Goal: Information Seeking & Learning: Learn about a topic

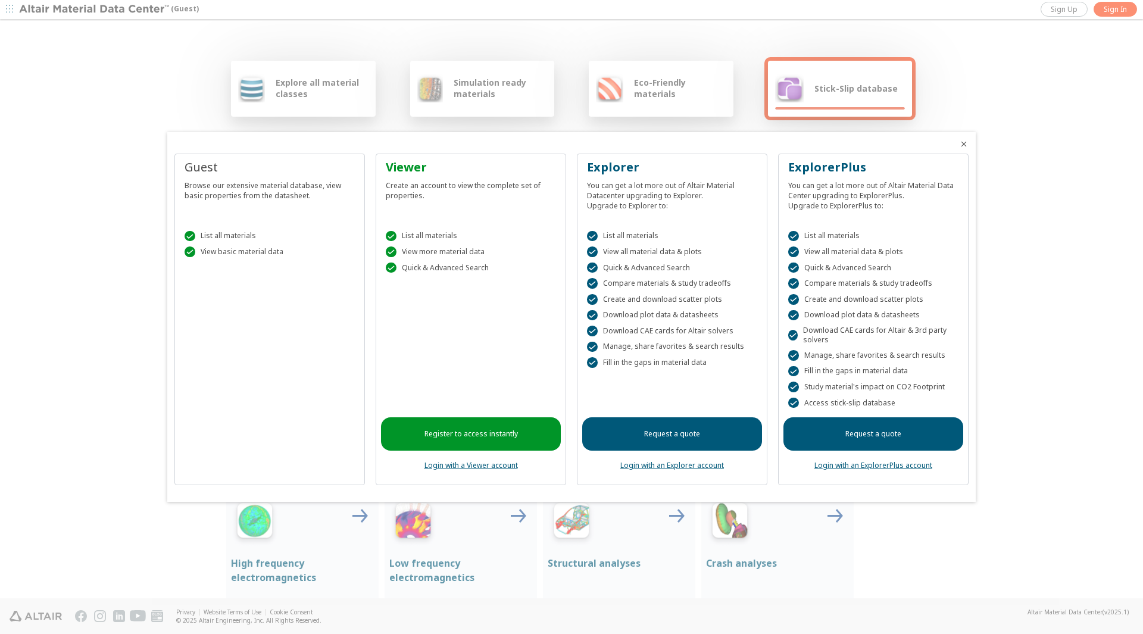
click at [679, 107] on div at bounding box center [571, 317] width 1143 height 634
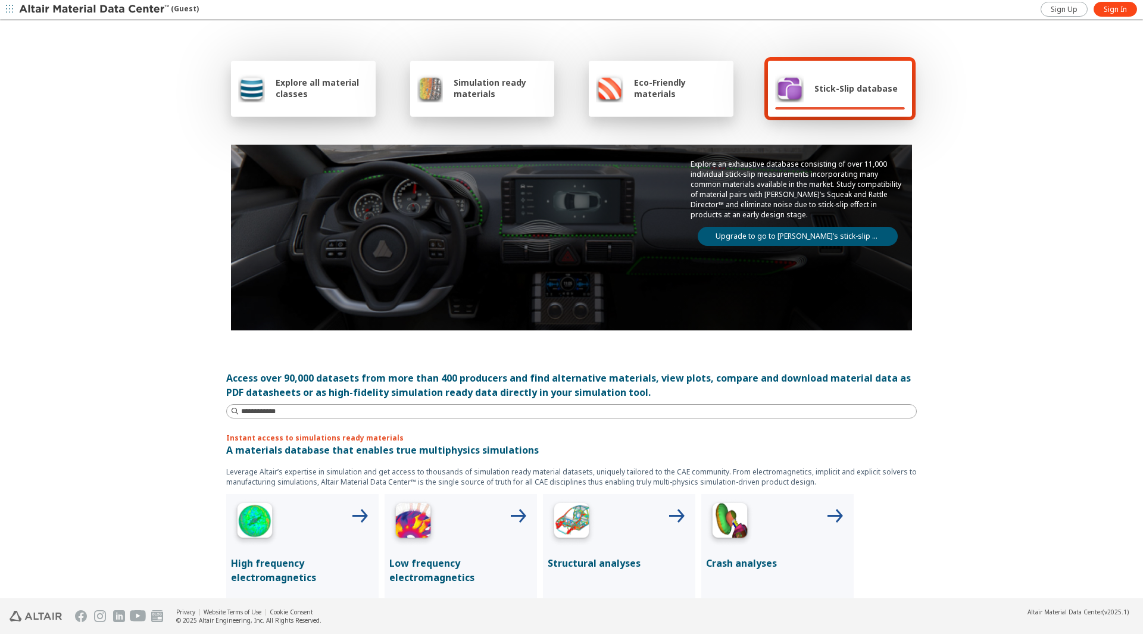
click at [529, 108] on div at bounding box center [482, 108] width 130 height 2
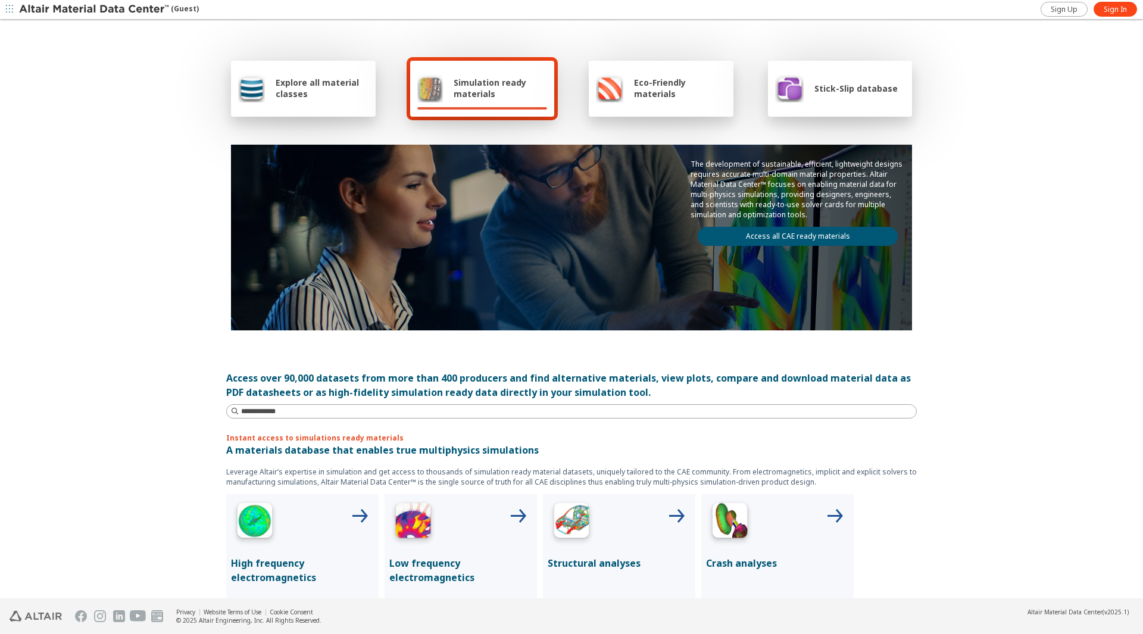
click at [365, 93] on div "Explore all material classes" at bounding box center [303, 89] width 145 height 56
click at [315, 89] on span "Explore all material classes" at bounding box center [322, 88] width 93 height 23
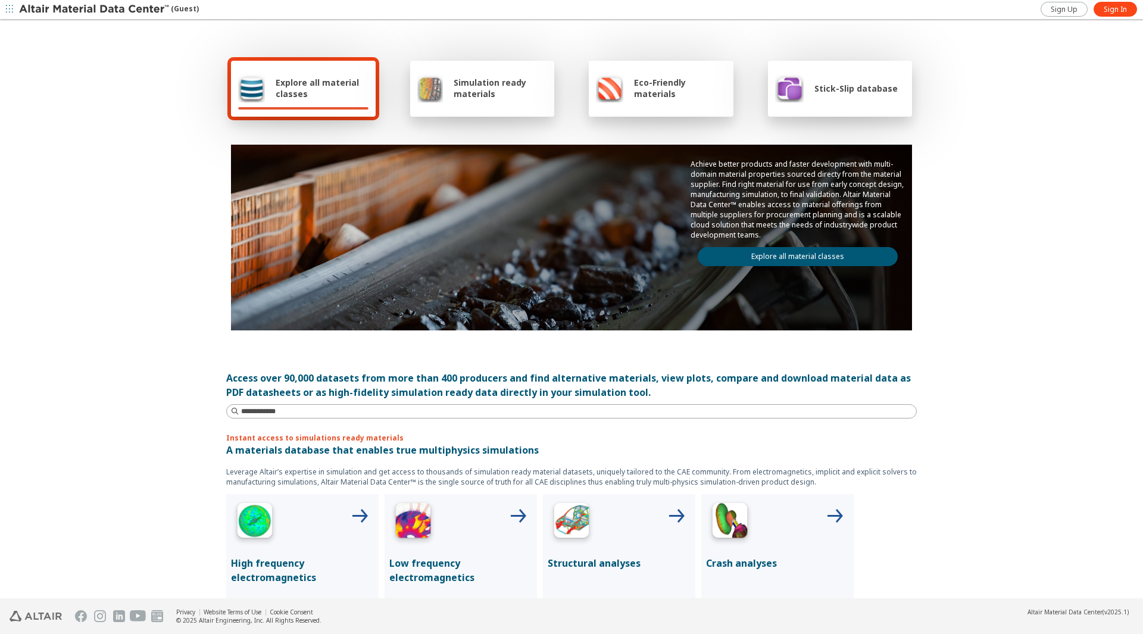
click at [743, 257] on link "Explore all material classes" at bounding box center [798, 256] width 200 height 19
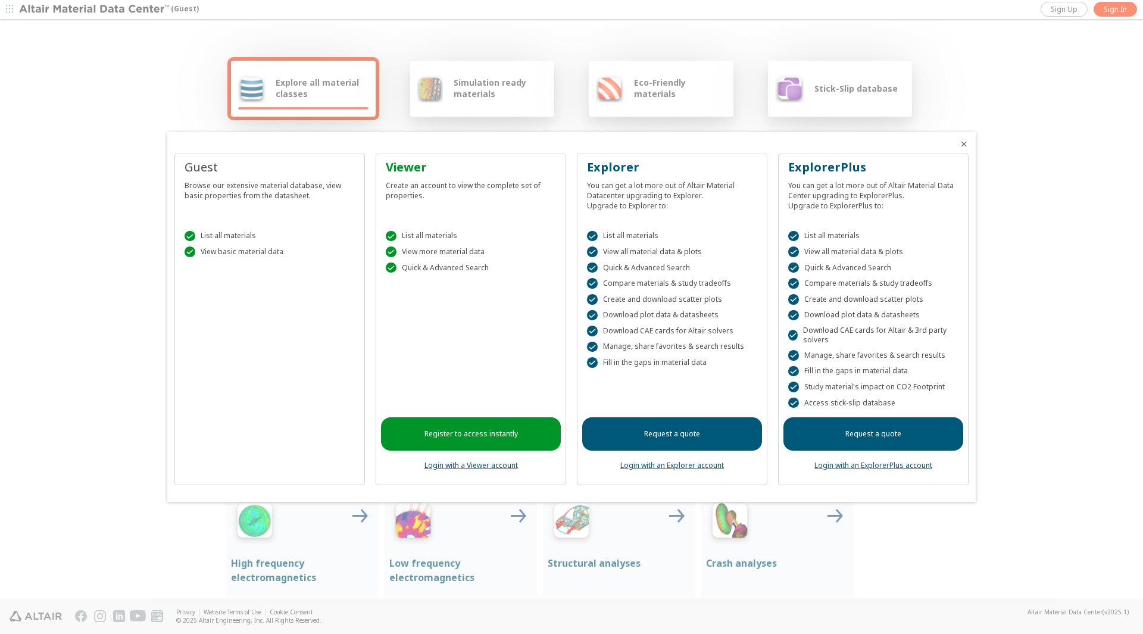
click at [516, 80] on div at bounding box center [571, 317] width 1143 height 634
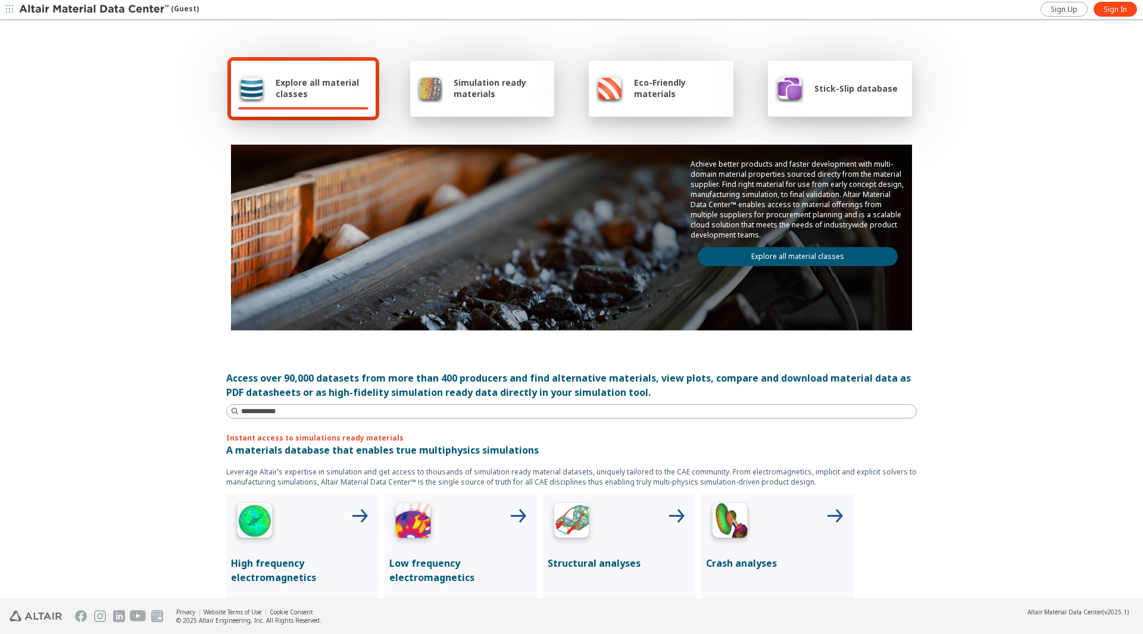
click at [516, 86] on span "Simulation ready materials" at bounding box center [500, 88] width 93 height 23
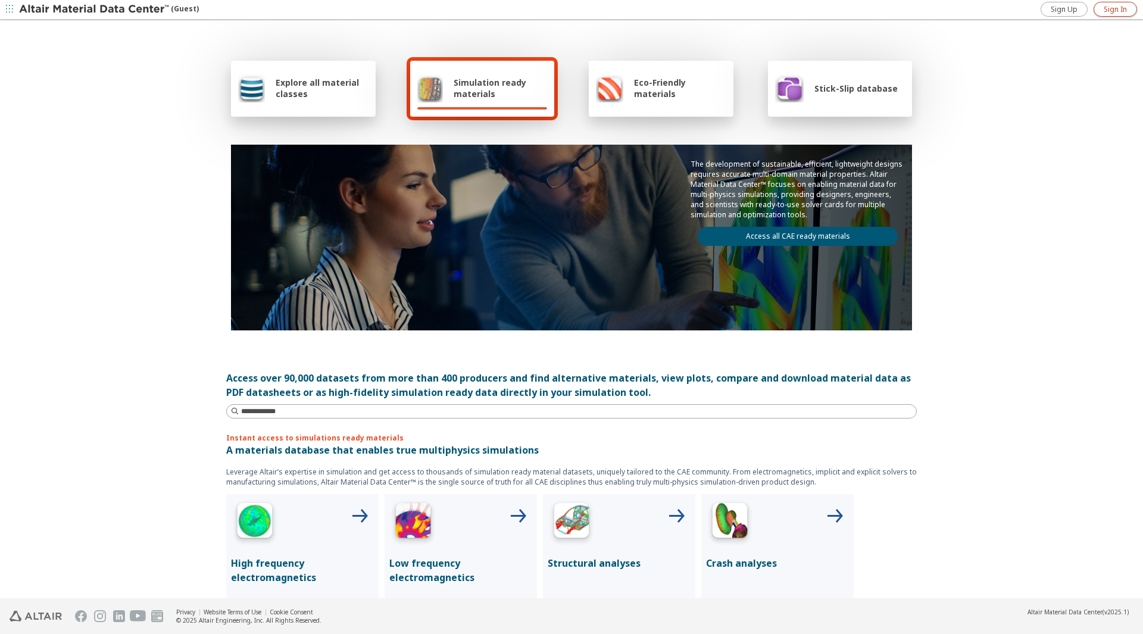
click at [1104, 11] on span "Sign In" at bounding box center [1114, 10] width 23 height 10
click at [707, 234] on link "Access all CAE ready materials" at bounding box center [798, 236] width 200 height 19
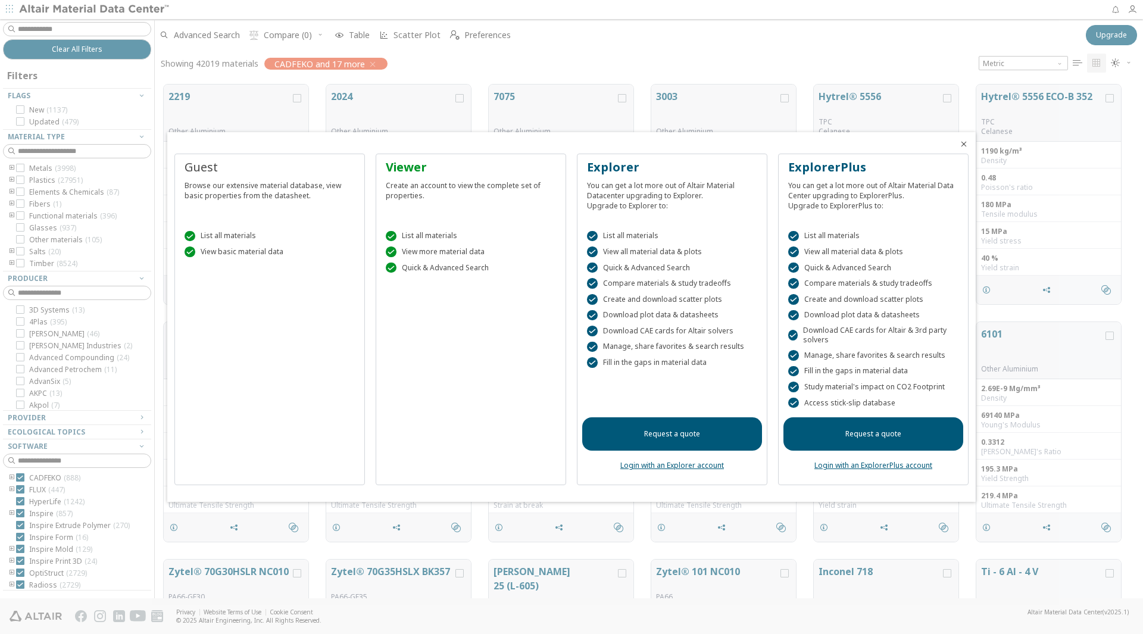
scroll to position [514, 979]
click at [965, 142] on icon "Close" at bounding box center [964, 144] width 10 height 10
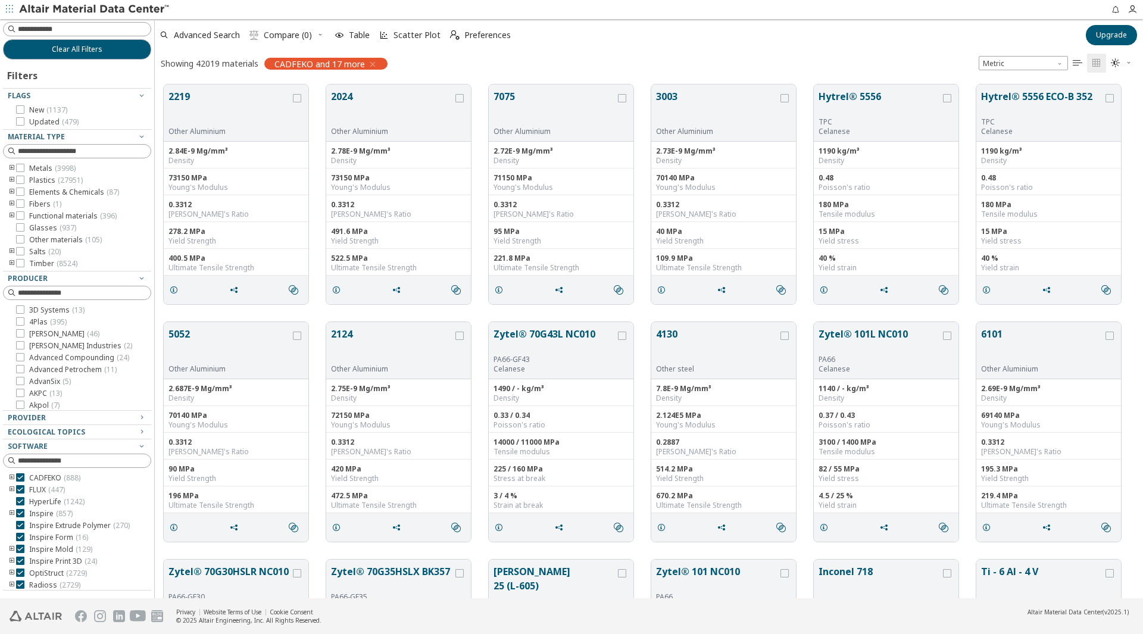
click at [12, 168] on icon "toogle group" at bounding box center [12, 169] width 8 height 10
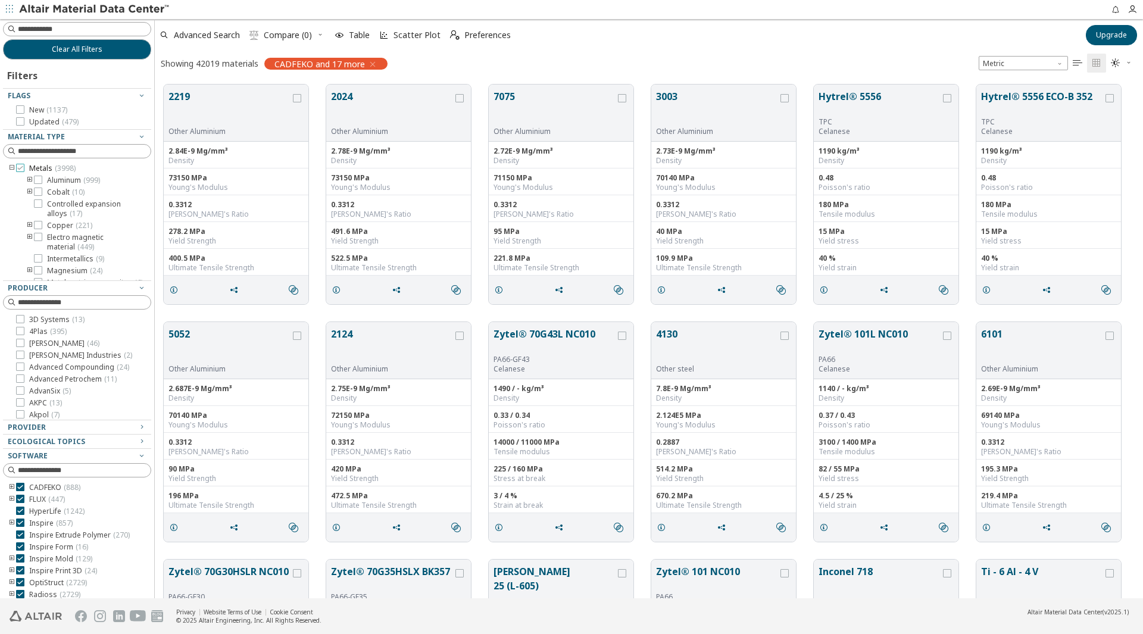
click at [16, 167] on div at bounding box center [20, 168] width 8 height 8
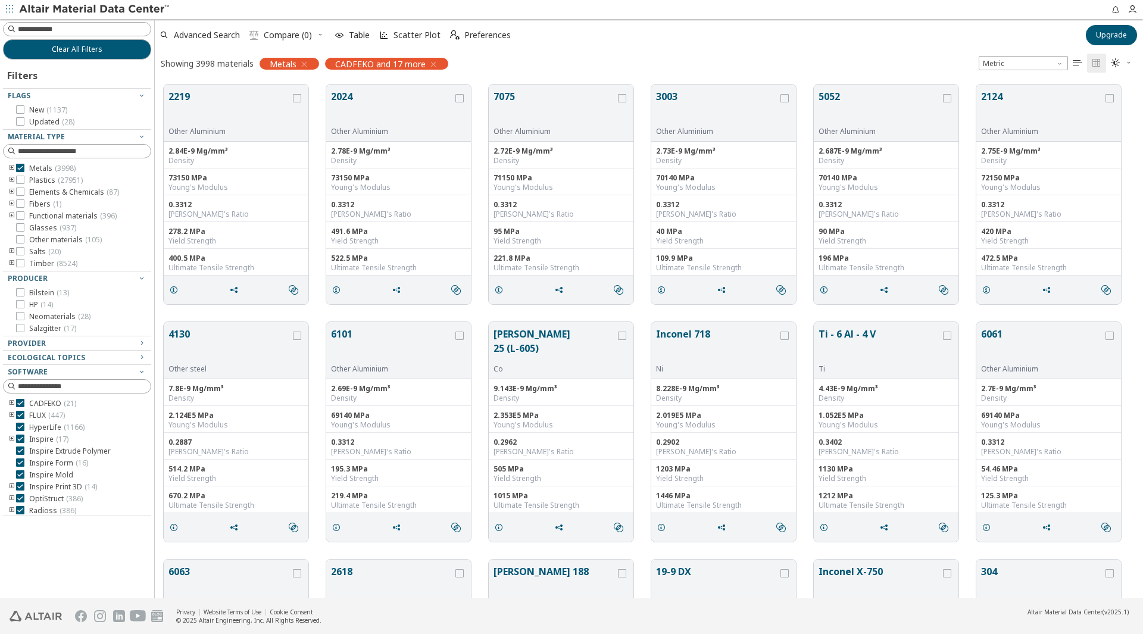
click at [6, 168] on div "Metals ( 3998 )" at bounding box center [77, 169] width 148 height 10
click at [11, 172] on icon "toogle group" at bounding box center [12, 169] width 8 height 10
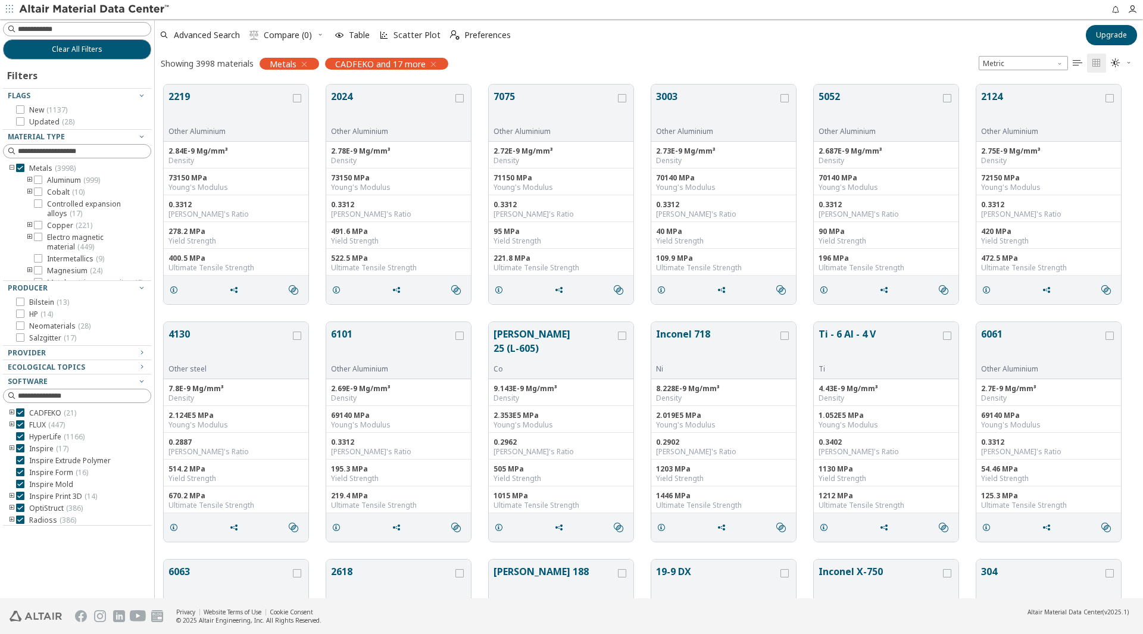
click at [11, 172] on icon "toogle group" at bounding box center [12, 169] width 8 height 10
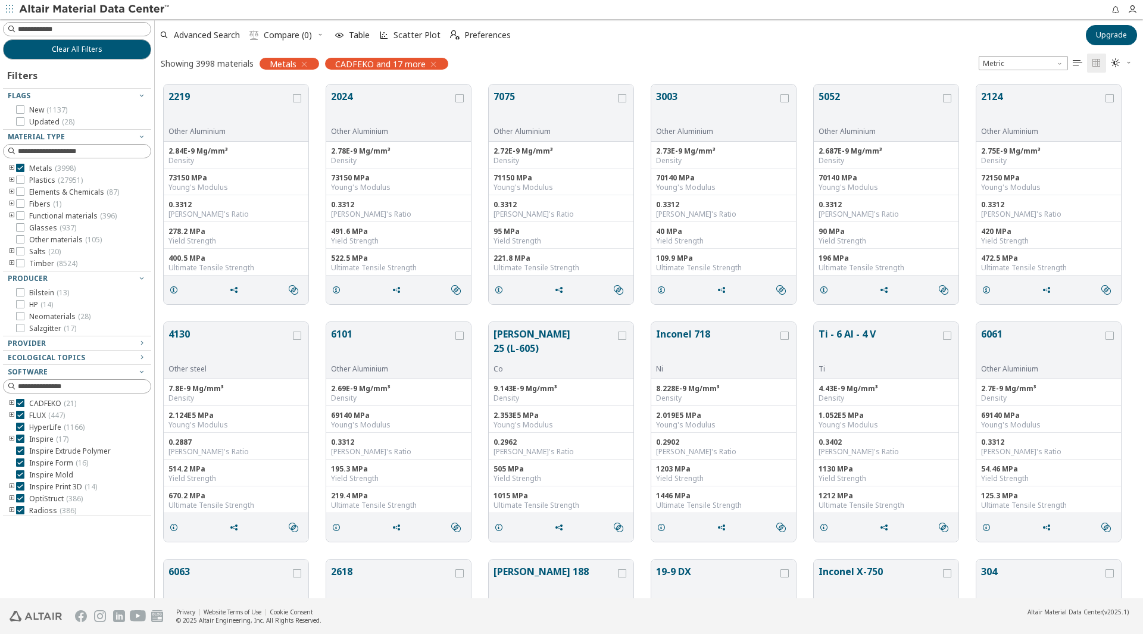
click at [11, 172] on icon "toogle group" at bounding box center [12, 169] width 8 height 10
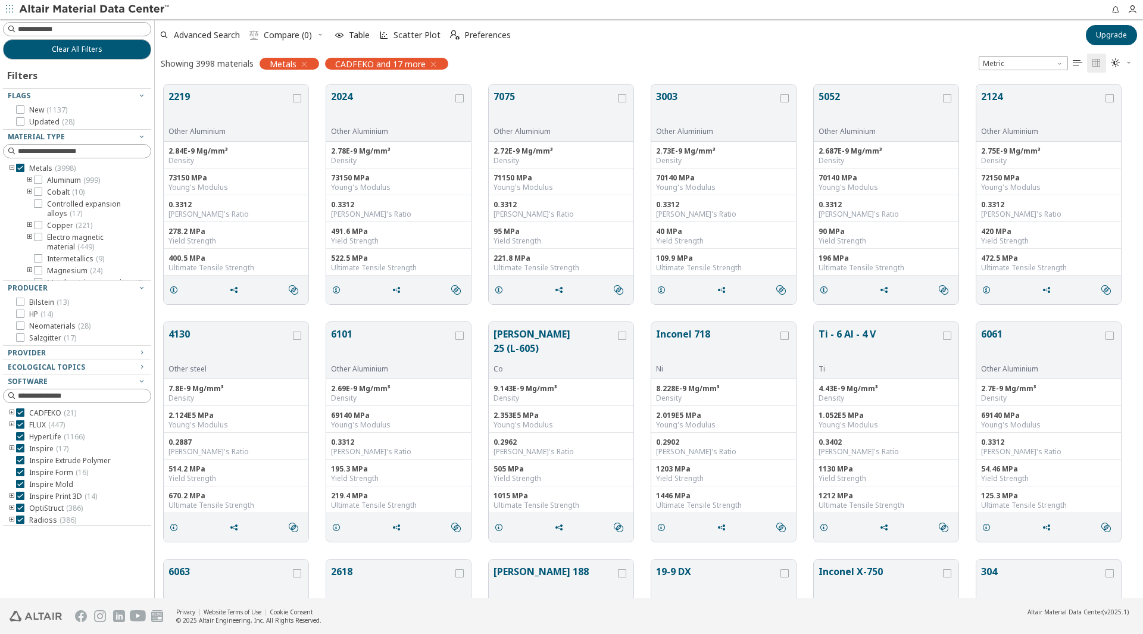
click at [29, 180] on icon "toogle group" at bounding box center [30, 181] width 8 height 10
click at [39, 180] on icon at bounding box center [38, 180] width 8 height 8
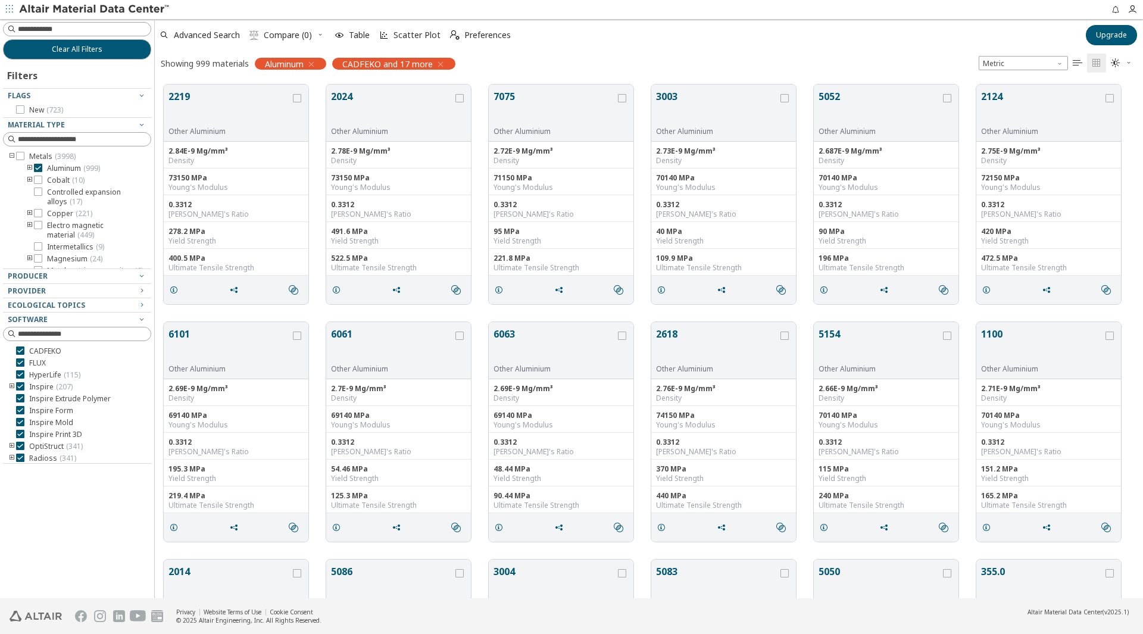
click at [120, 281] on div at bounding box center [74, 280] width 142 height 6
click at [135, 279] on div at bounding box center [74, 280] width 142 height 6
click at [142, 277] on icon "button" at bounding box center [142, 276] width 10 height 10
drag, startPoint x: 142, startPoint y: 277, endPoint x: 142, endPoint y: 286, distance: 9.5
click at [142, 279] on icon "button" at bounding box center [142, 276] width 10 height 10
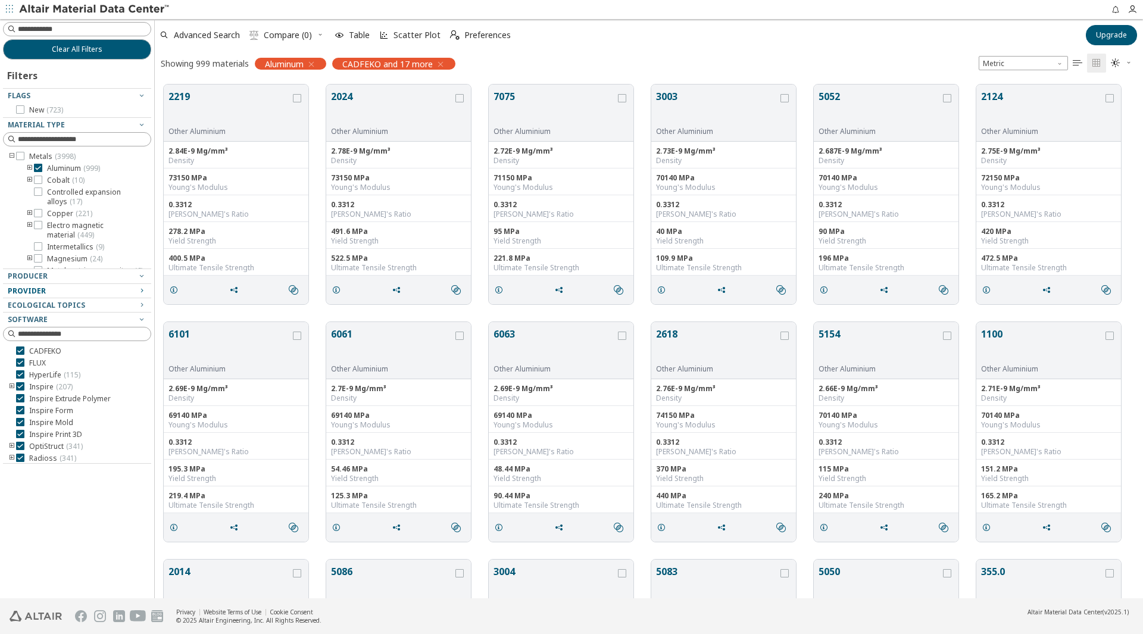
click at [142, 290] on icon "button" at bounding box center [142, 291] width 10 height 10
click at [140, 299] on icon "button" at bounding box center [142, 305] width 10 height 13
click at [355, 35] on span "Table" at bounding box center [359, 35] width 21 height 8
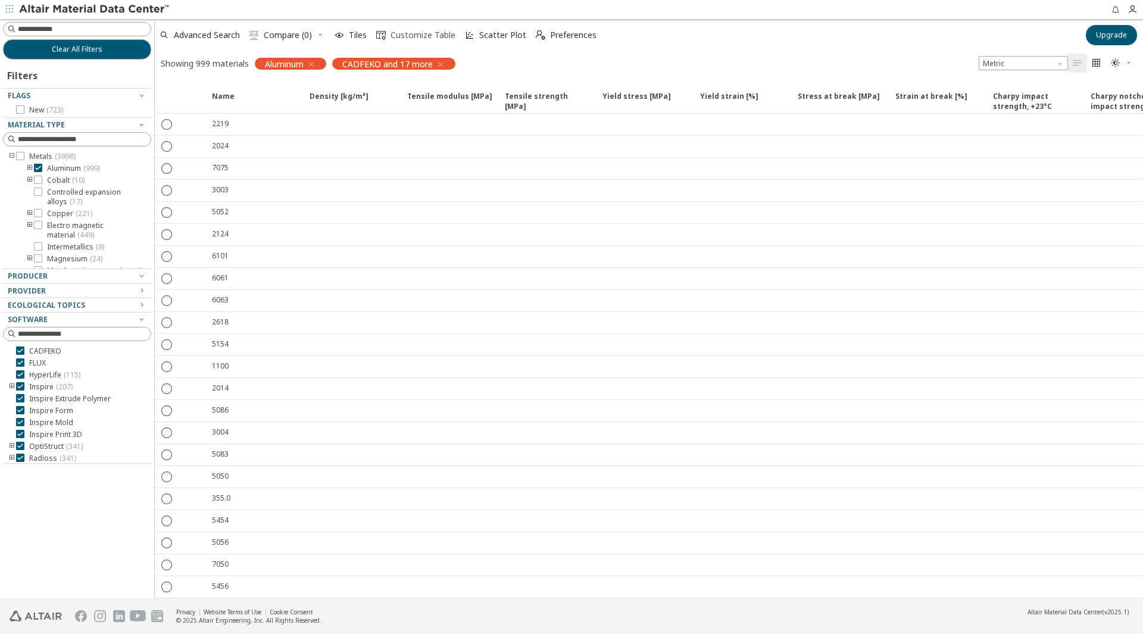
click at [383, 36] on icon "" at bounding box center [381, 35] width 10 height 10
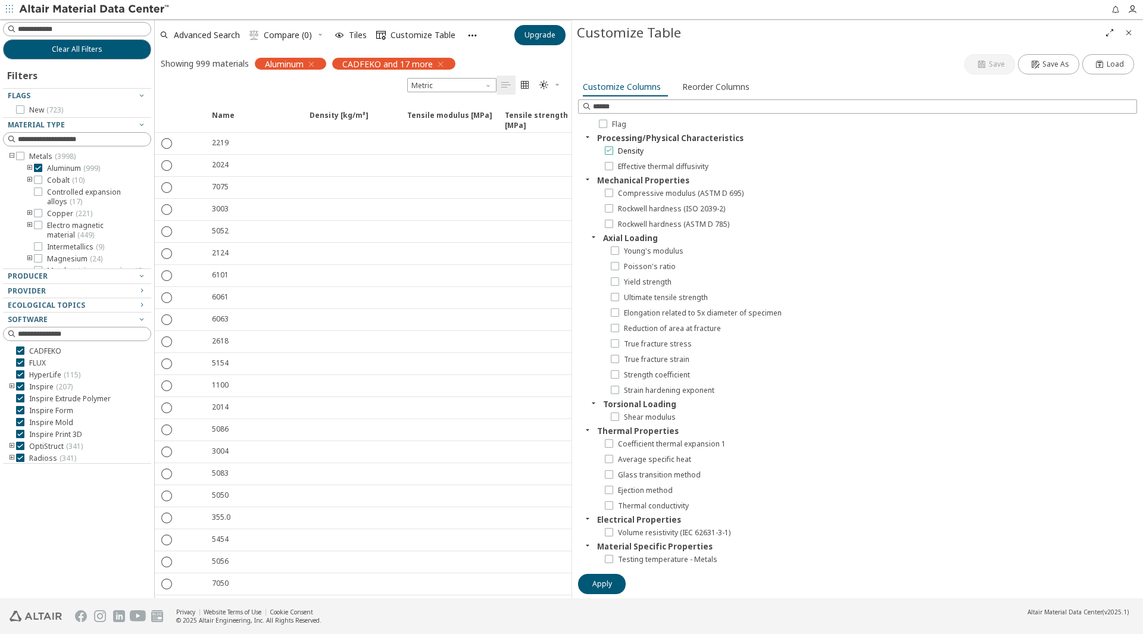
click at [606, 146] on icon at bounding box center [609, 150] width 8 height 8
click at [619, 255] on label "Young's modulus" at bounding box center [647, 251] width 73 height 10
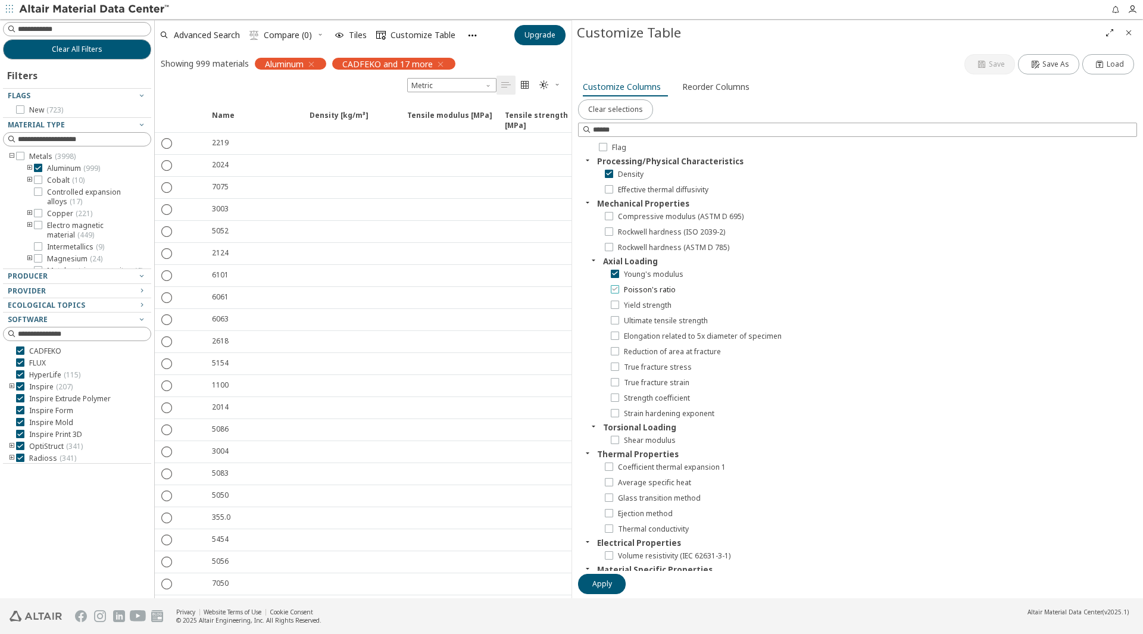
click at [617, 292] on icon at bounding box center [615, 288] width 8 height 8
click at [615, 304] on icon at bounding box center [615, 304] width 8 height 8
click at [619, 321] on label "Ultimate tensile strength" at bounding box center [659, 321] width 97 height 10
click at [647, 336] on span "Elongation related to 5x diameter of specimen" at bounding box center [703, 337] width 158 height 10
click at [686, 387] on span "True fracture strain" at bounding box center [656, 383] width 65 height 10
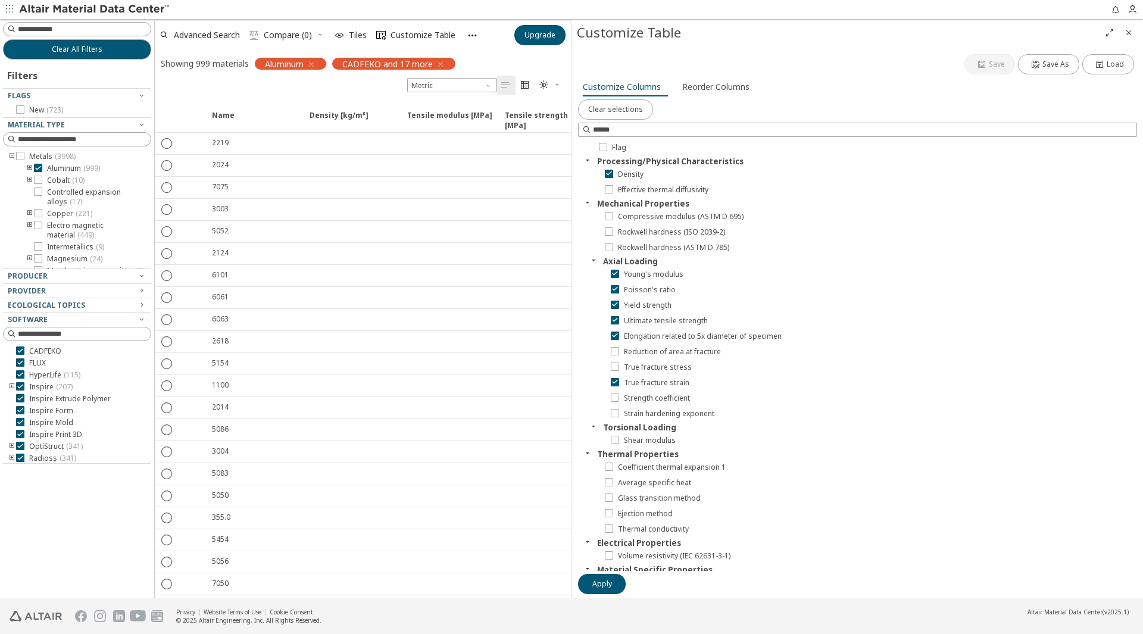
click at [684, 372] on div "True fracture stress" at bounding box center [872, 366] width 529 height 15
click at [684, 367] on span "True fracture stress" at bounding box center [658, 367] width 68 height 10
click at [668, 412] on span "Strain hardening exponent" at bounding box center [669, 414] width 90 height 10
click at [610, 577] on button "Apply" at bounding box center [602, 584] width 48 height 20
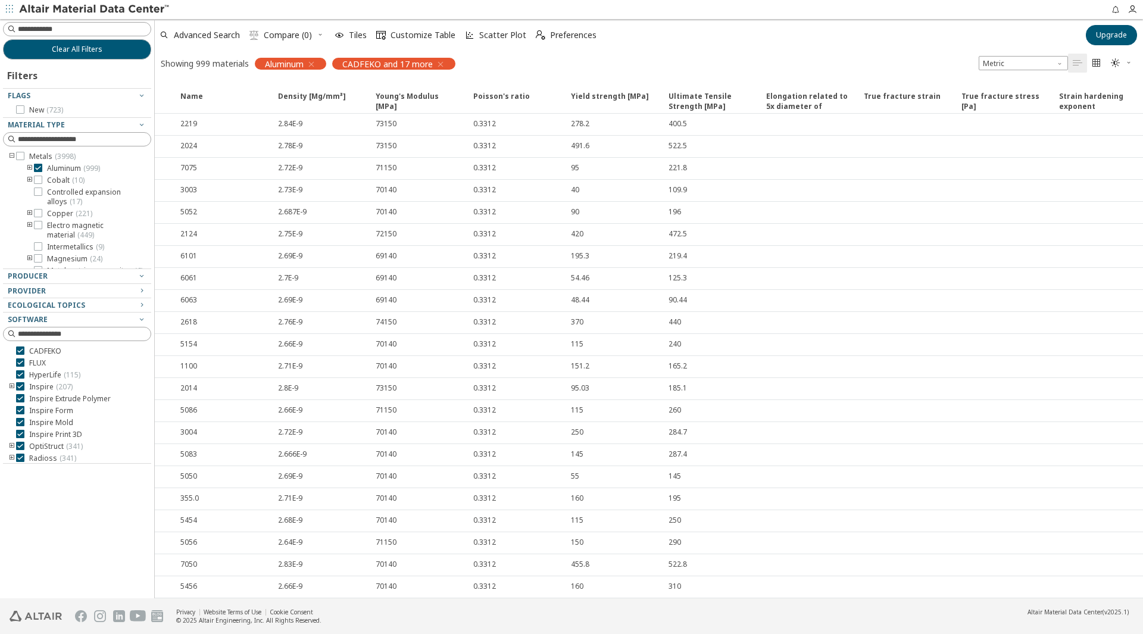
scroll to position [0, 47]
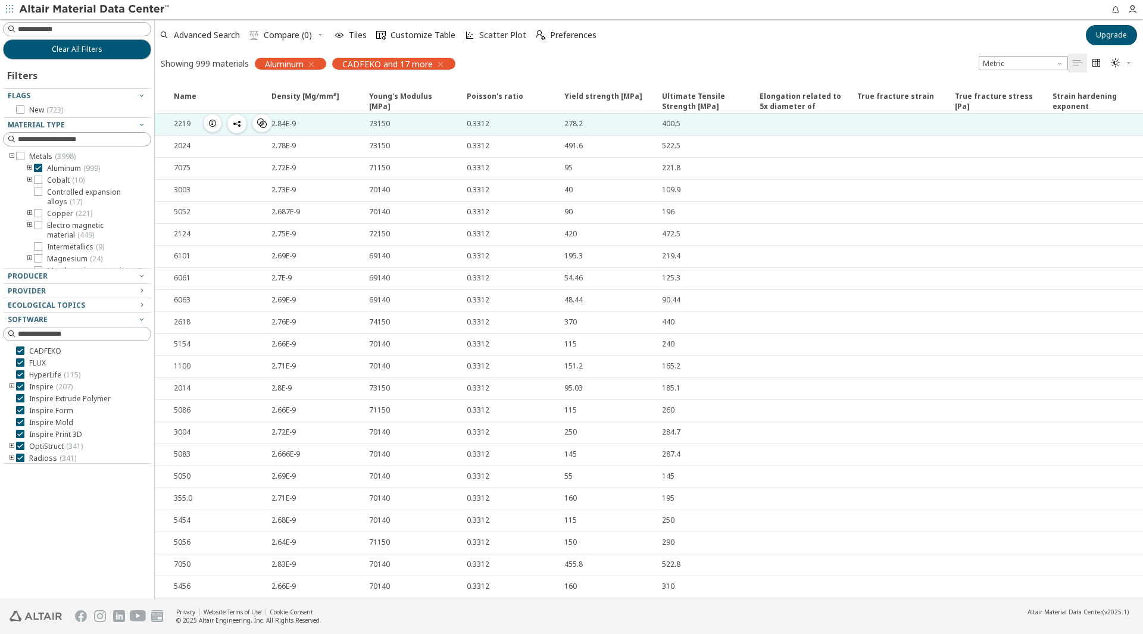
click at [762, 130] on div at bounding box center [801, 124] width 98 height 21
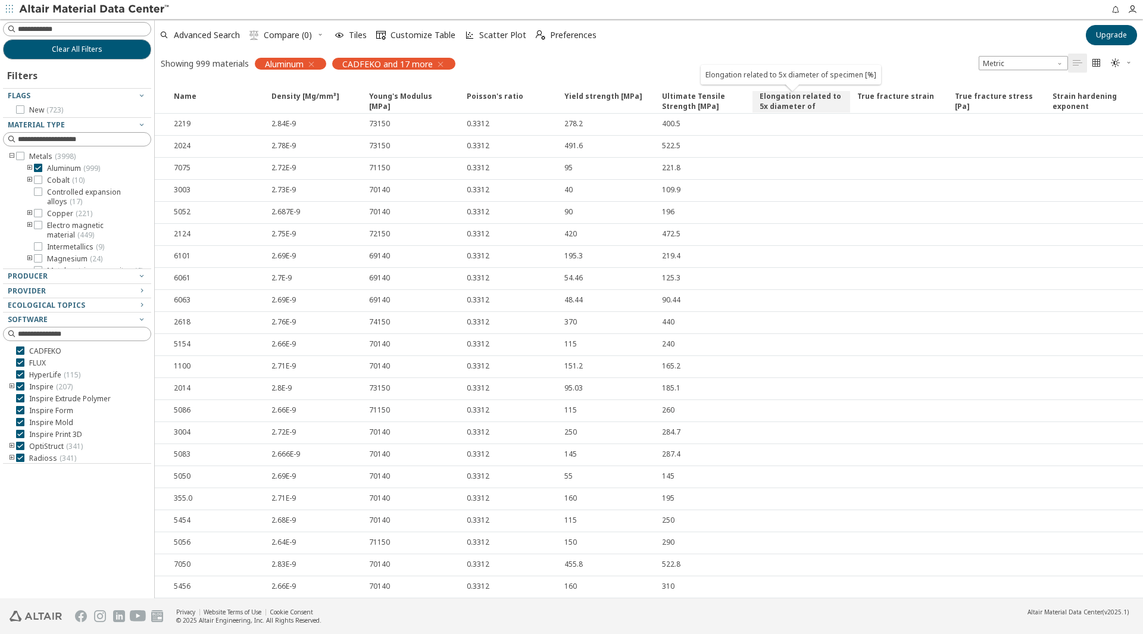
click at [785, 106] on span "Elongation related to 5x diameter of specimen [%]" at bounding box center [802, 101] width 86 height 21
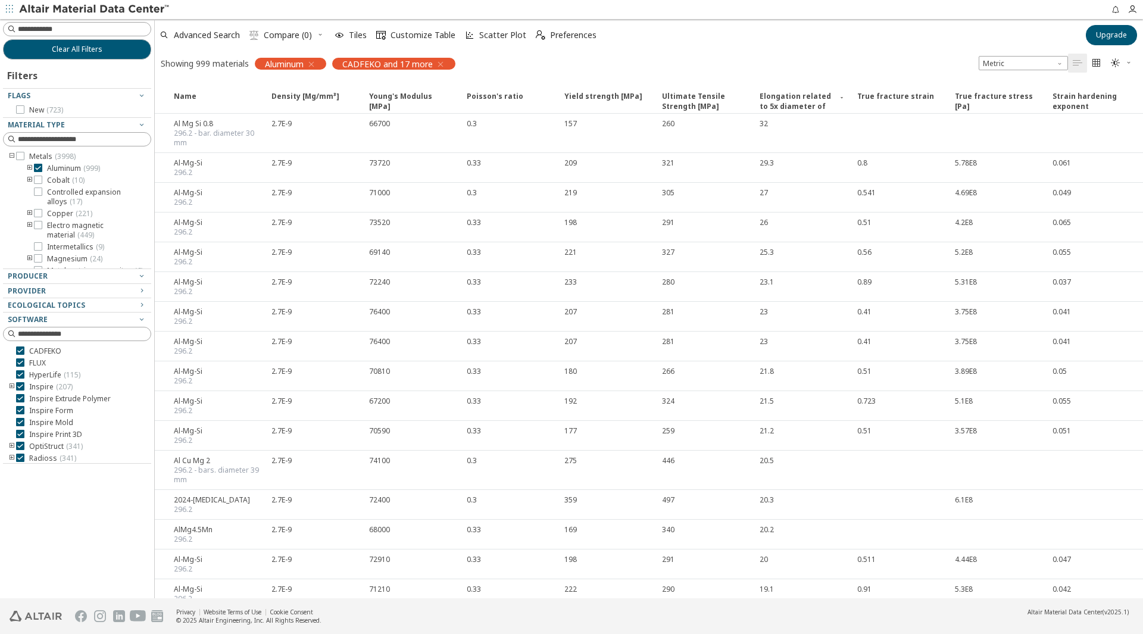
drag, startPoint x: 696, startPoint y: 600, endPoint x: 676, endPoint y: 599, distance: 19.6
click at [676, 599] on footer "Privacy Website Terms of Use Cookie Consent © 2025 Altair Engineering, Inc. All…" at bounding box center [571, 616] width 1143 height 36
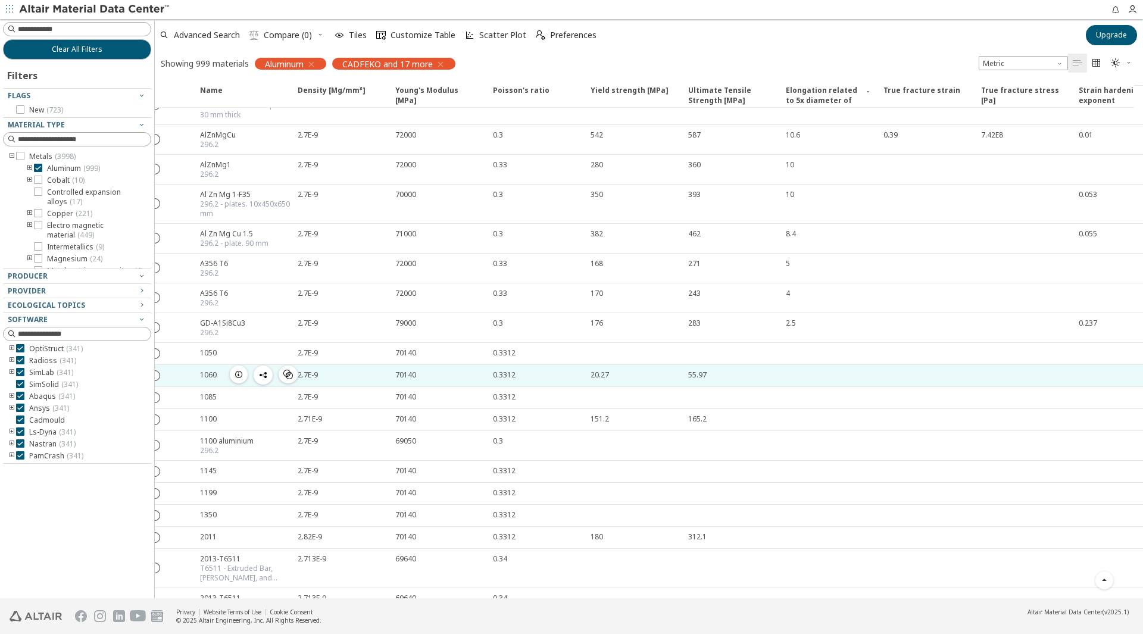
scroll to position [1369, 12]
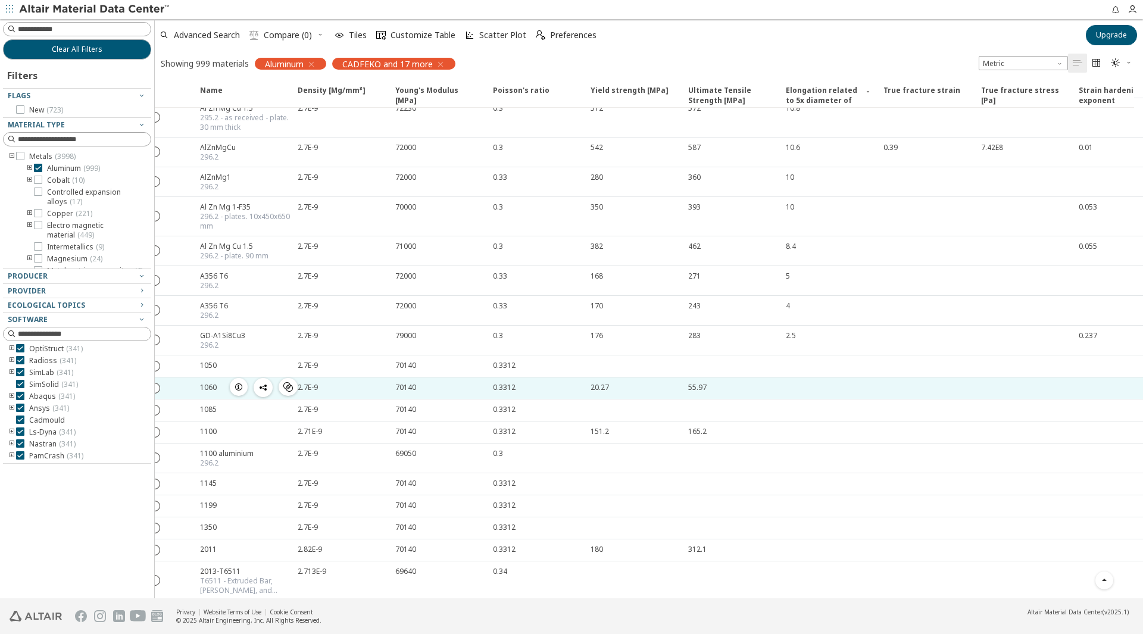
click at [258, 386] on icon "button" at bounding box center [263, 388] width 10 height 10
click at [273, 389] on div "" at bounding box center [264, 387] width 68 height 19
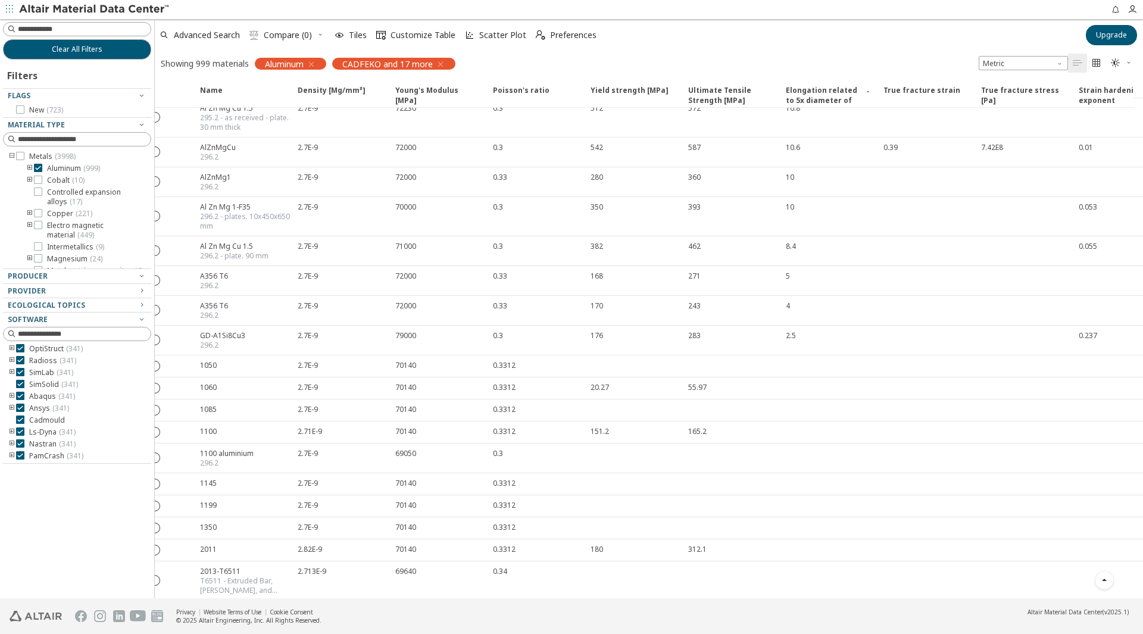
scroll to position [0, 0]
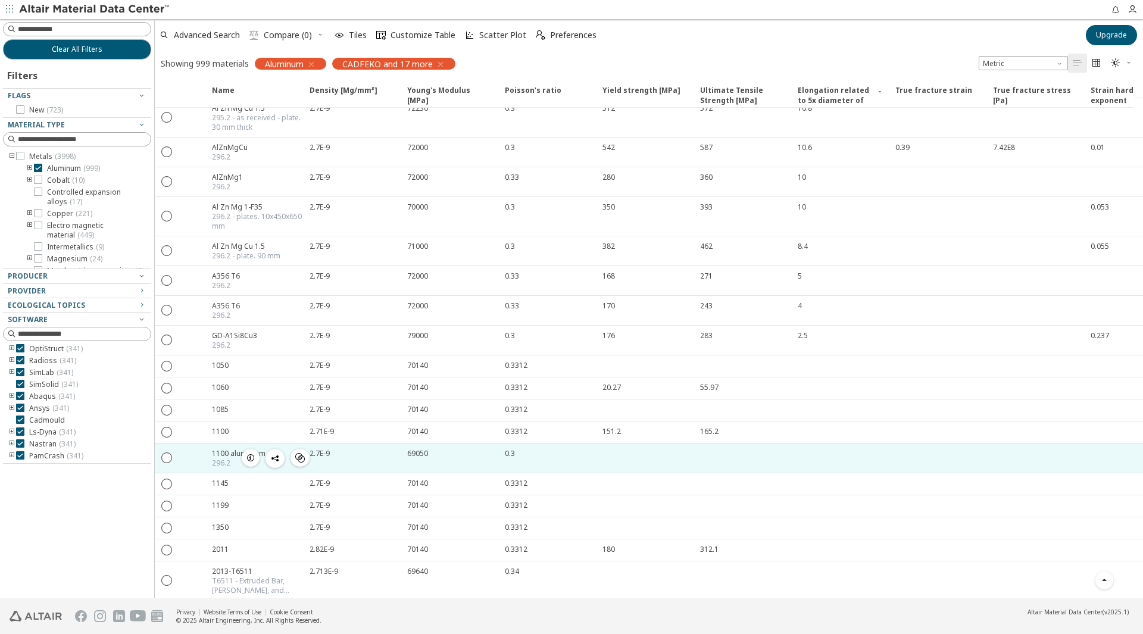
click at [226, 462] on div "296.2" at bounding box center [239, 463] width 54 height 10
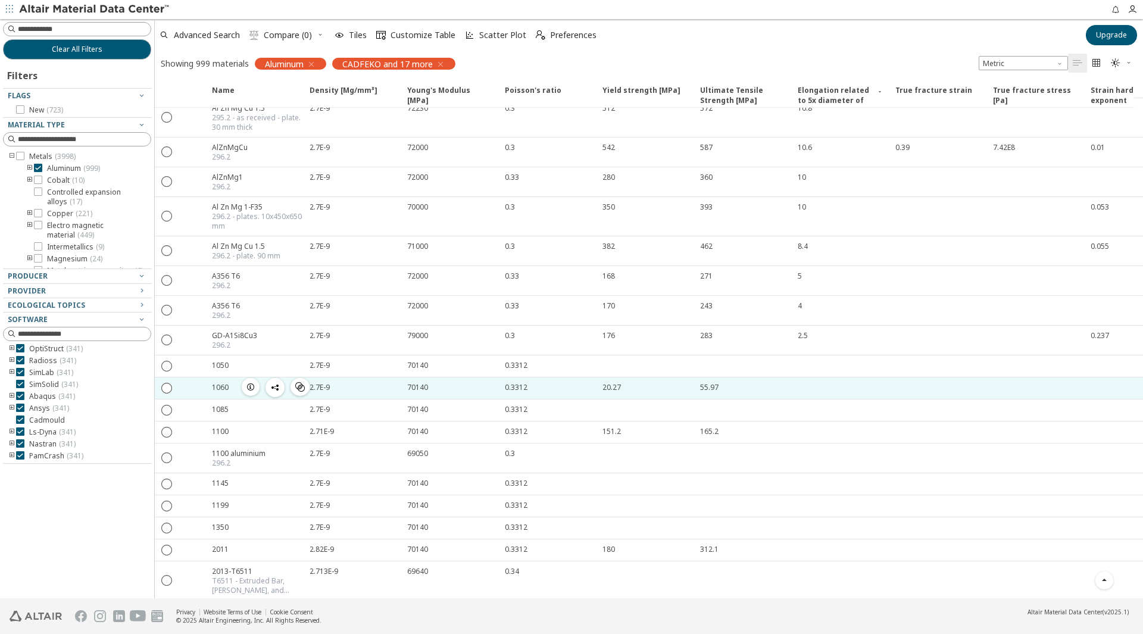
click at [220, 386] on div "1060" at bounding box center [220, 387] width 17 height 10
click at [168, 388] on icon "" at bounding box center [167, 387] width 11 height 11
click at [198, 459] on span "Scatter Plot" at bounding box center [225, 455] width 82 height 19
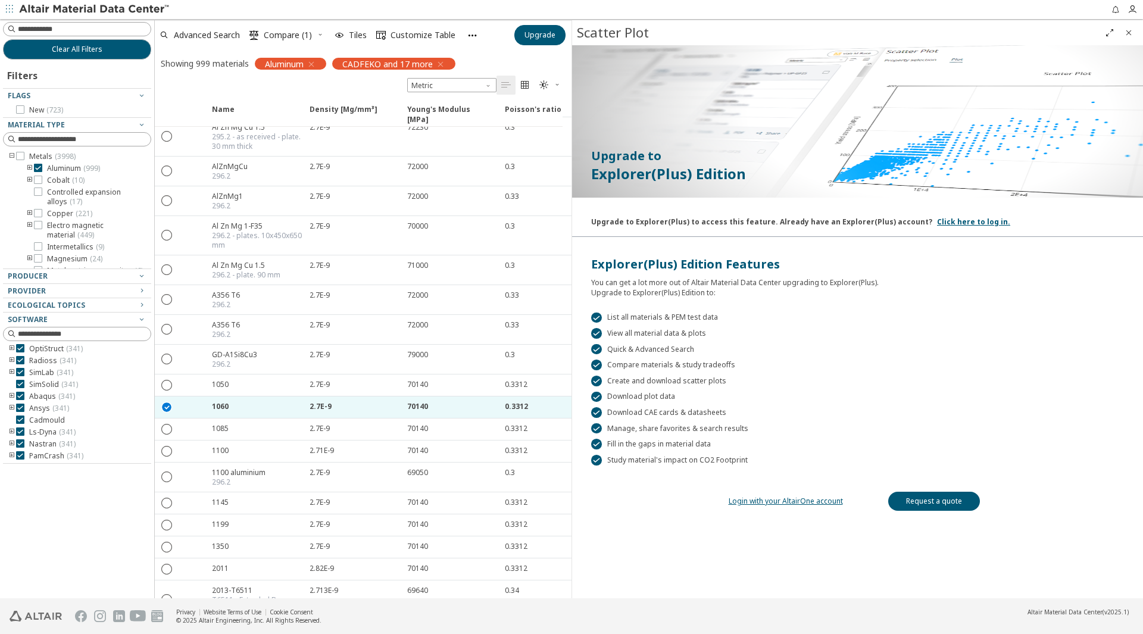
click at [1135, 34] on span "Close" at bounding box center [1128, 32] width 14 height 19
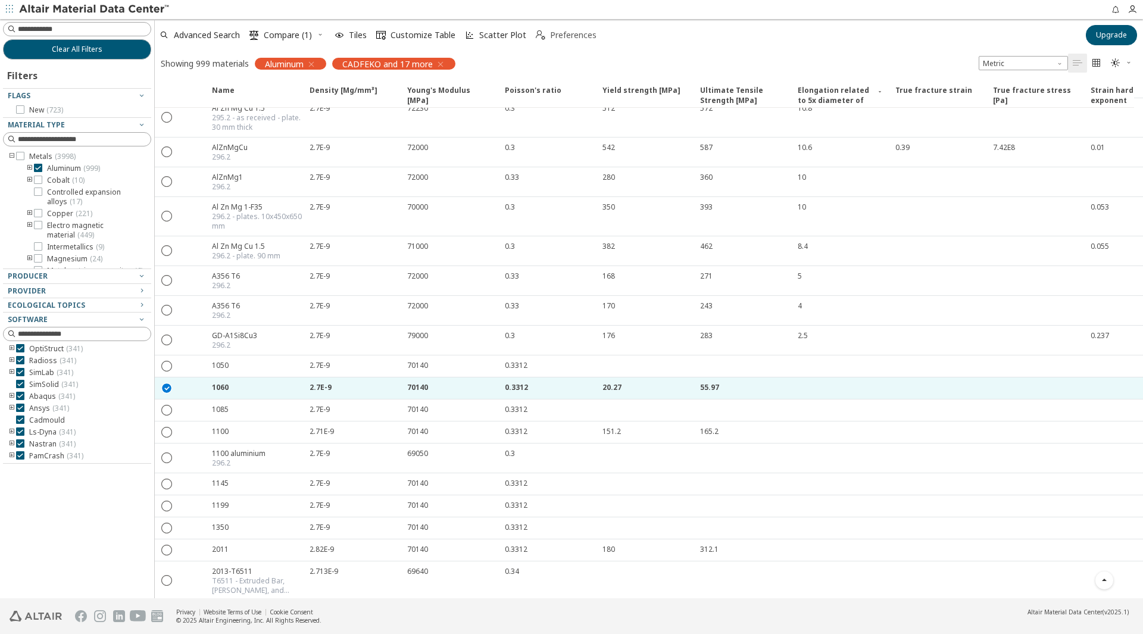
click at [548, 35] on span "Preferences" at bounding box center [573, 35] width 51 height 8
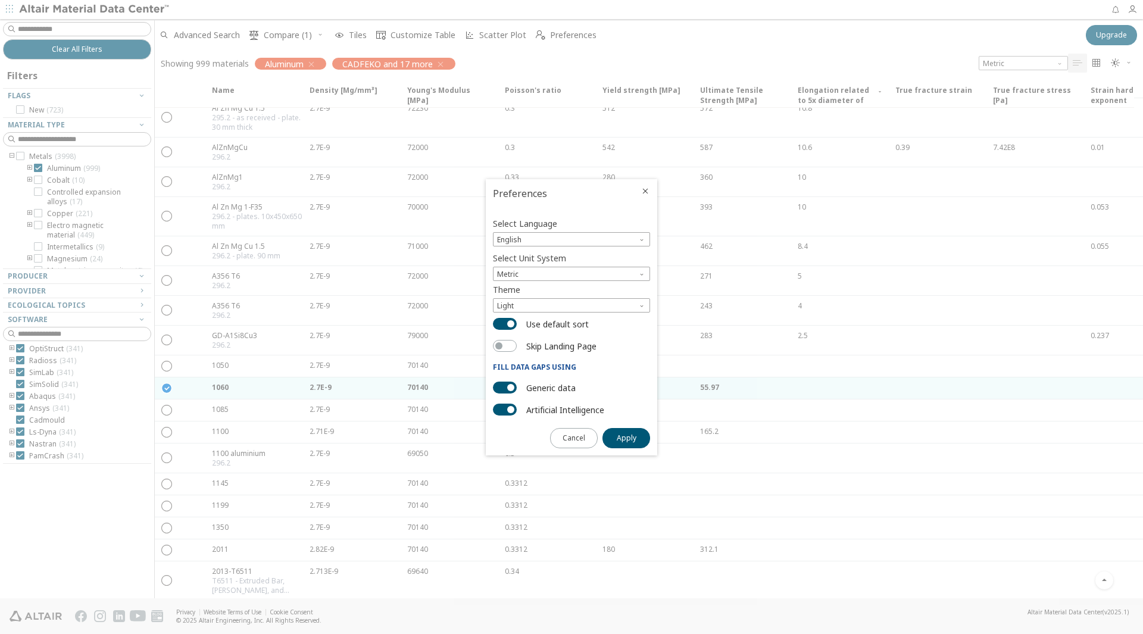
click at [642, 193] on icon "Close" at bounding box center [645, 191] width 10 height 10
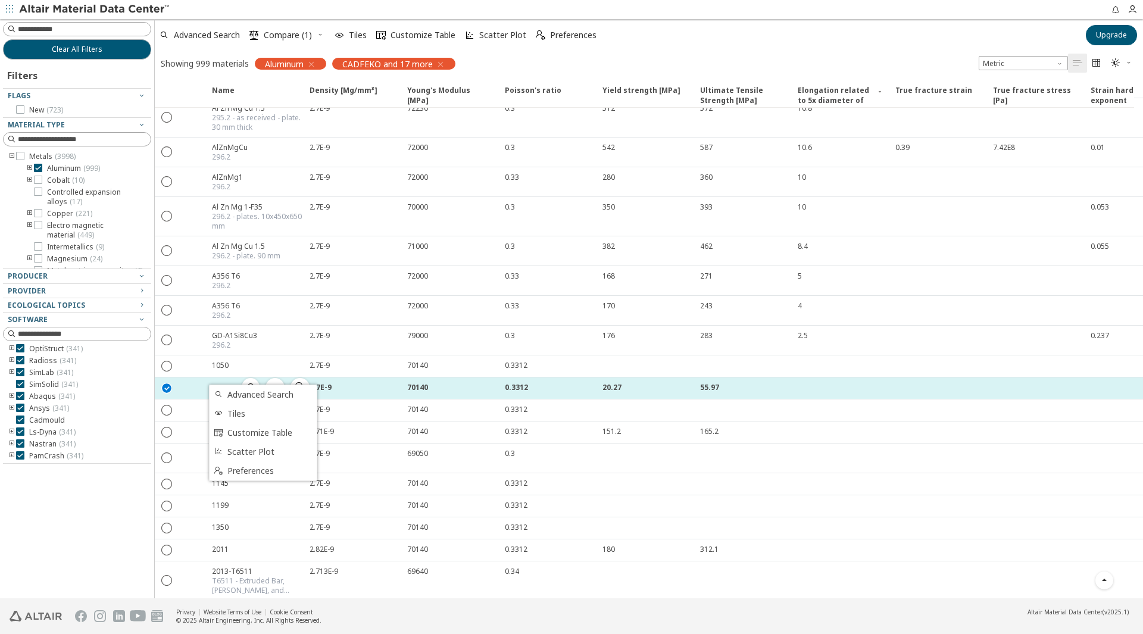
click at [224, 381] on div "1060 " at bounding box center [254, 387] width 98 height 21
click at [246, 389] on icon "button" at bounding box center [251, 387] width 10 height 10
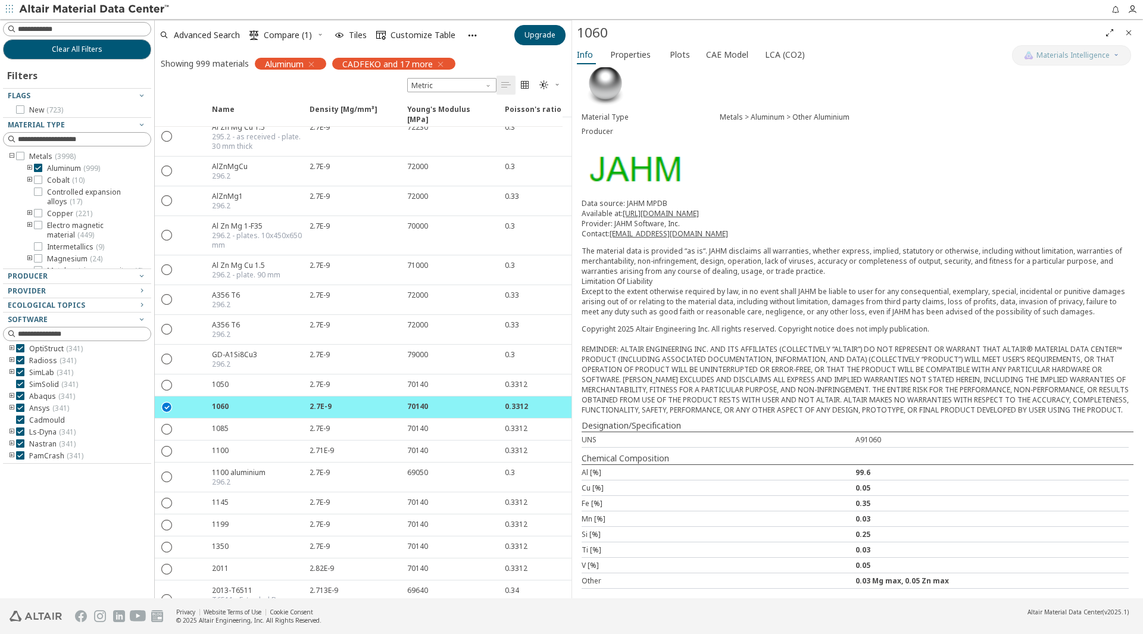
scroll to position [27, 0]
click at [624, 49] on span "Properties" at bounding box center [630, 54] width 40 height 19
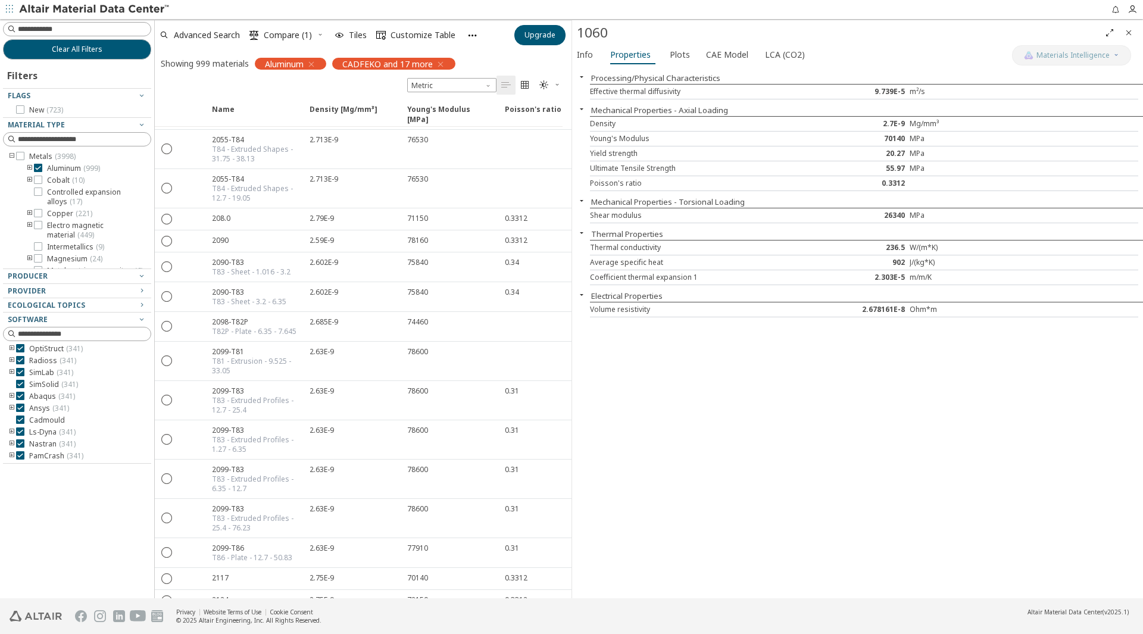
scroll to position [8564, 0]
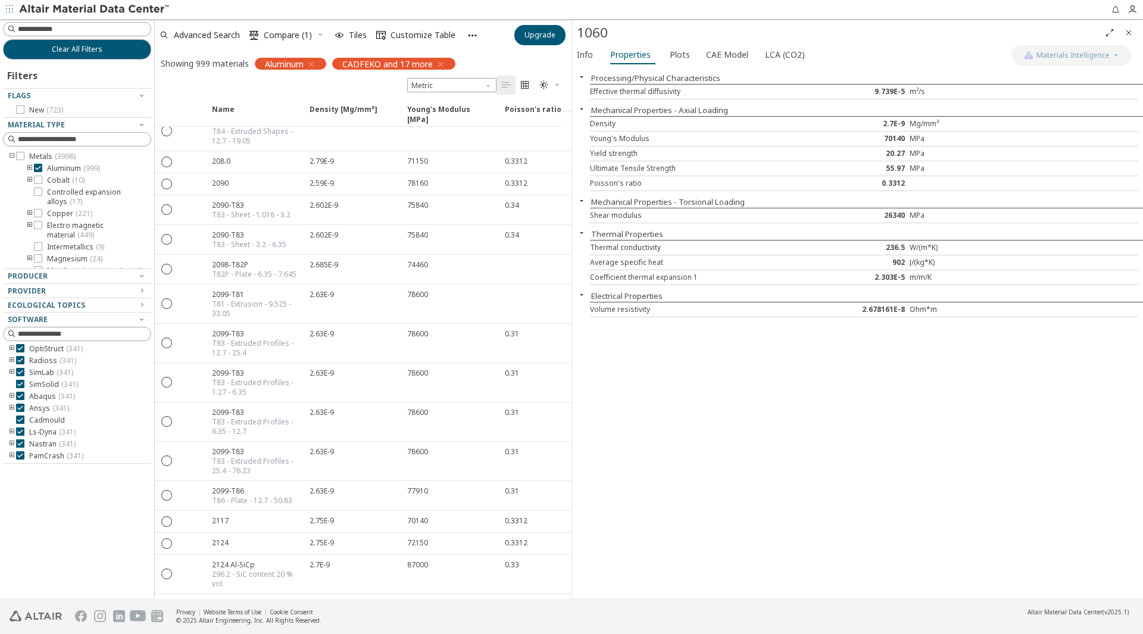
click at [30, 165] on icon "toogle group" at bounding box center [30, 169] width 8 height 10
click at [57, 182] on icon at bounding box center [56, 180] width 8 height 8
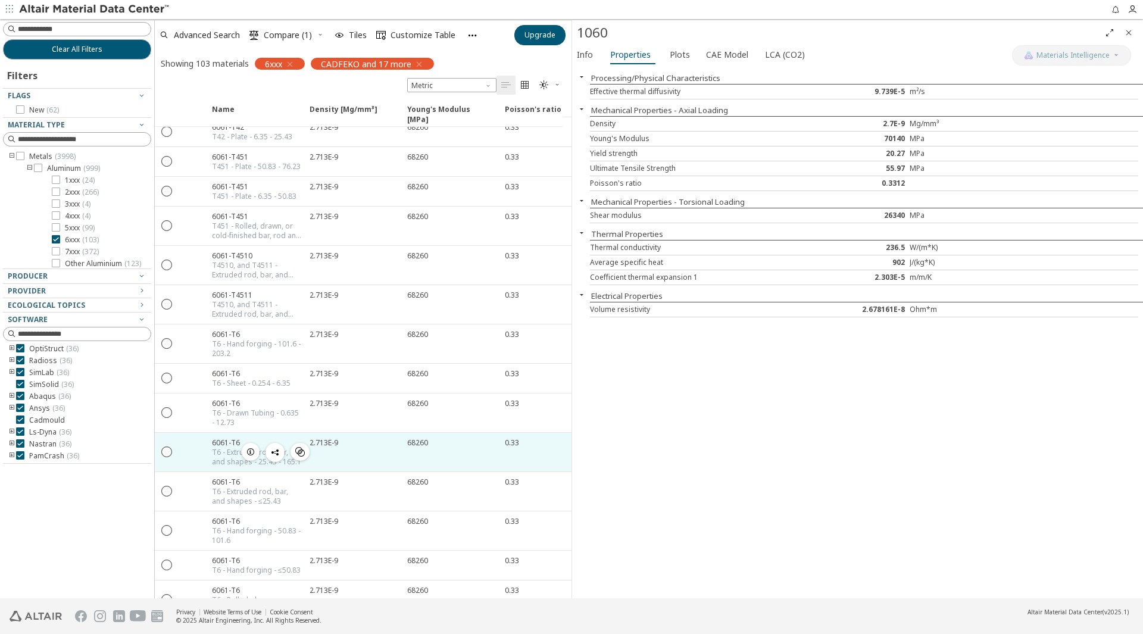
scroll to position [1071, 0]
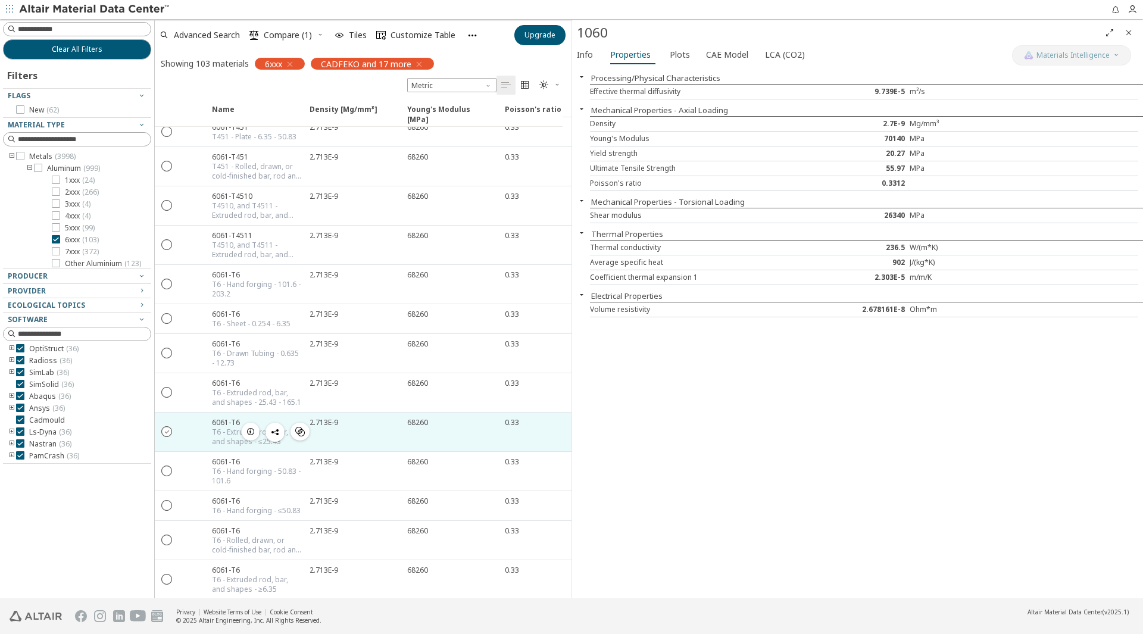
click at [169, 431] on icon "" at bounding box center [167, 431] width 11 height 11
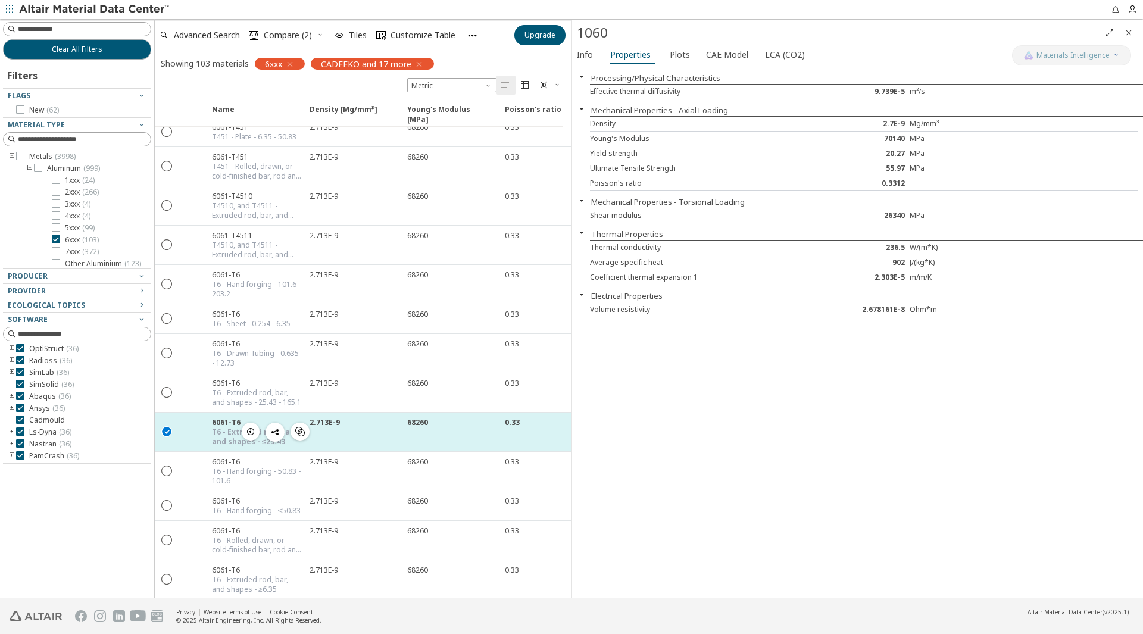
click at [246, 429] on span "button" at bounding box center [250, 432] width 14 height 18
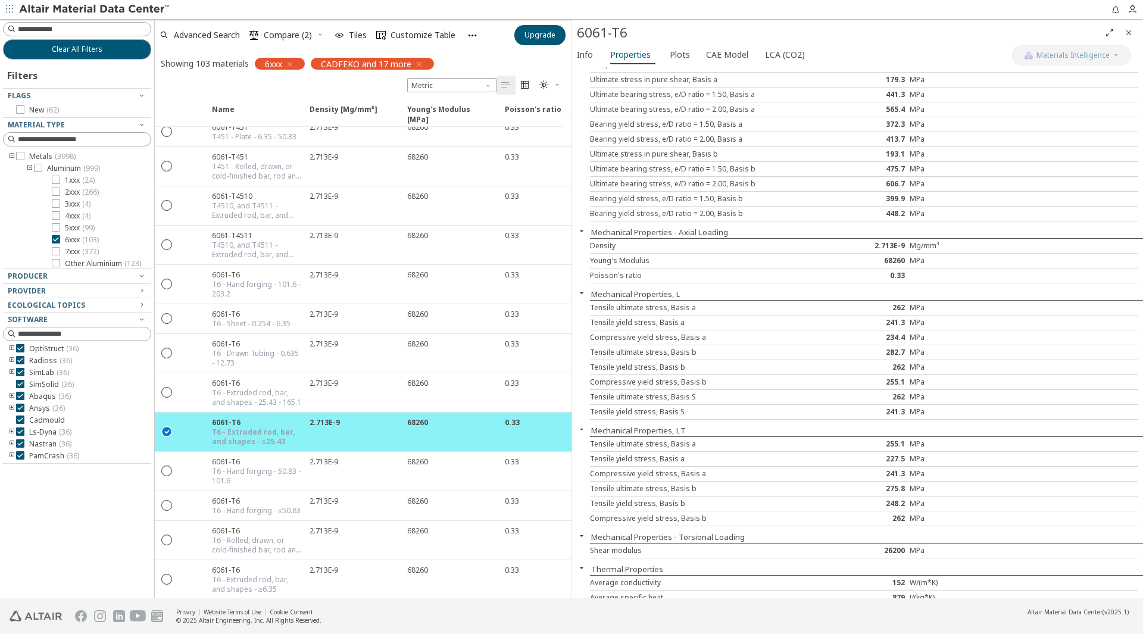
scroll to position [49, 0]
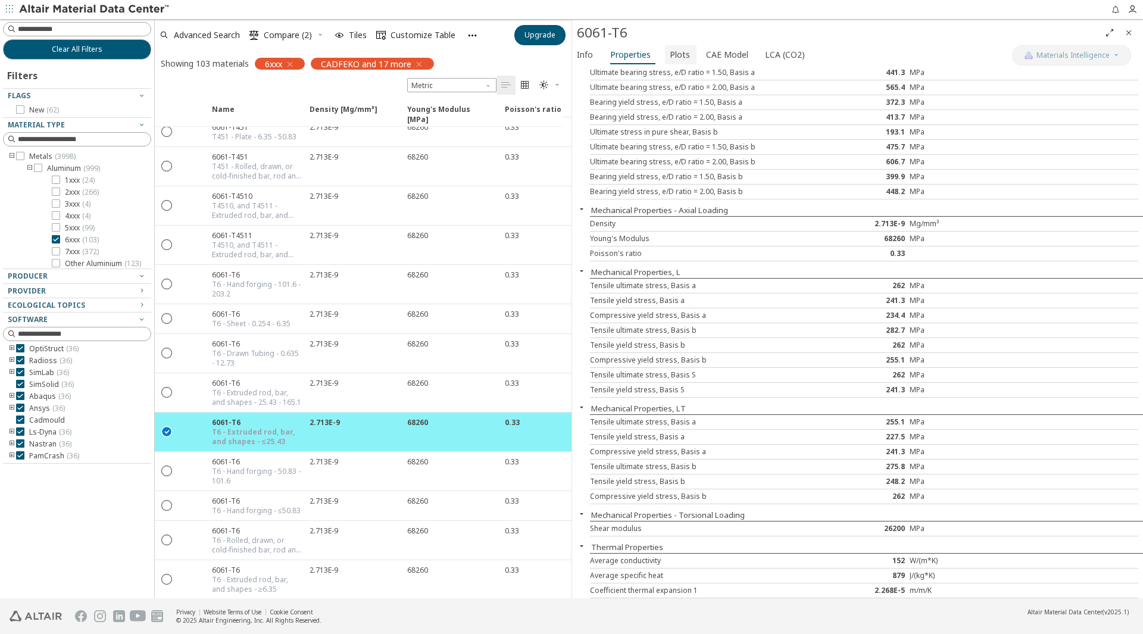
click at [665, 54] on button "Plots" at bounding box center [681, 54] width 32 height 19
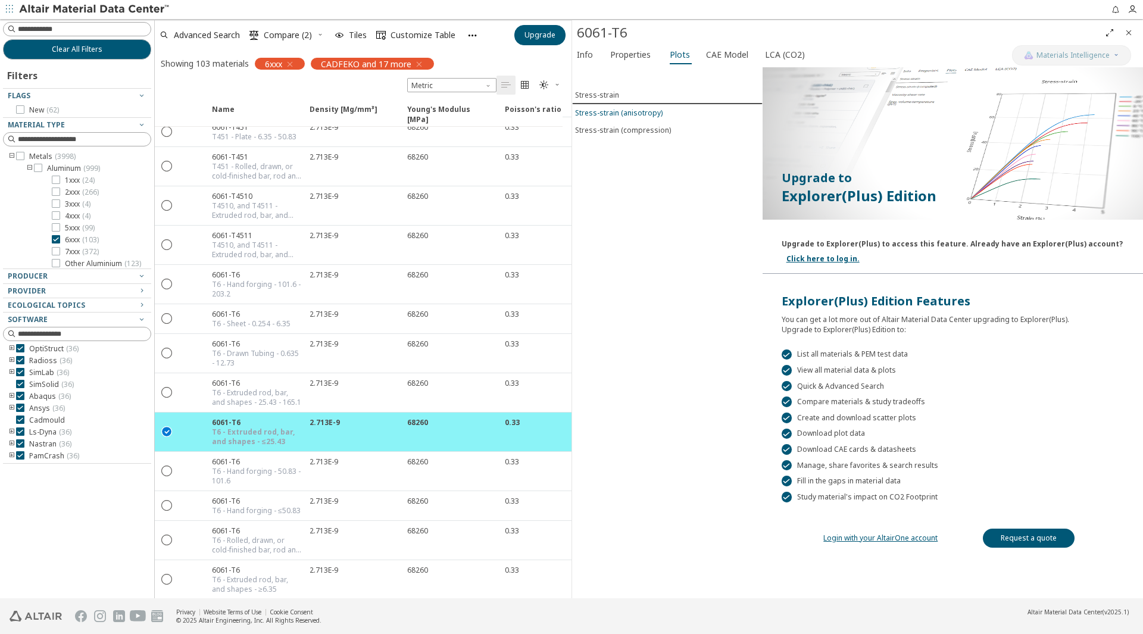
click at [645, 120] on button "Stress-strain (anisotropy)" at bounding box center [667, 112] width 190 height 17
click at [599, 94] on div "Stress-strain" at bounding box center [597, 95] width 44 height 10
click at [733, 64] on div "Info Properties Plots CAE Model LCA (CO2)" at bounding box center [792, 56] width 440 height 22
click at [731, 57] on span "CAE Model" at bounding box center [727, 54] width 42 height 19
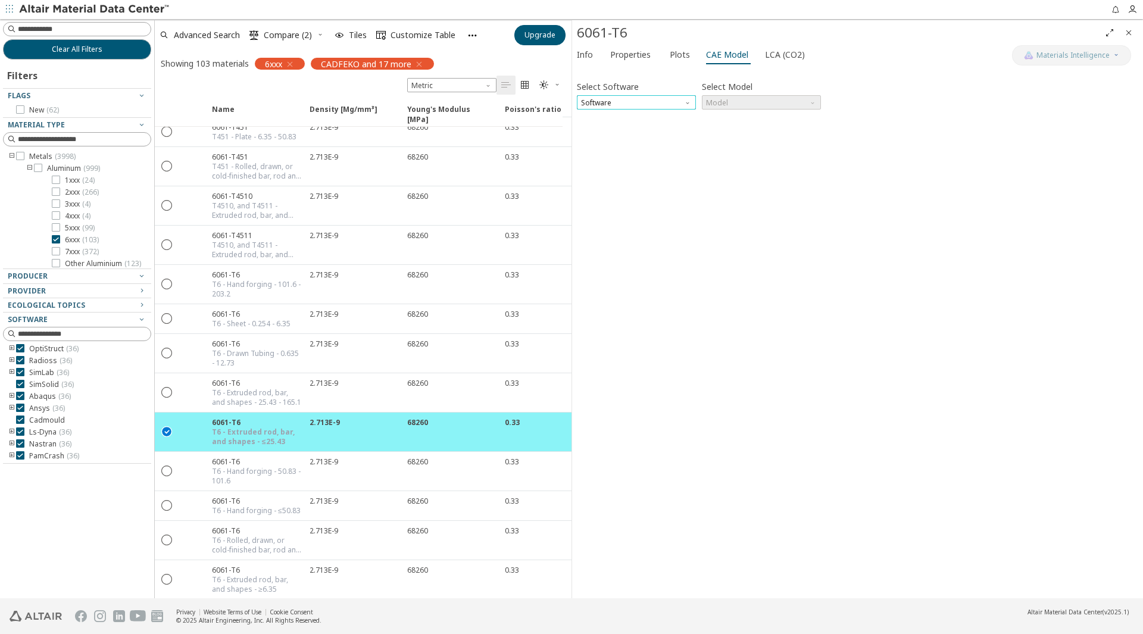
click at [679, 107] on span "Software" at bounding box center [636, 102] width 119 height 14
click at [677, 114] on span "OptiStruct" at bounding box center [636, 117] width 110 height 8
click at [712, 104] on span "Model" at bounding box center [761, 102] width 119 height 14
click at [736, 118] on span "Mat1" at bounding box center [761, 117] width 110 height 8
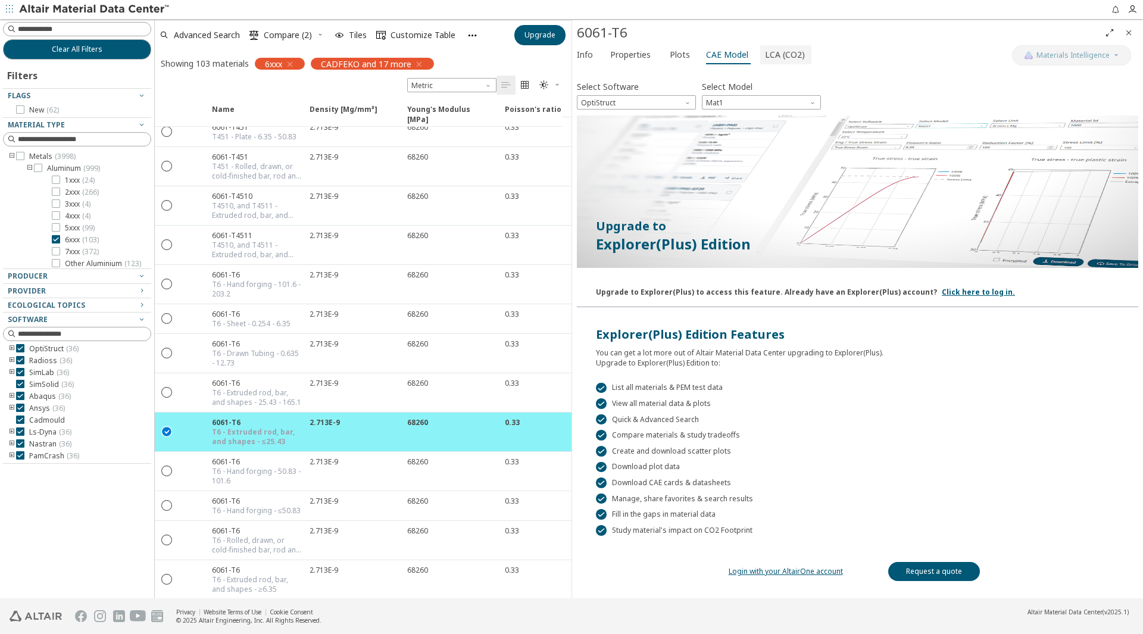
click at [768, 51] on span "LCA (CO2)" at bounding box center [785, 54] width 40 height 19
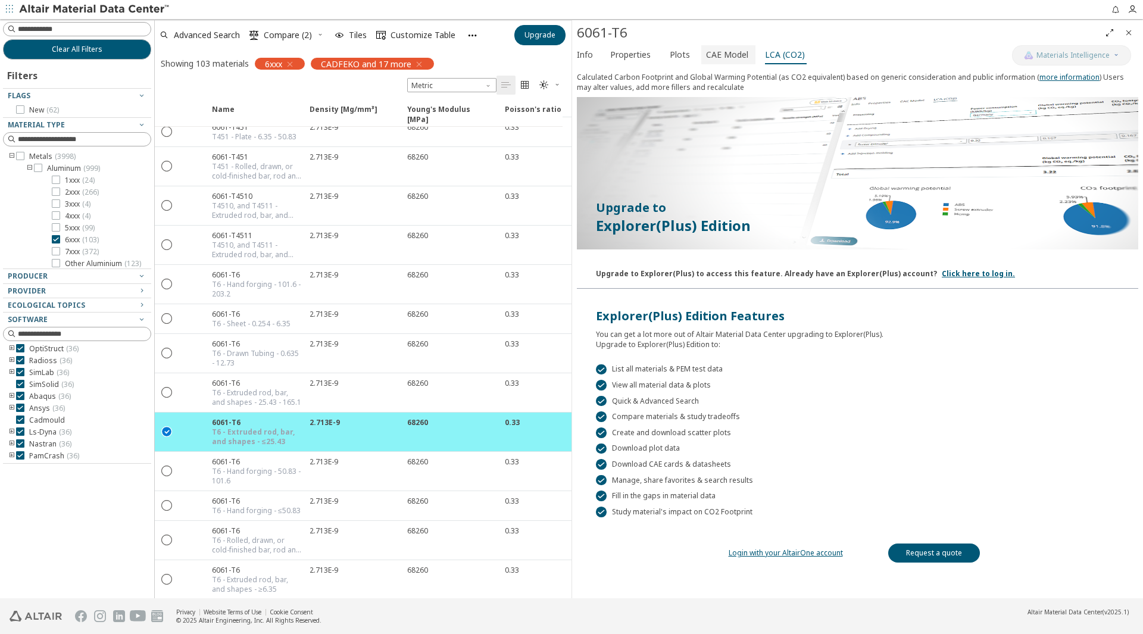
click at [745, 55] on button "CAE Model" at bounding box center [728, 54] width 54 height 19
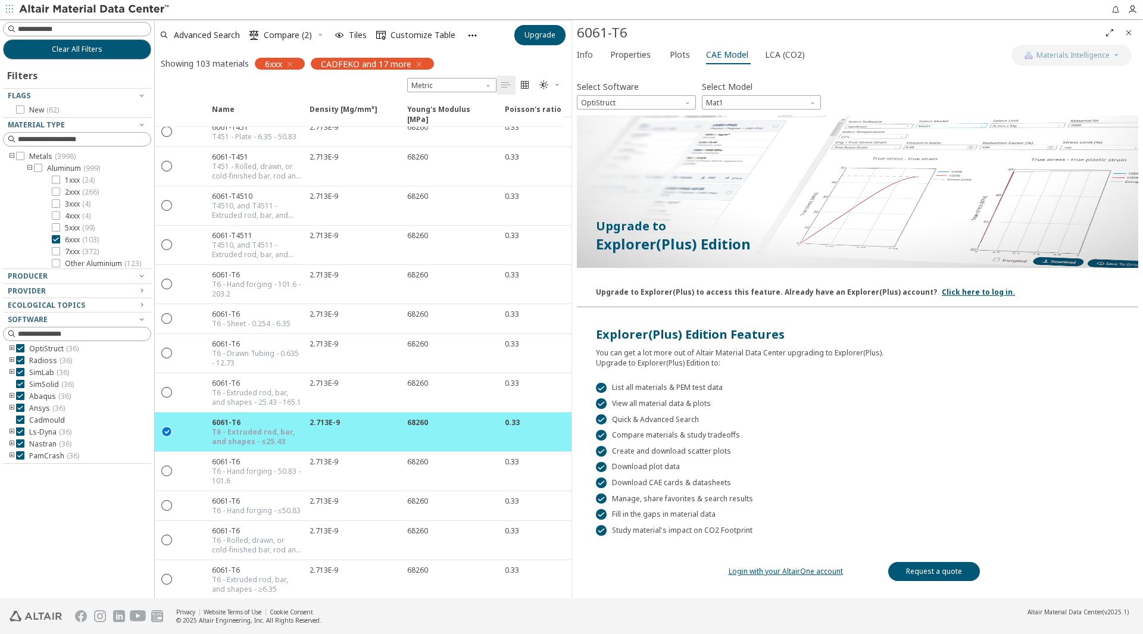
click at [694, 54] on div "Info Properties Plots CAE Model LCA (CO2)" at bounding box center [792, 56] width 440 height 22
click at [686, 54] on span "Plots" at bounding box center [681, 54] width 22 height 19
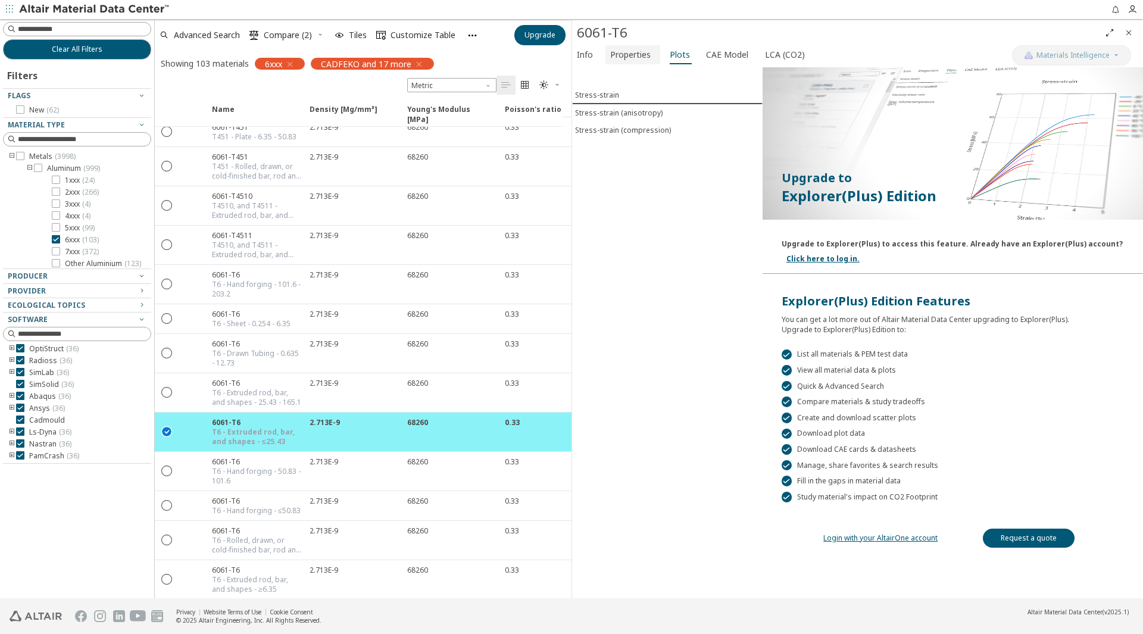
click at [648, 60] on span "Properties" at bounding box center [630, 54] width 40 height 19
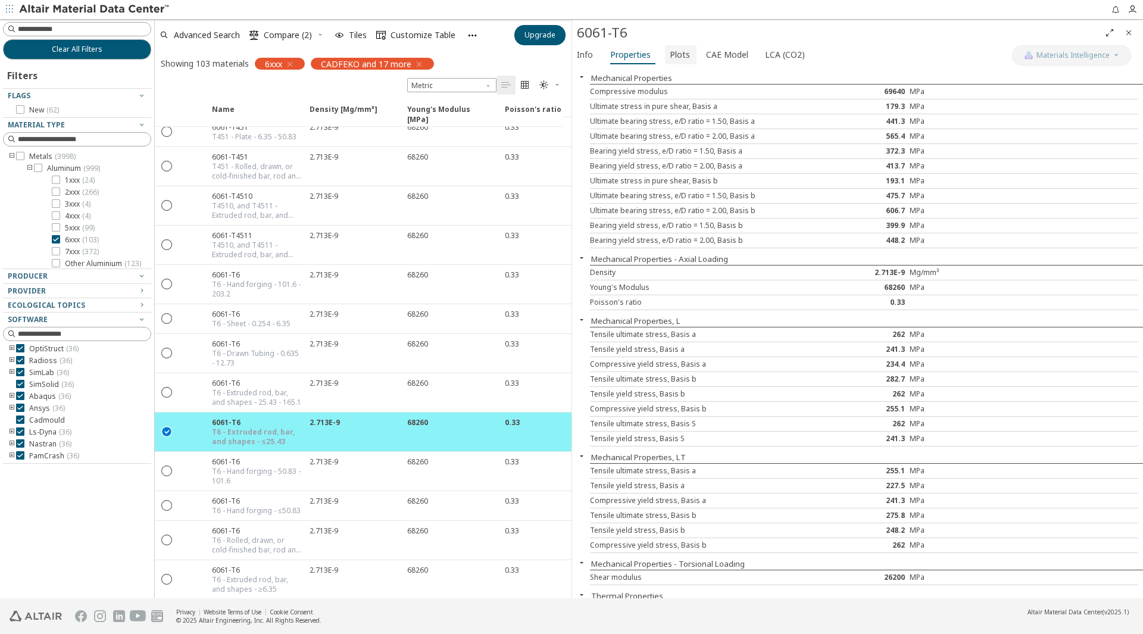
click at [674, 55] on span "Plots" at bounding box center [680, 54] width 20 height 19
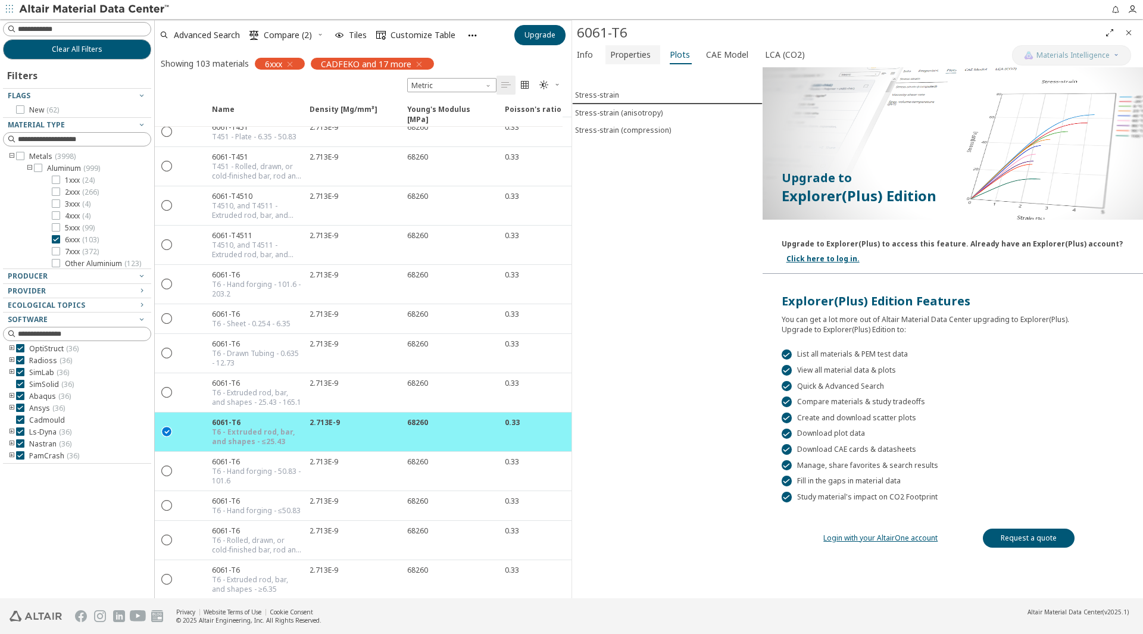
click at [640, 55] on span "Properties" at bounding box center [630, 54] width 40 height 19
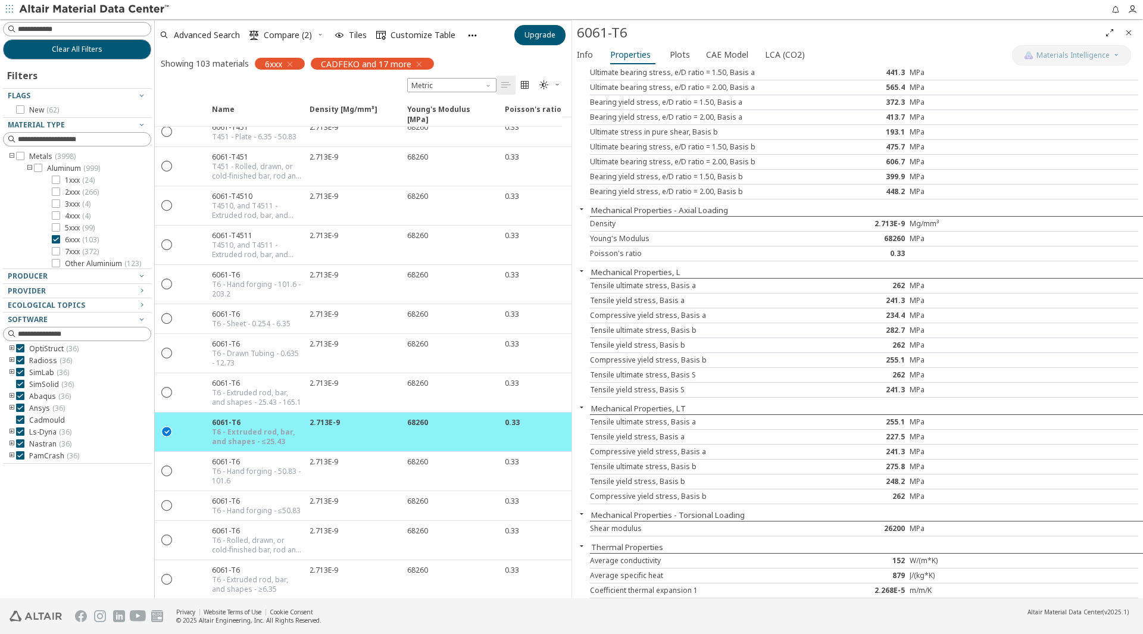
scroll to position [0, 0]
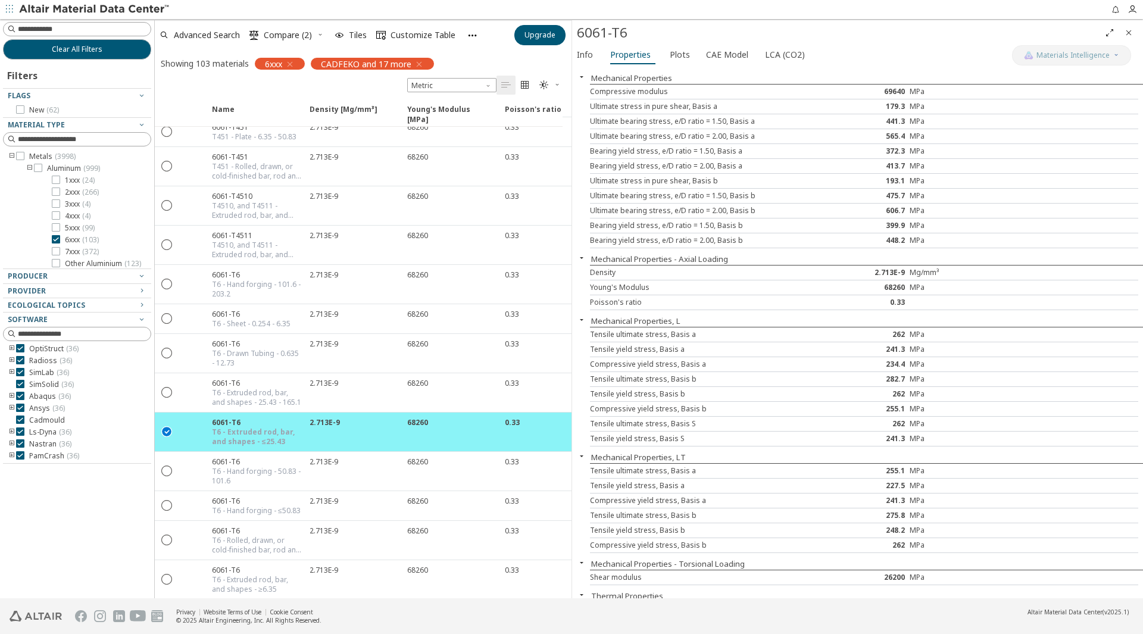
click at [680, 254] on button "Mechanical Properties - Axial Loading" at bounding box center [659, 259] width 137 height 11
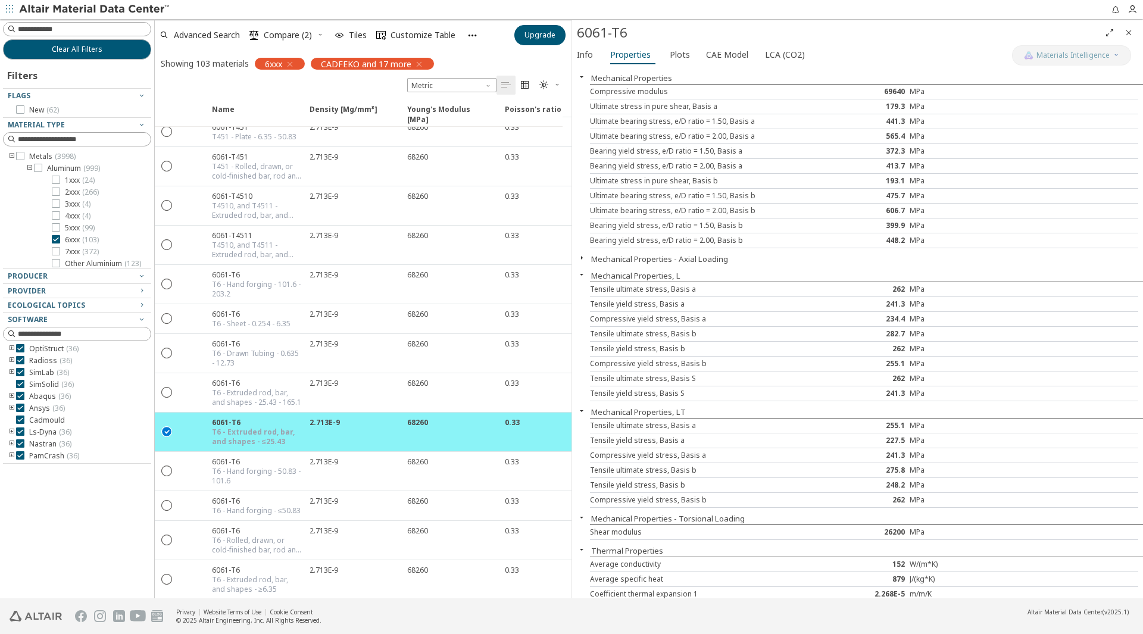
click at [683, 254] on button "Mechanical Properties - Axial Loading" at bounding box center [659, 259] width 137 height 11
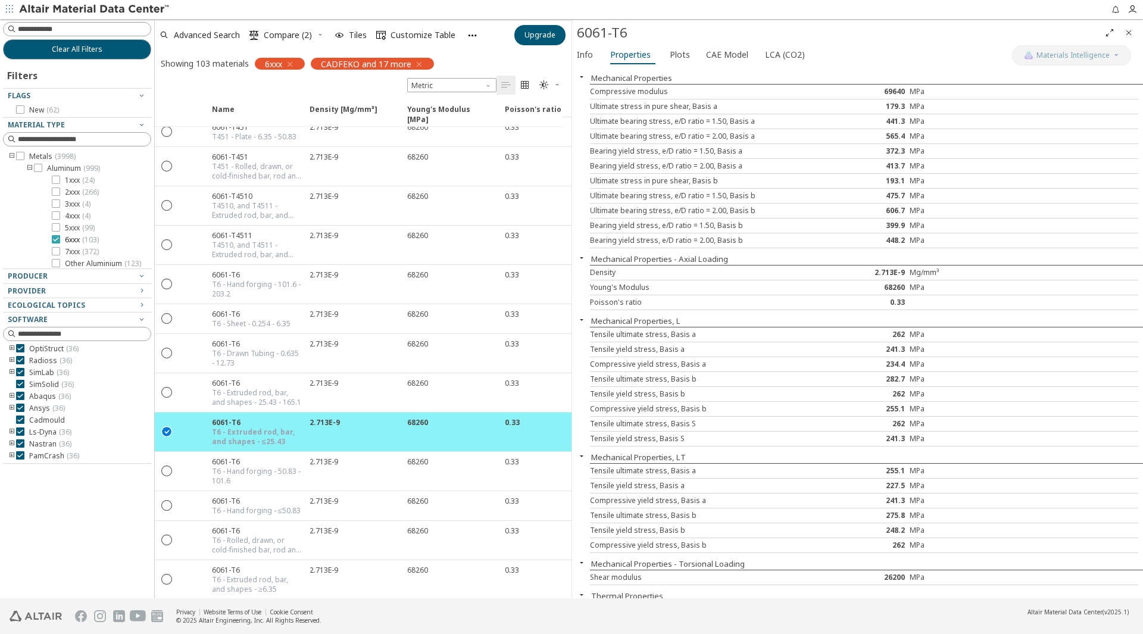
click at [58, 238] on icon at bounding box center [56, 239] width 8 height 8
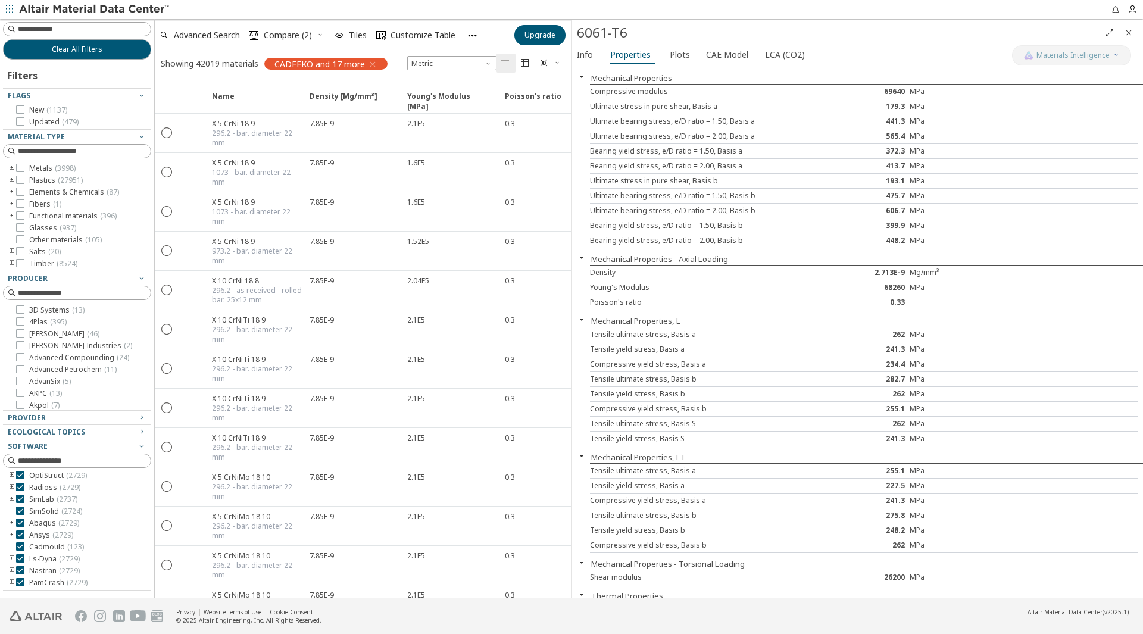
click at [10, 167] on icon "toogle group" at bounding box center [12, 169] width 8 height 10
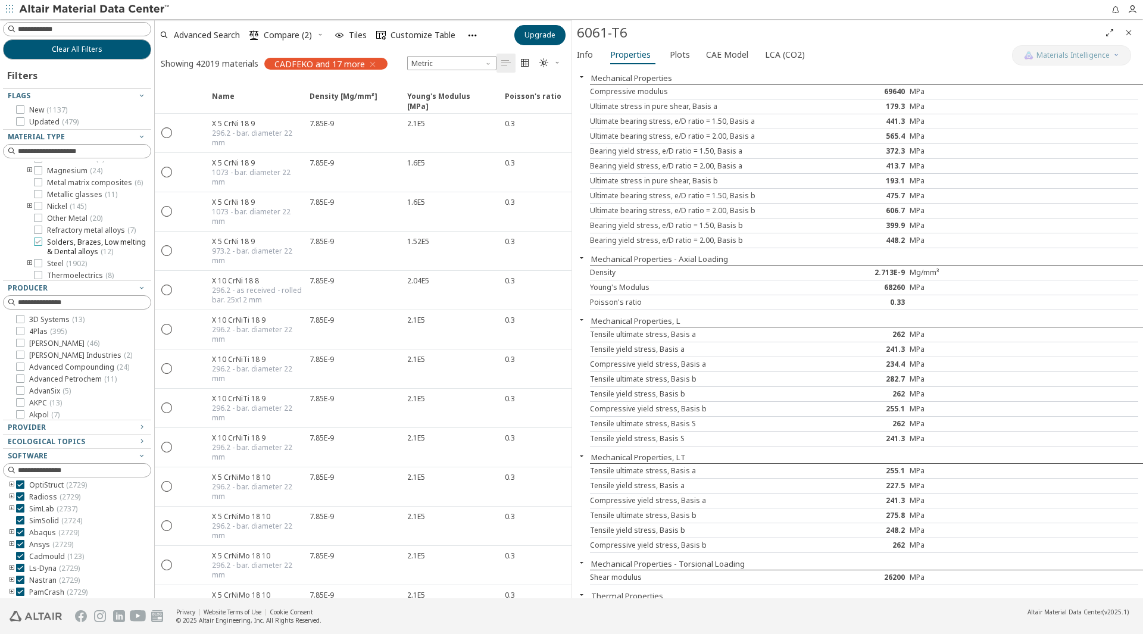
scroll to position [119, 0]
click at [30, 249] on icon "toogle group" at bounding box center [30, 245] width 8 height 10
click at [41, 248] on icon at bounding box center [38, 244] width 8 height 8
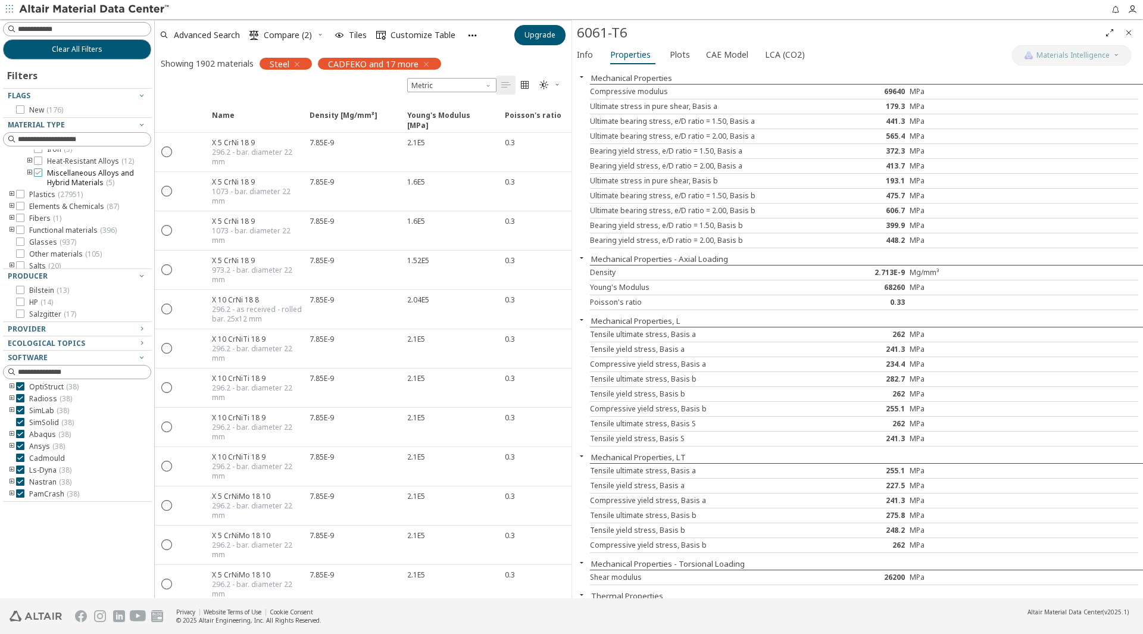
scroll to position [179, 0]
click at [27, 247] on icon "toogle group" at bounding box center [30, 237] width 8 height 19
click at [29, 190] on icon "toogle group" at bounding box center [30, 185] width 8 height 10
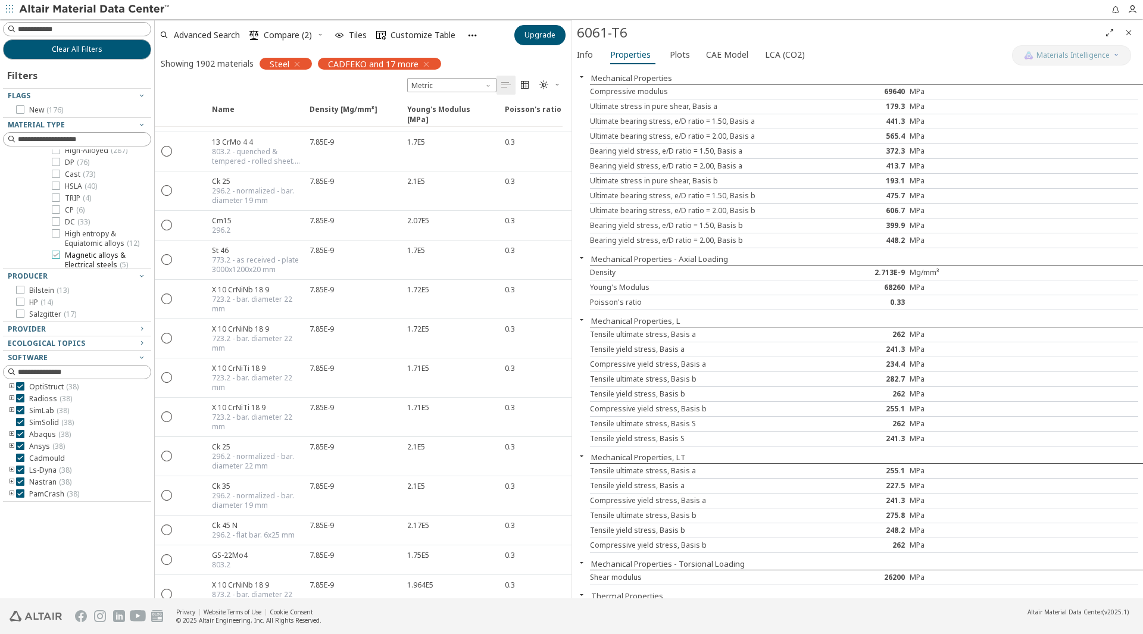
scroll to position [193, 0]
click at [92, 187] on span "Low-Alloyed ( 680 )" at bounding box center [95, 183] width 61 height 10
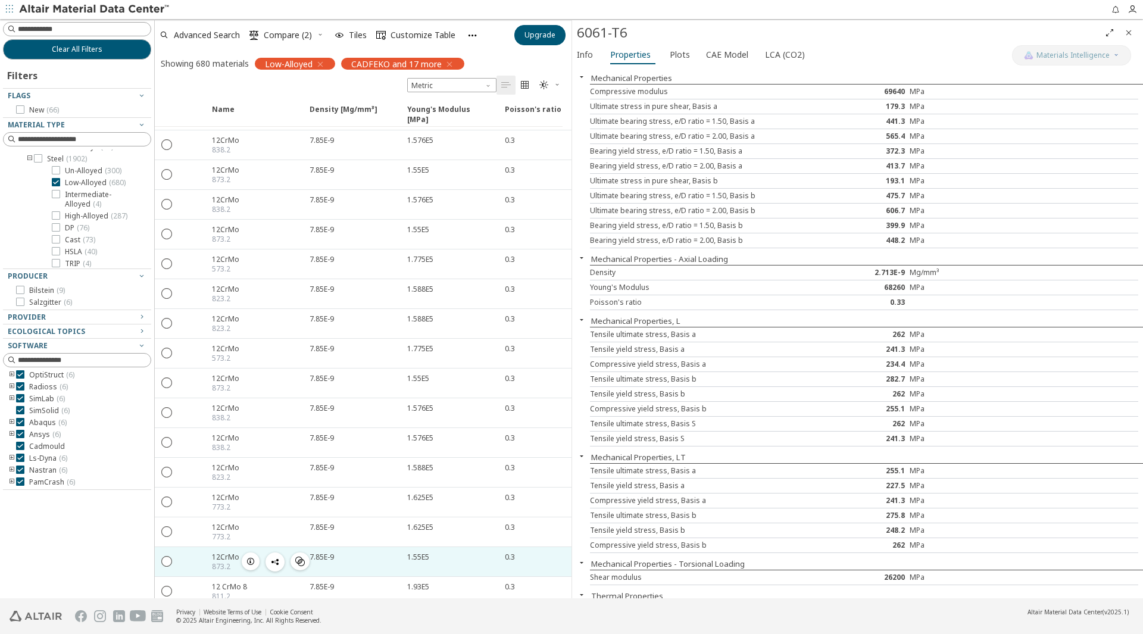
scroll to position [11211, 0]
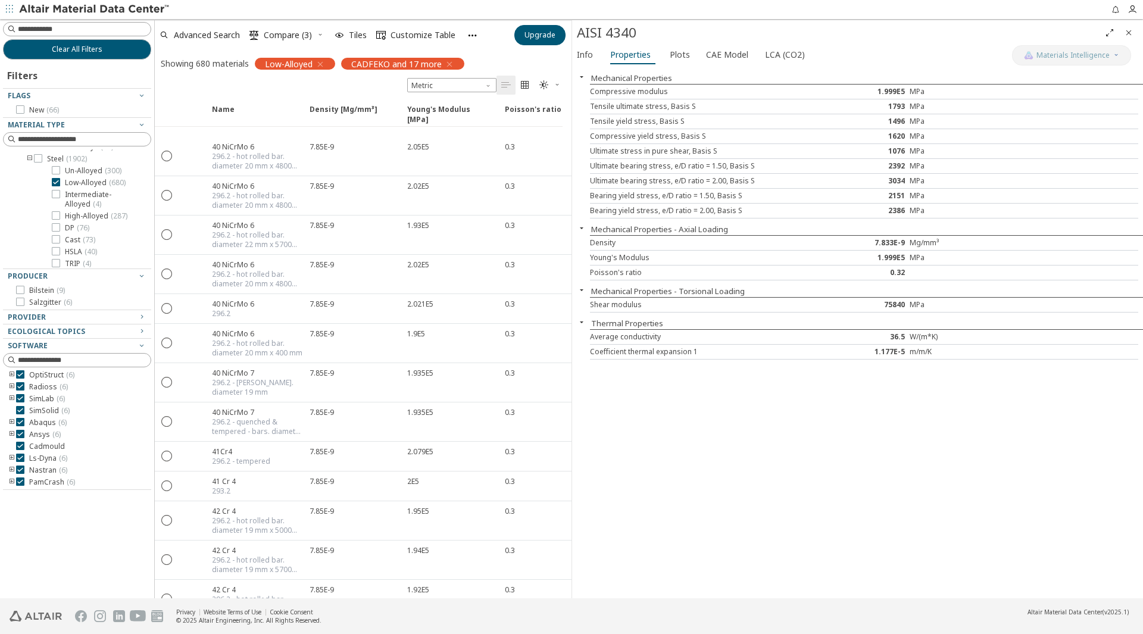
scroll to position [18089, 0]
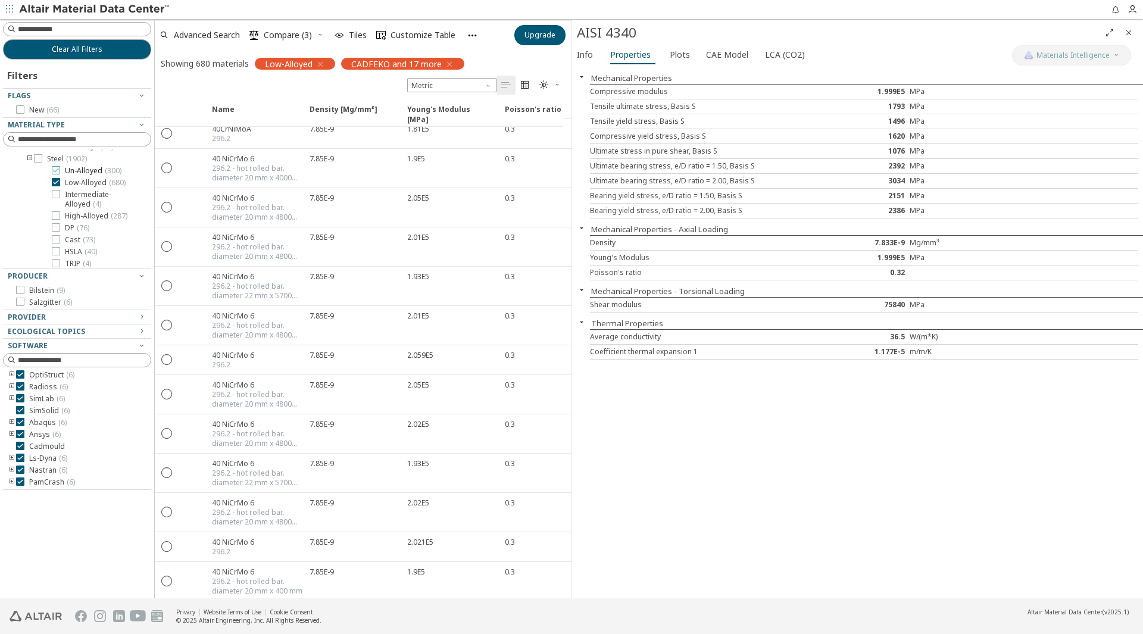
click at [53, 174] on icon at bounding box center [56, 170] width 8 height 8
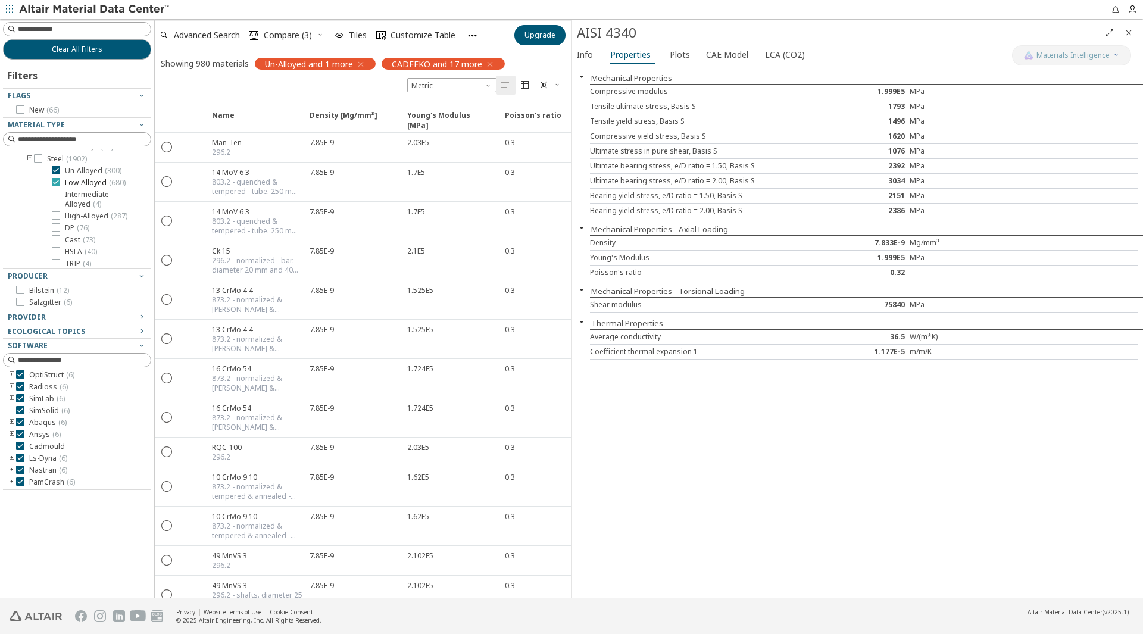
click at [58, 186] on icon at bounding box center [56, 182] width 8 height 8
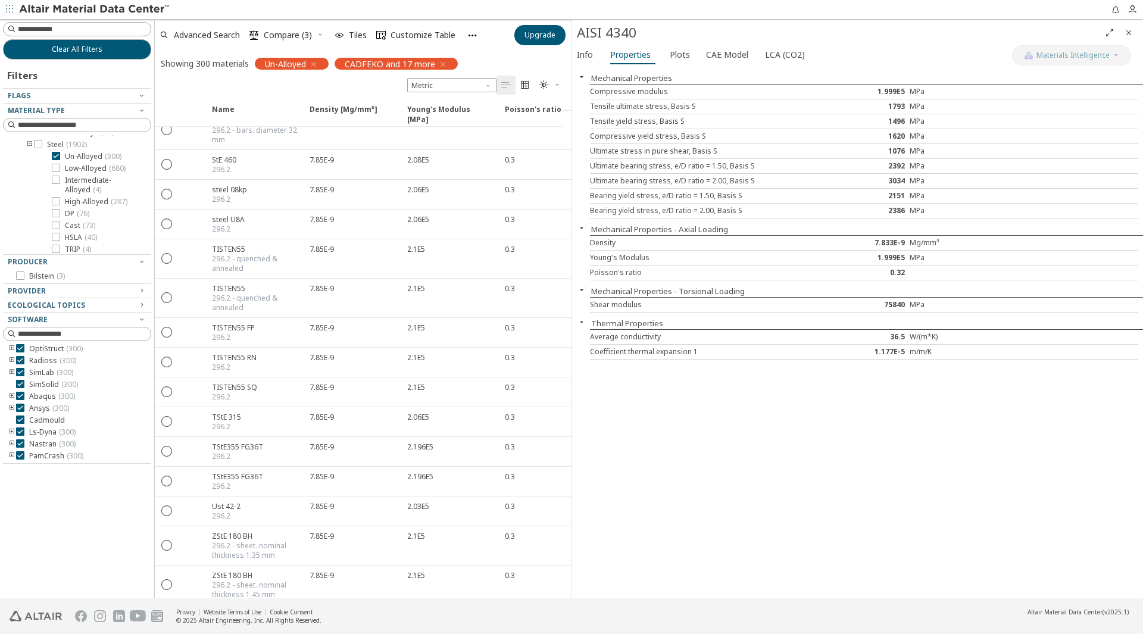
scroll to position [9142, 0]
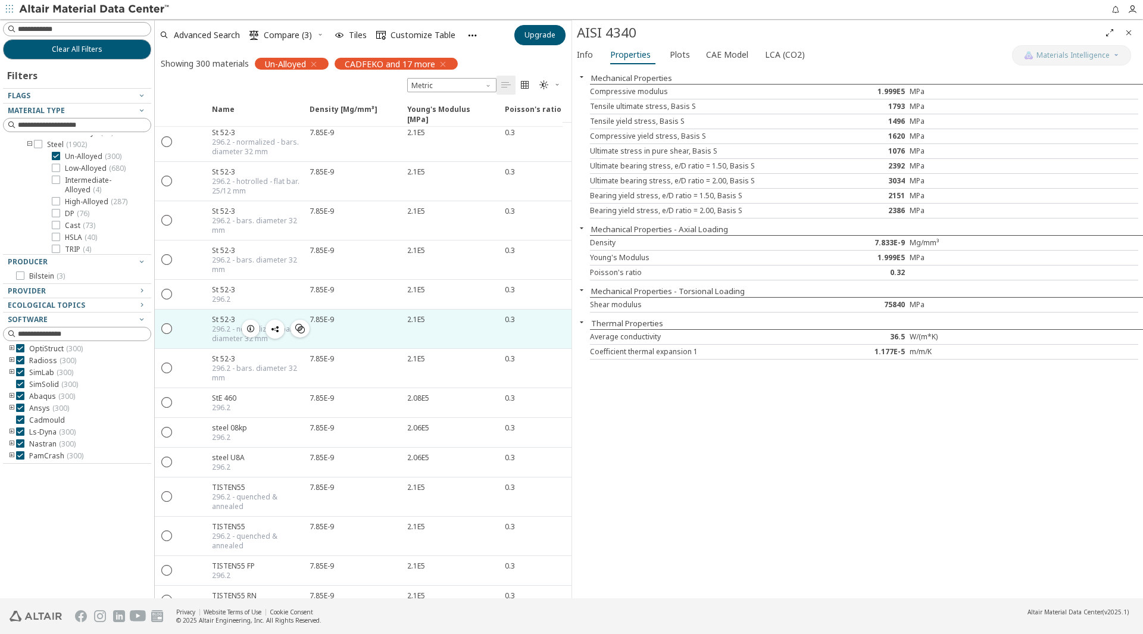
click at [160, 323] on div " " at bounding box center [167, 328] width 24 height 21
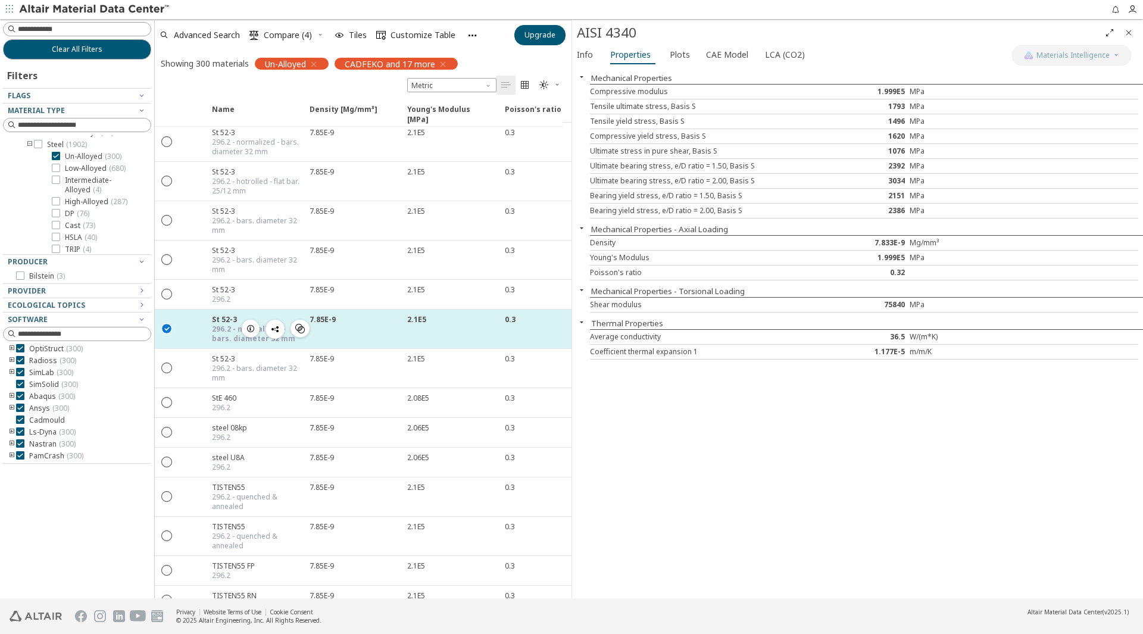
click at [253, 332] on icon "button" at bounding box center [251, 329] width 10 height 10
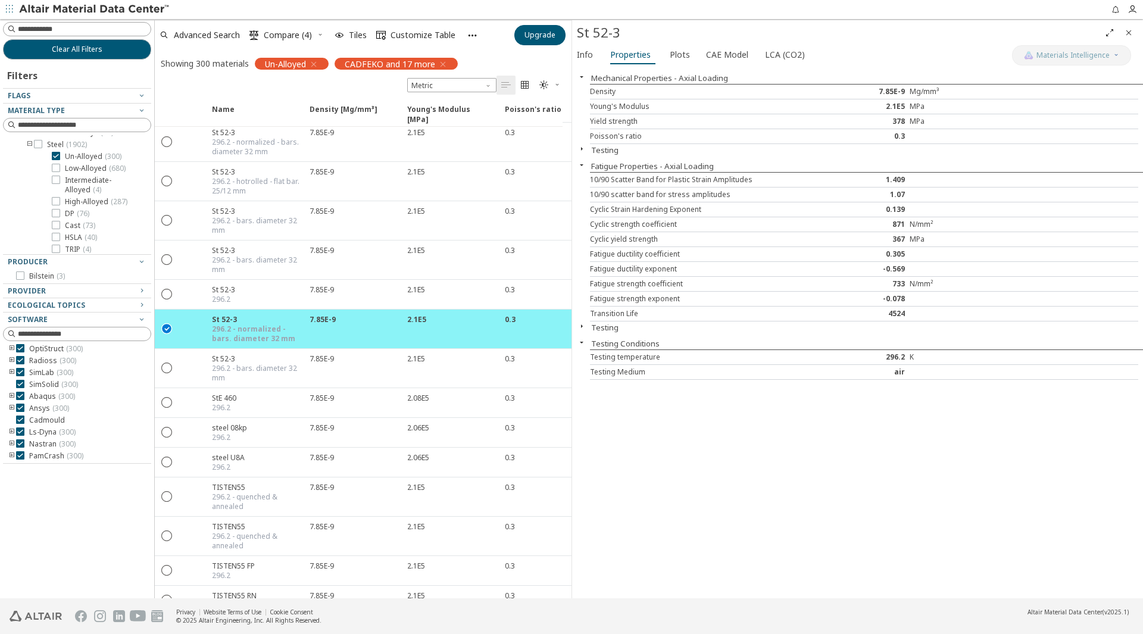
click at [591, 153] on button "Testing" at bounding box center [604, 150] width 27 height 11
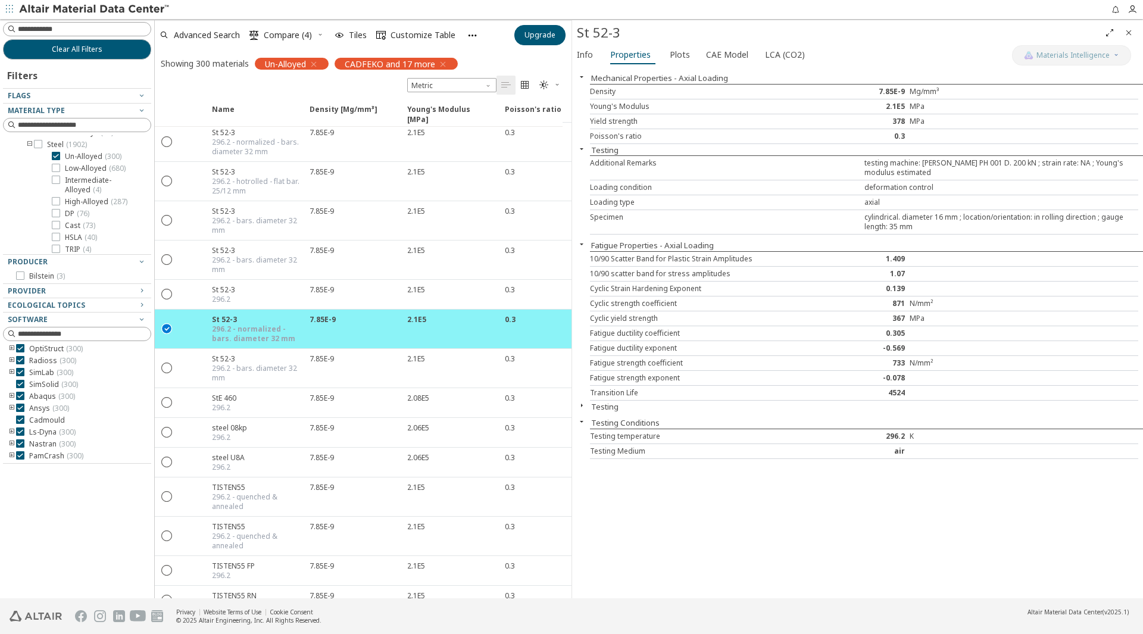
click at [605, 406] on button "Testing" at bounding box center [604, 406] width 27 height 11
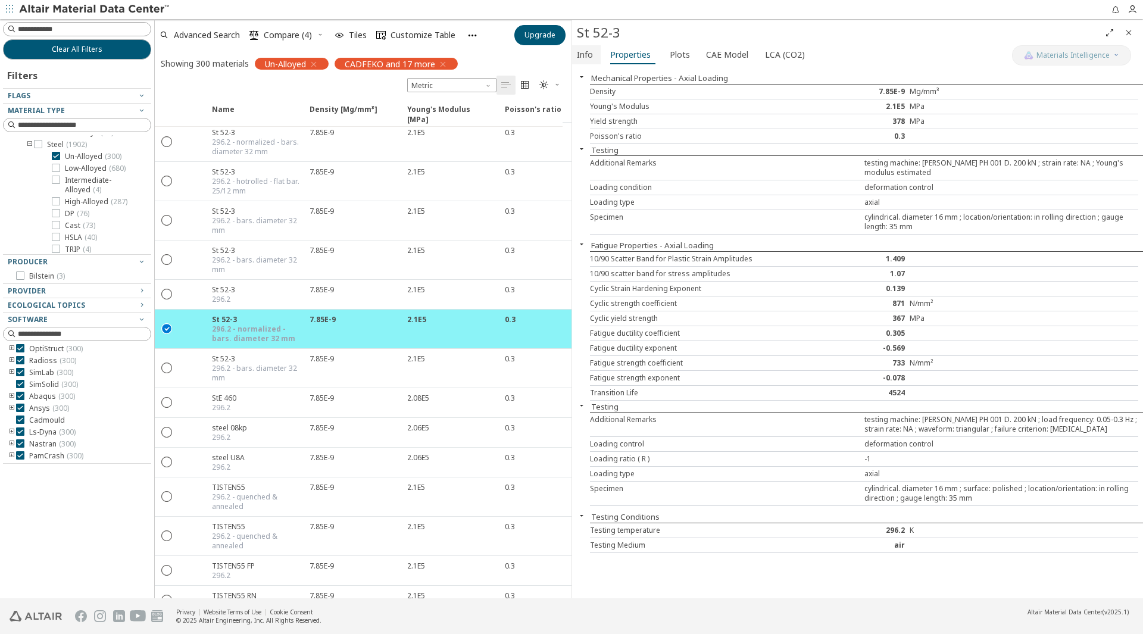
click at [587, 54] on span "Info" at bounding box center [585, 54] width 16 height 19
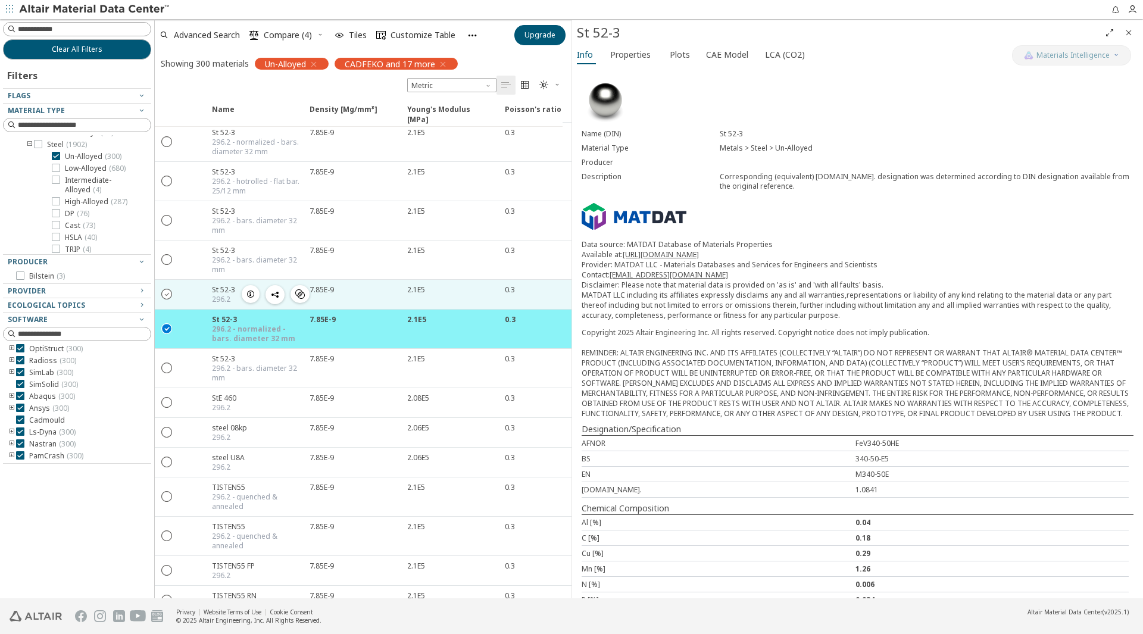
click at [171, 290] on icon "" at bounding box center [167, 293] width 11 height 11
click at [165, 330] on icon "" at bounding box center [167, 328] width 11 height 11
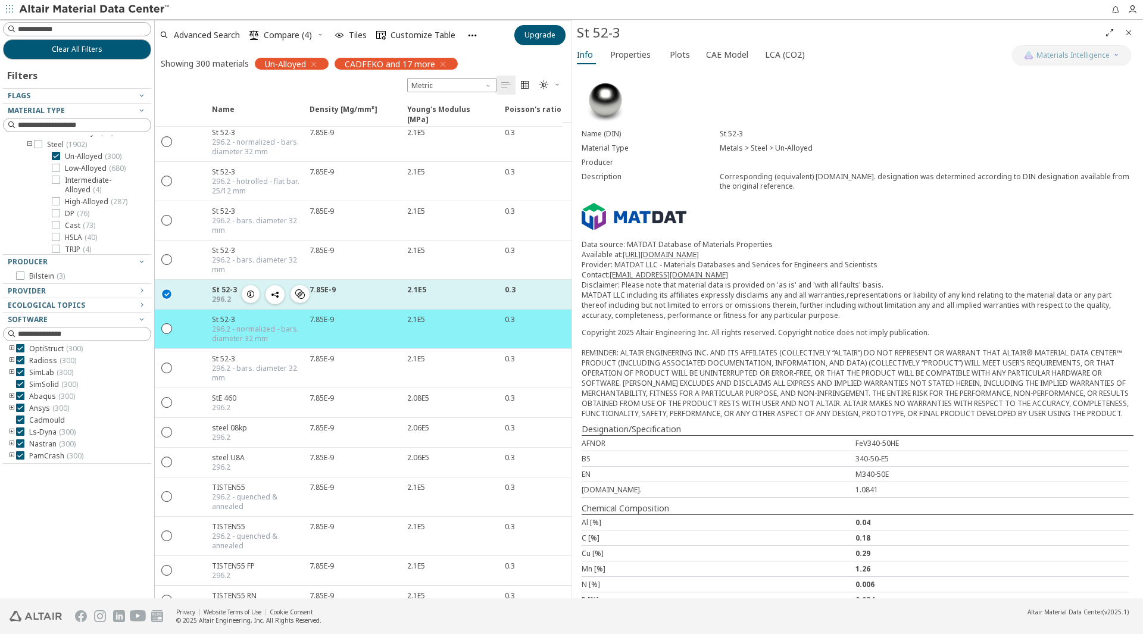
click at [249, 292] on icon "button" at bounding box center [251, 294] width 10 height 10
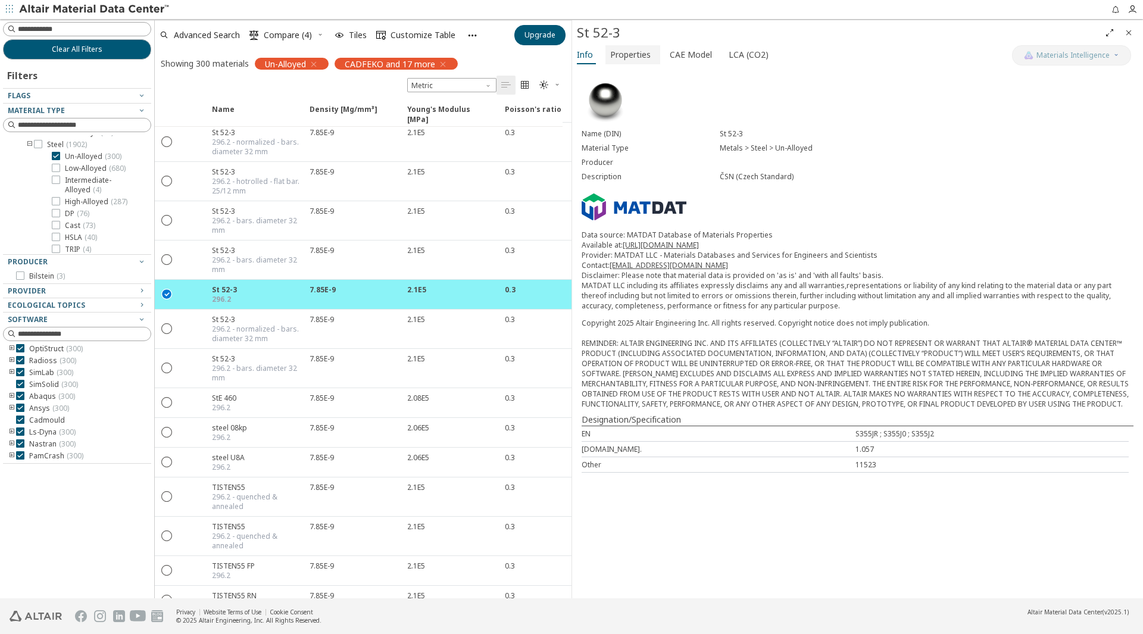
click at [644, 58] on span "Properties" at bounding box center [630, 54] width 40 height 19
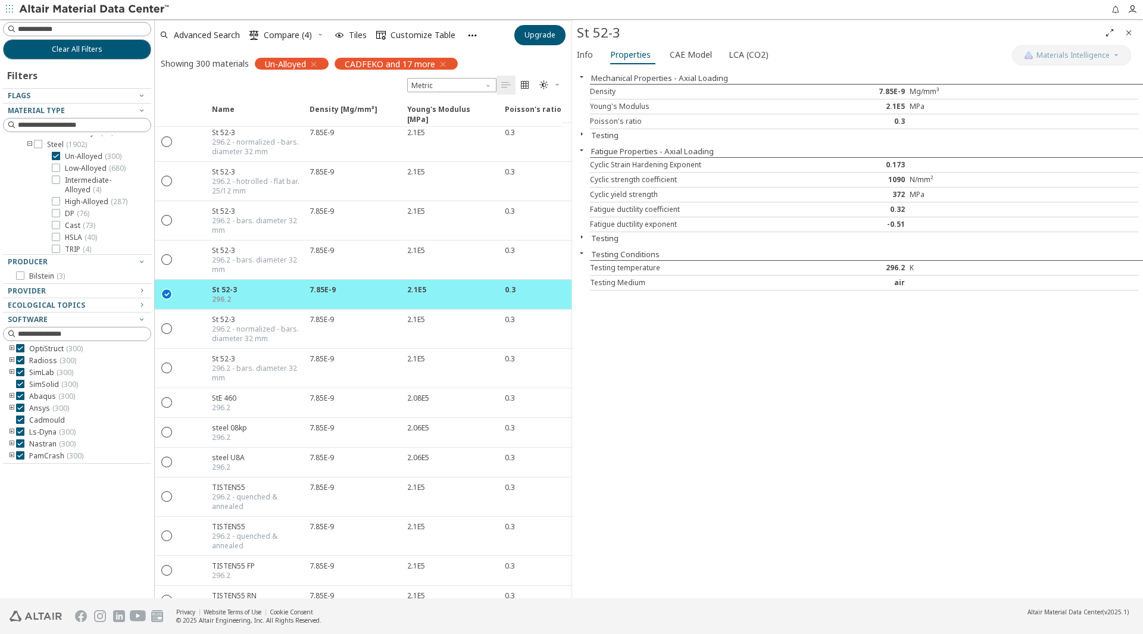
click at [617, 130] on button "Testing" at bounding box center [604, 135] width 27 height 11
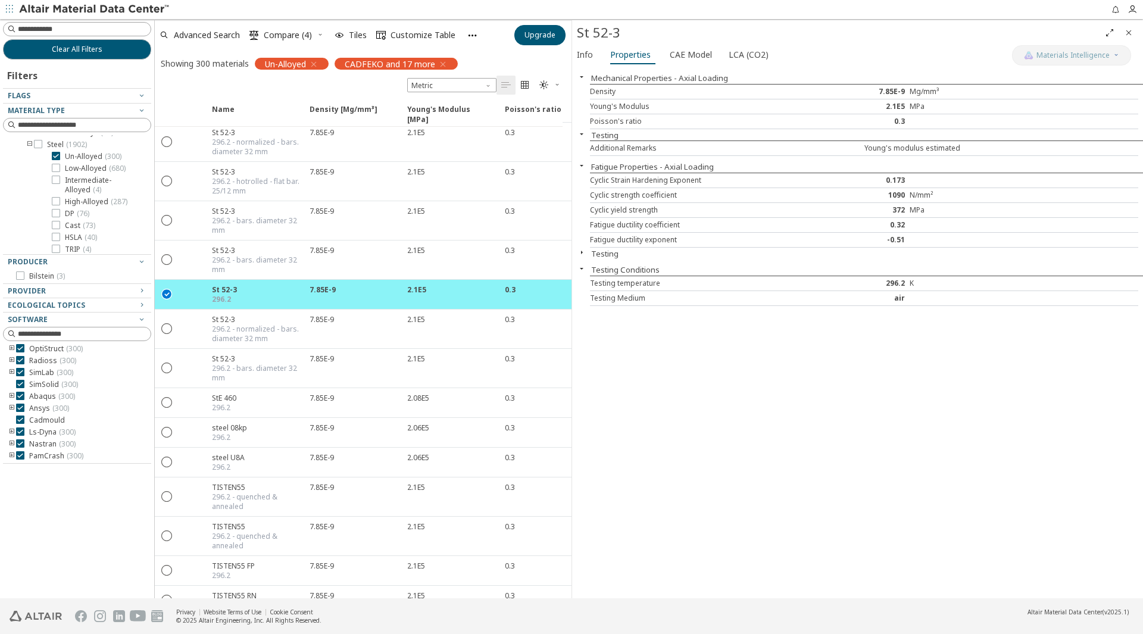
click at [616, 132] on button "Testing" at bounding box center [604, 135] width 27 height 11
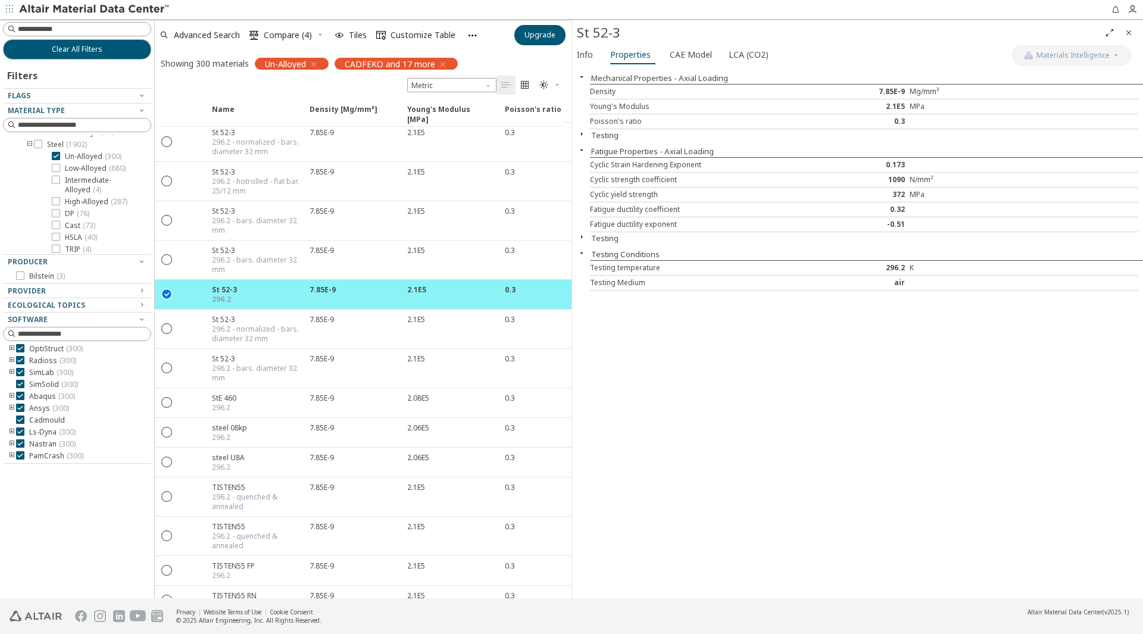
click at [615, 132] on button "Testing" at bounding box center [604, 135] width 27 height 11
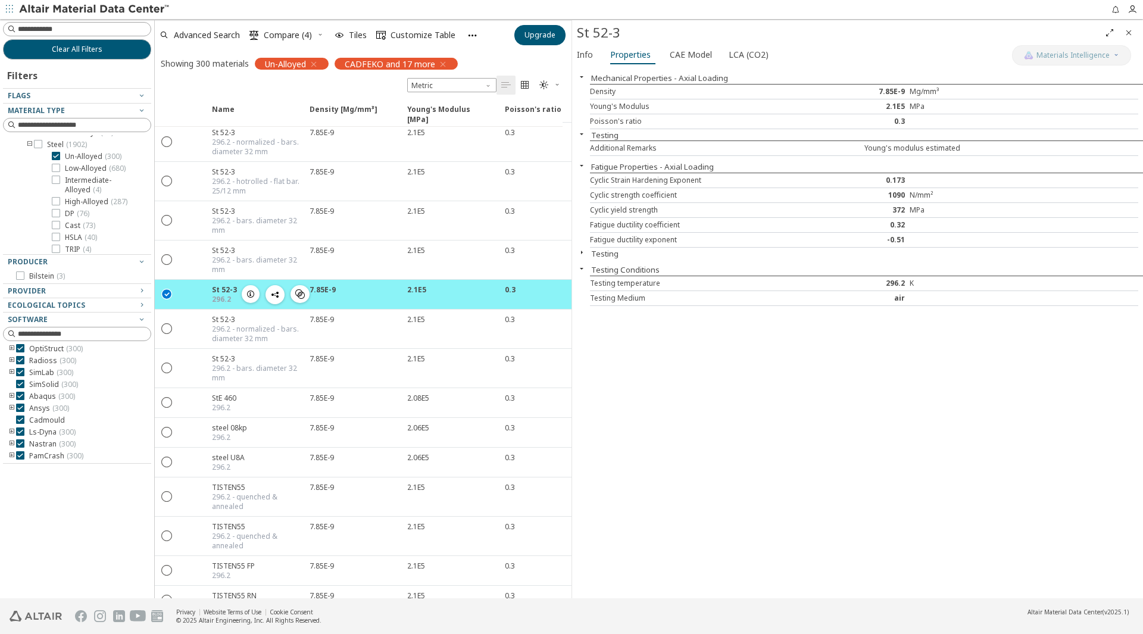
click at [167, 293] on icon "" at bounding box center [167, 293] width 11 height 11
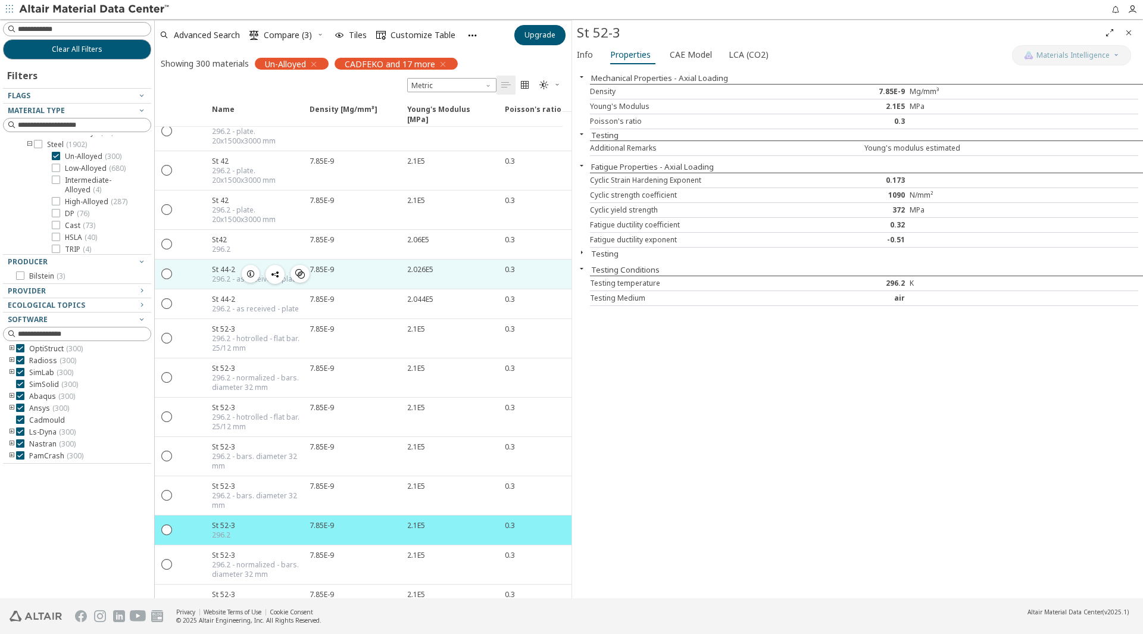
scroll to position [8904, 0]
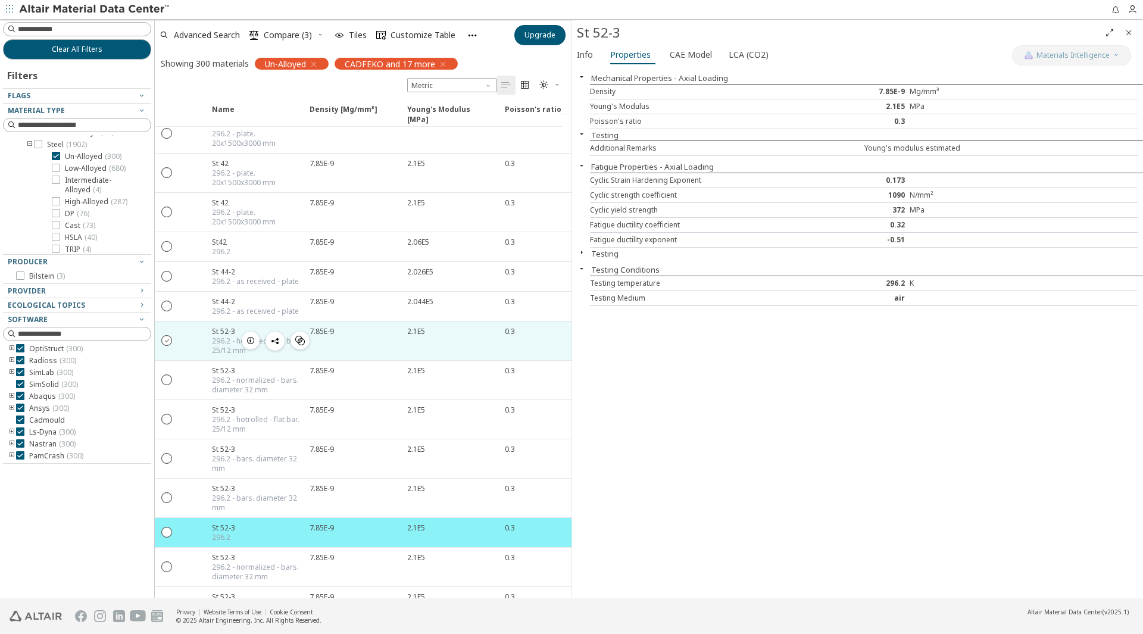
click at [164, 339] on icon "" at bounding box center [167, 339] width 11 height 11
click at [595, 55] on button "Info" at bounding box center [586, 54] width 29 height 19
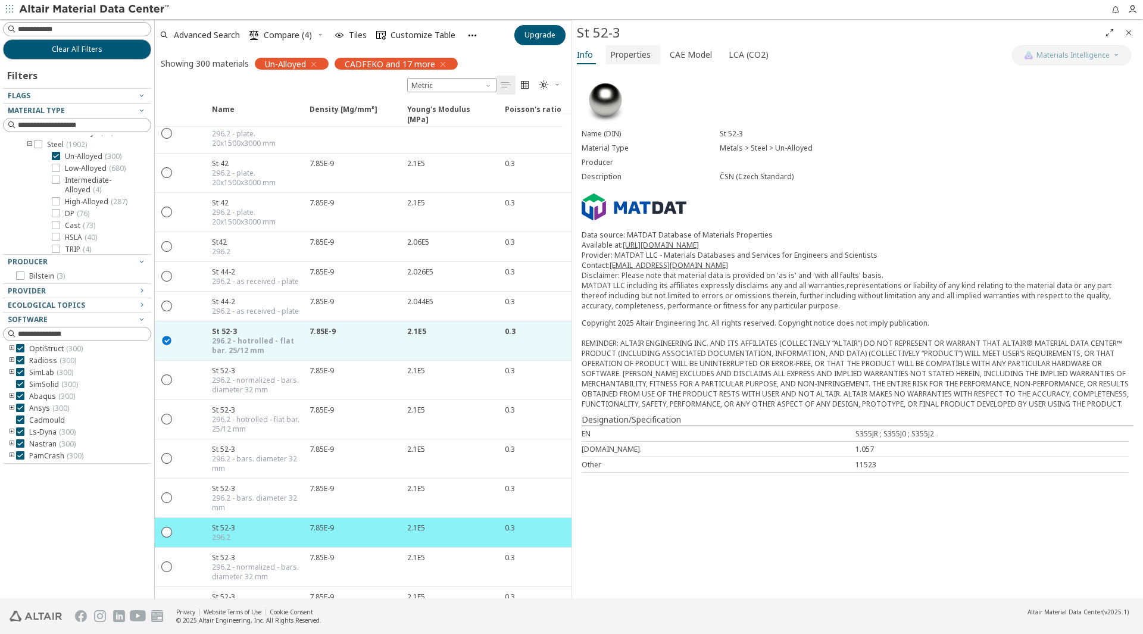
click at [615, 60] on span "Properties" at bounding box center [630, 54] width 40 height 19
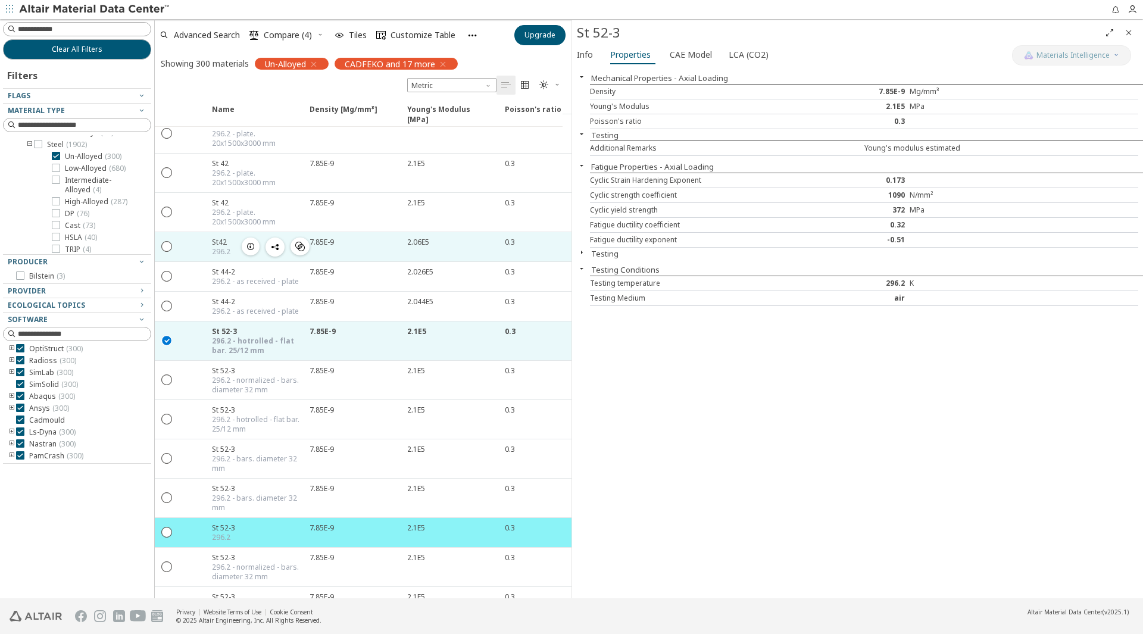
click at [173, 248] on div " " at bounding box center [167, 246] width 24 height 21
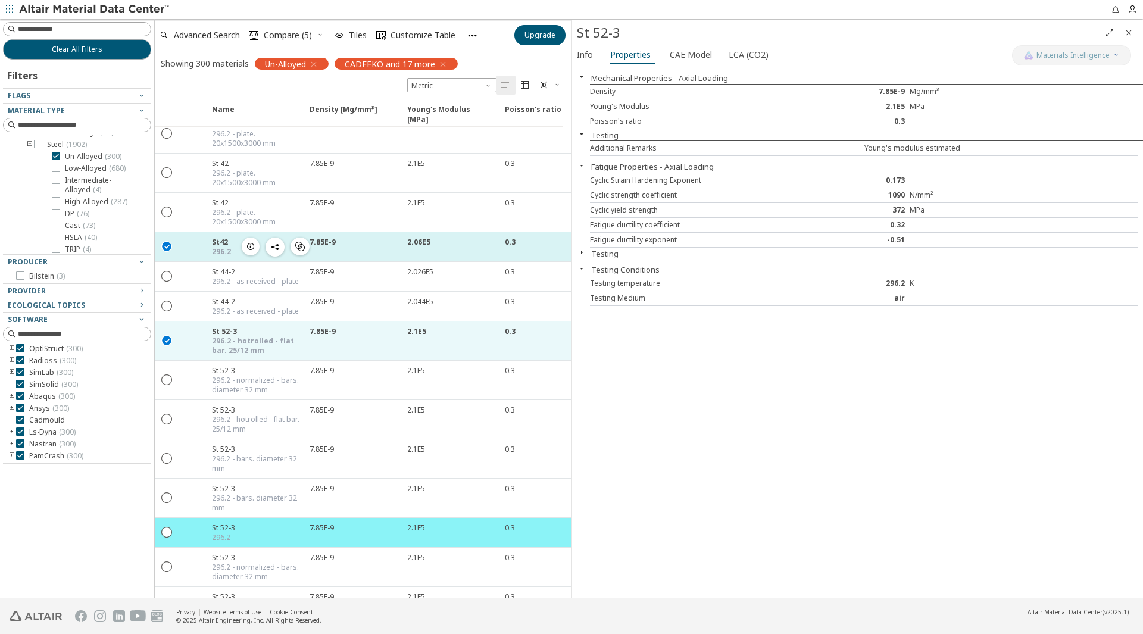
click at [257, 249] on span "button" at bounding box center [250, 246] width 14 height 18
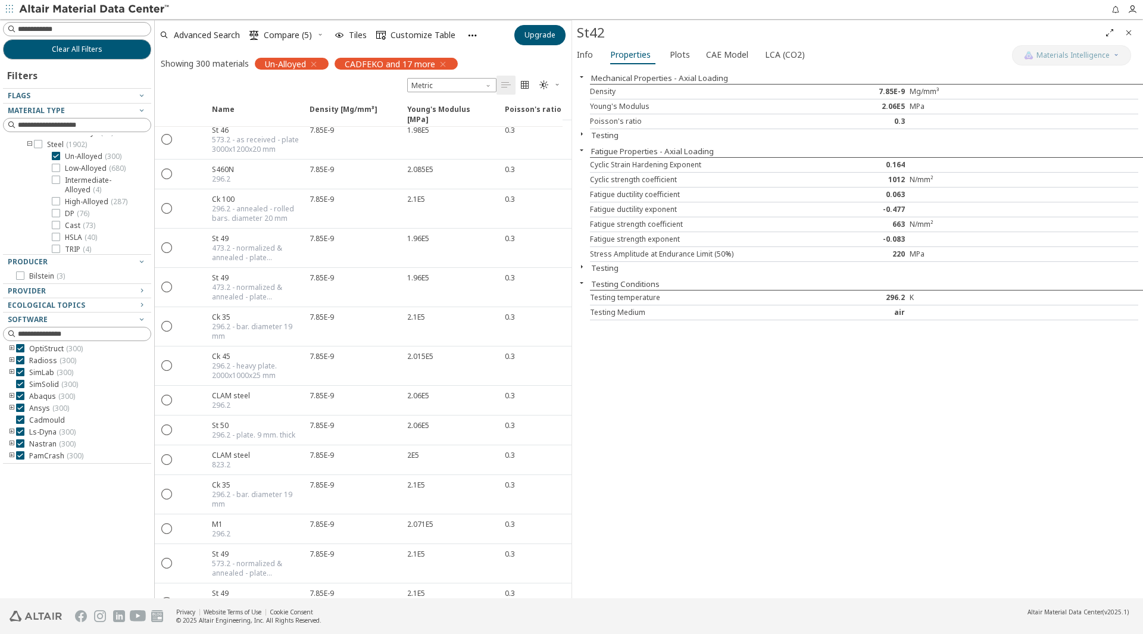
scroll to position [1772, 0]
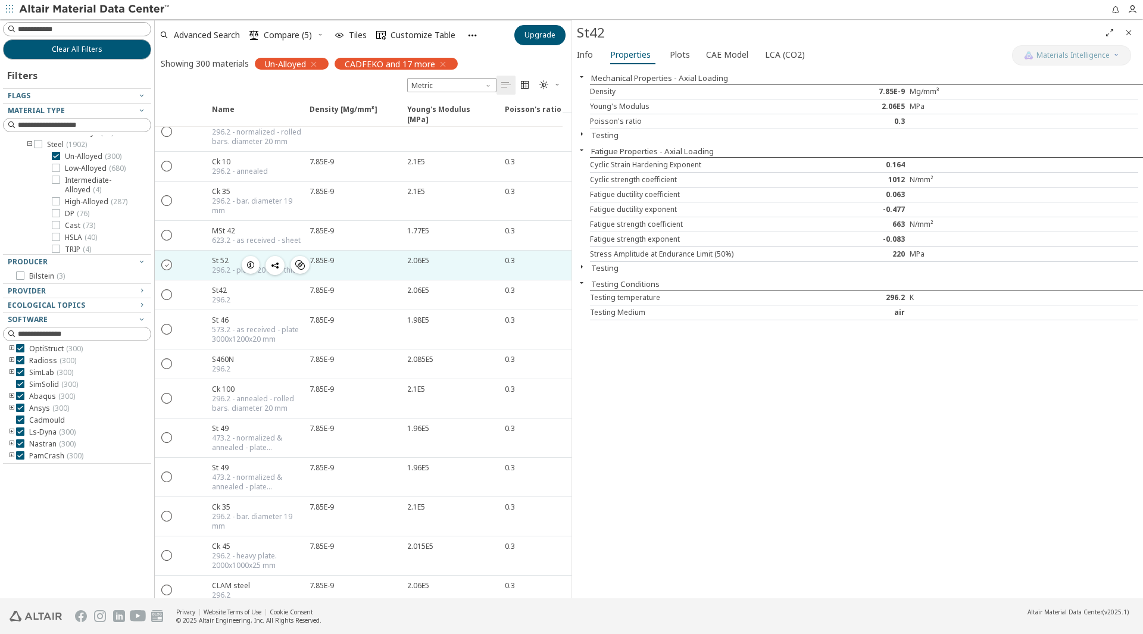
click at [166, 261] on icon "" at bounding box center [167, 264] width 11 height 11
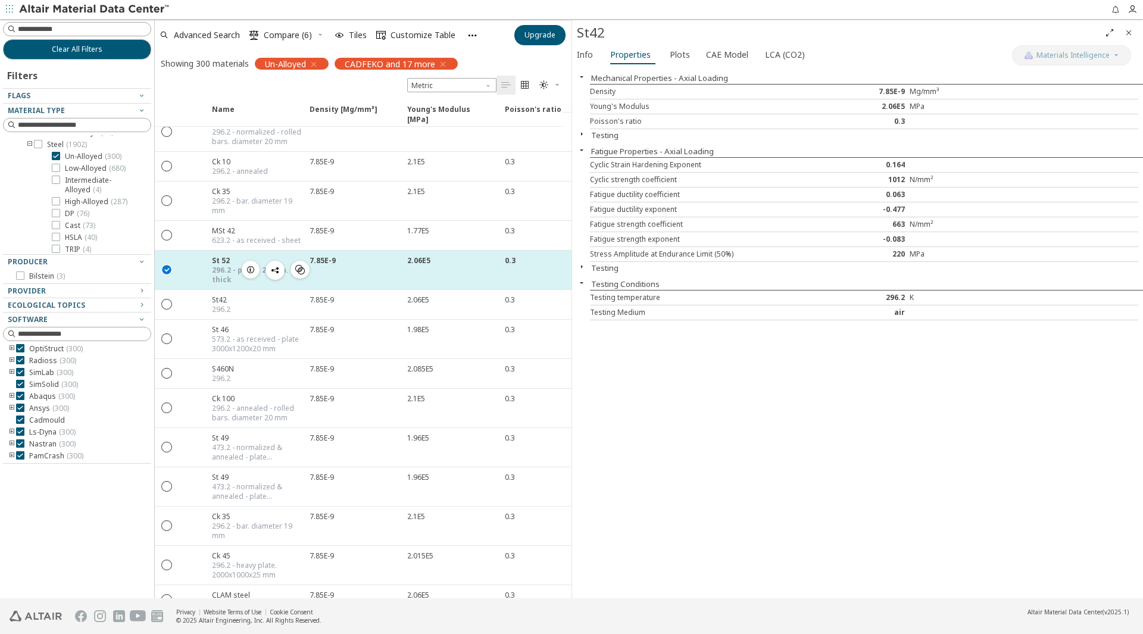
click at [255, 274] on icon "button" at bounding box center [251, 270] width 10 height 10
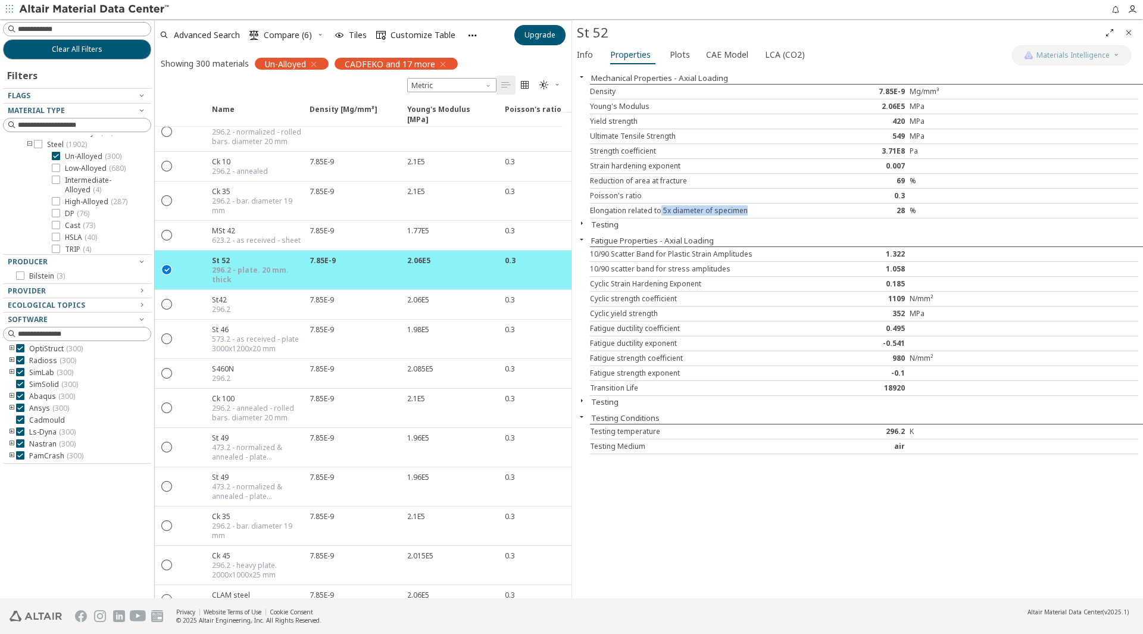
drag, startPoint x: 660, startPoint y: 212, endPoint x: 752, endPoint y: 215, distance: 91.7
click at [752, 215] on div "Elongation related to 5x diameter of specimen" at bounding box center [704, 211] width 229 height 10
click at [696, 247] on div "10/90 Scatter Band for Plastic Strain Amplitudes 1.322" at bounding box center [864, 254] width 548 height 15
click at [610, 224] on button "Testing" at bounding box center [604, 224] width 27 height 11
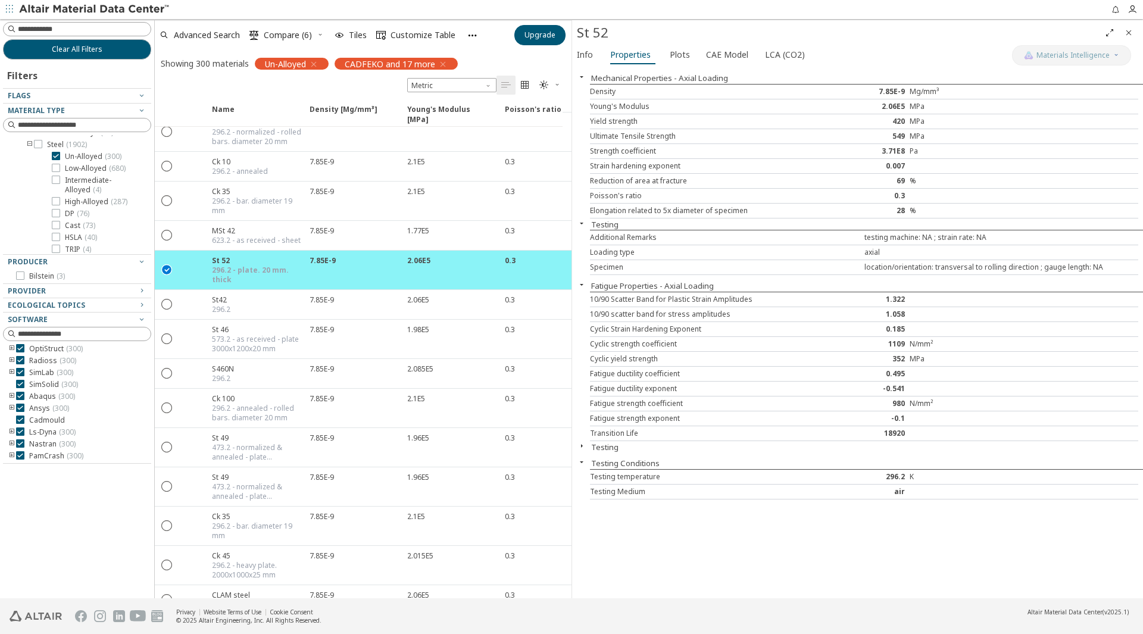
click at [606, 207] on div "Elongation related to 5x diameter of specimen" at bounding box center [704, 211] width 229 height 10
click at [605, 207] on div "Elongation related to 5x diameter of specimen" at bounding box center [704, 211] width 229 height 10
drag, startPoint x: 680, startPoint y: 162, endPoint x: 592, endPoint y: 164, distance: 87.5
click at [592, 164] on div "Strain hardening exponent" at bounding box center [704, 166] width 229 height 10
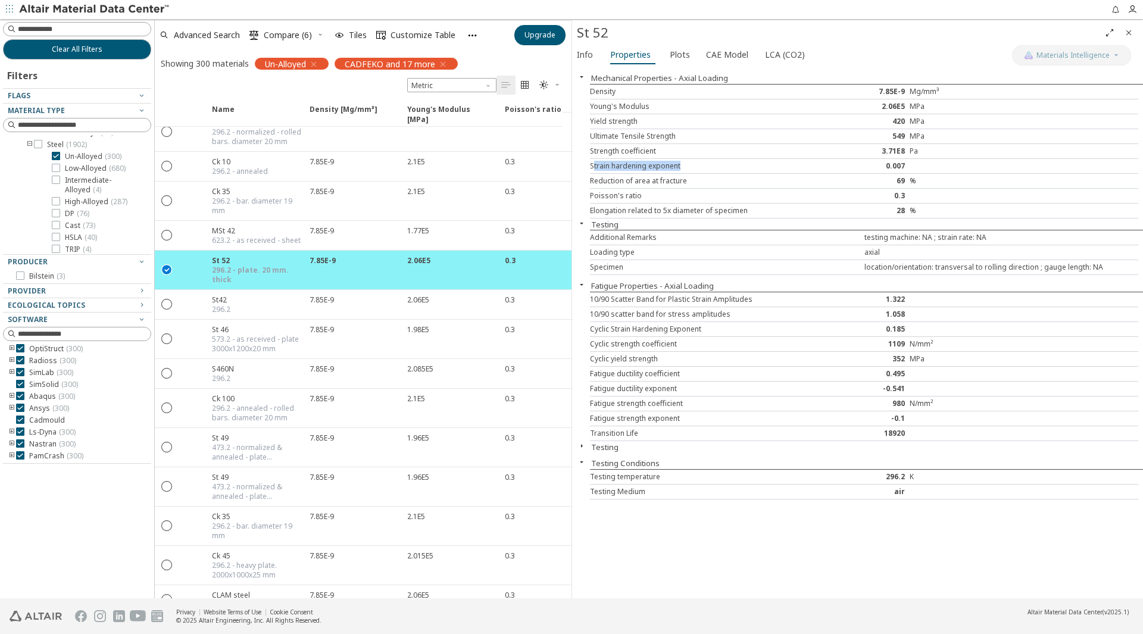
click at [593, 168] on div "Strain hardening exponent" at bounding box center [704, 166] width 229 height 10
click at [618, 165] on div "Strain hardening exponent" at bounding box center [704, 166] width 229 height 10
click at [624, 151] on div "Strength coefficient" at bounding box center [704, 151] width 229 height 10
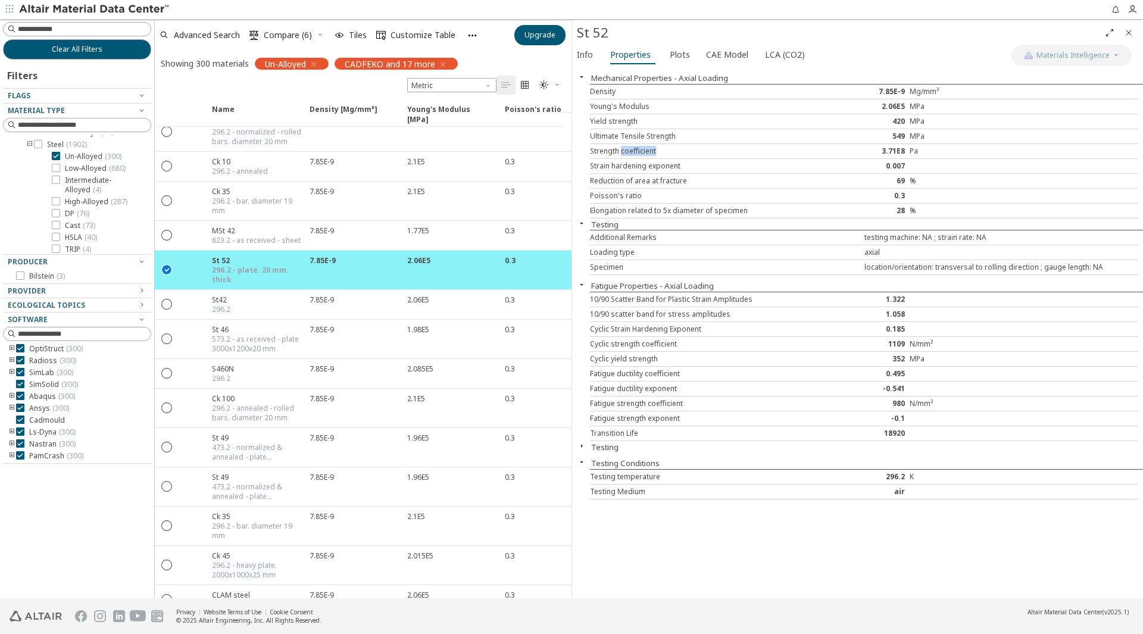
click at [624, 151] on div "Strength coefficient" at bounding box center [704, 151] width 229 height 10
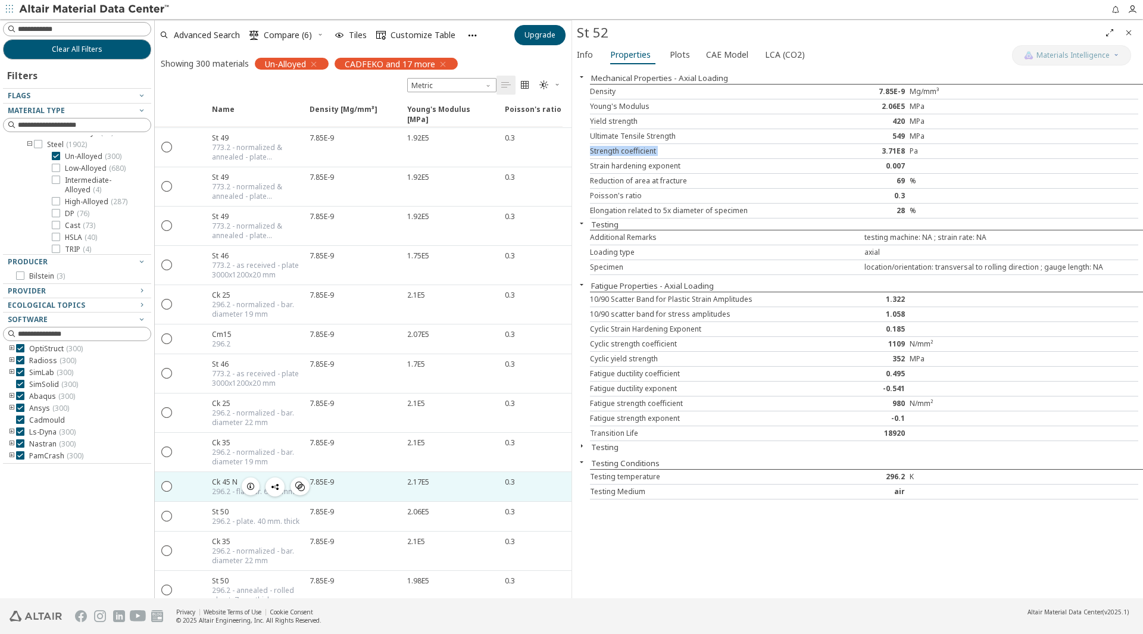
scroll to position [225, 0]
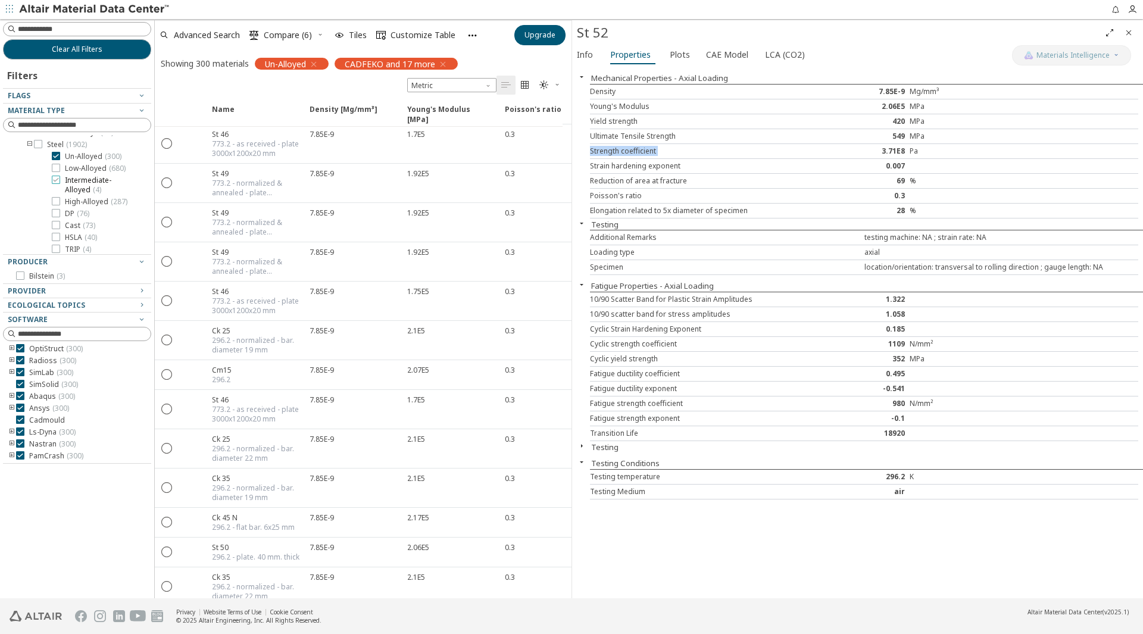
click at [64, 195] on label "Intermediate-Alloyed ( 4 )" at bounding box center [99, 185] width 95 height 19
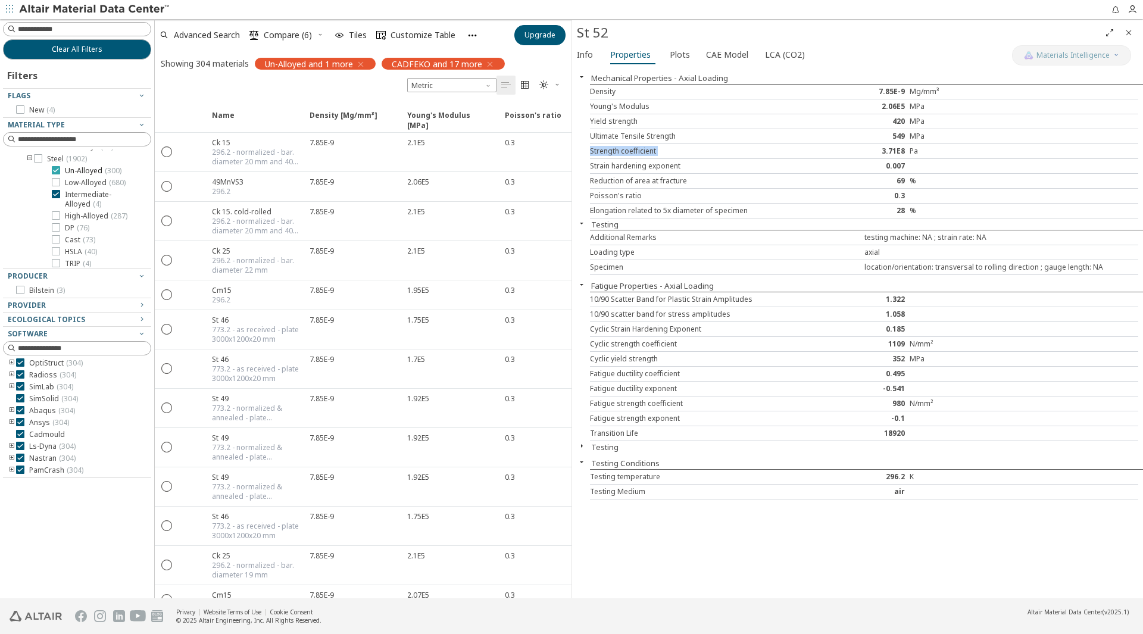
click at [84, 176] on span "Un-Alloyed ( 300 )" at bounding box center [93, 171] width 57 height 10
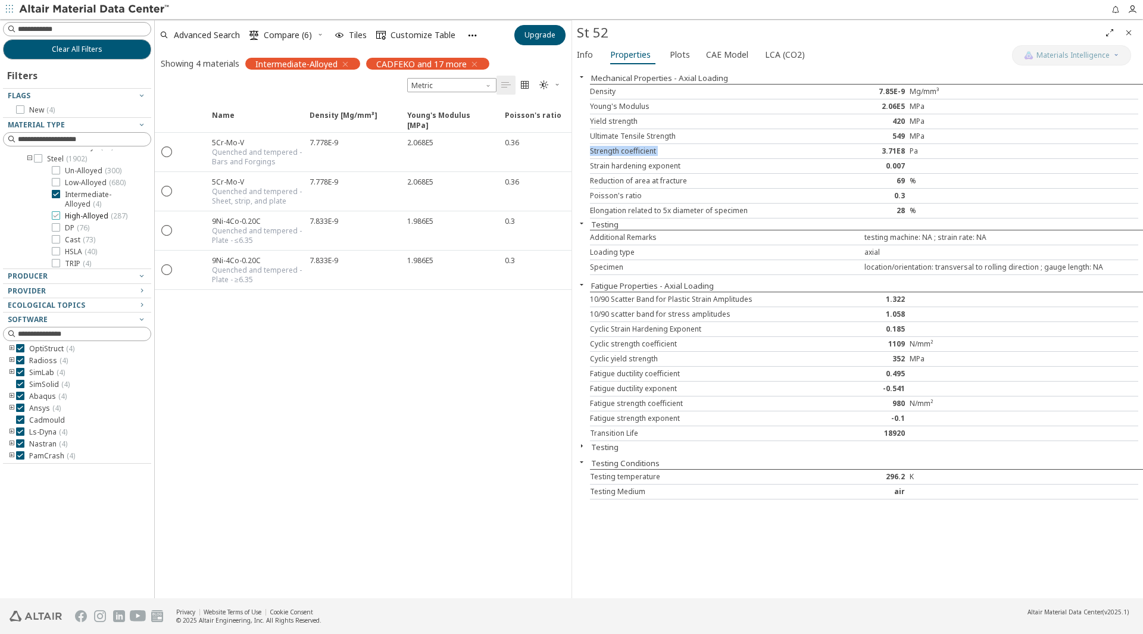
click at [99, 221] on span "High-Alloyed ( 287 )" at bounding box center [96, 216] width 62 height 10
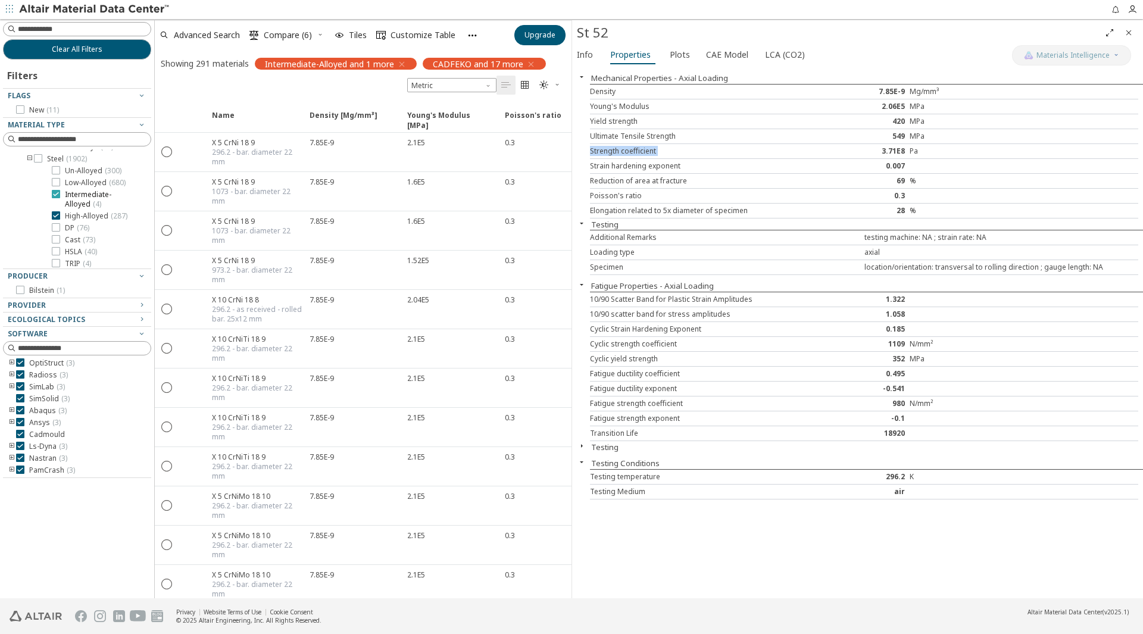
click at [96, 209] on span "( 4 )" at bounding box center [97, 204] width 8 height 10
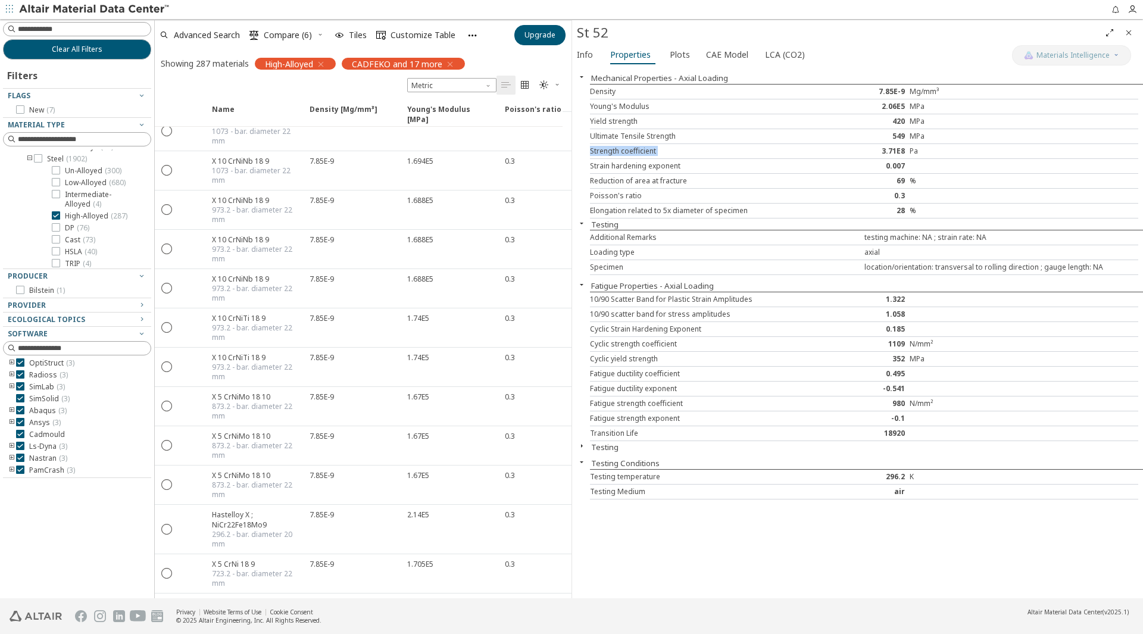
scroll to position [1882, 0]
click at [86, 233] on span "( 76 )" at bounding box center [83, 228] width 12 height 10
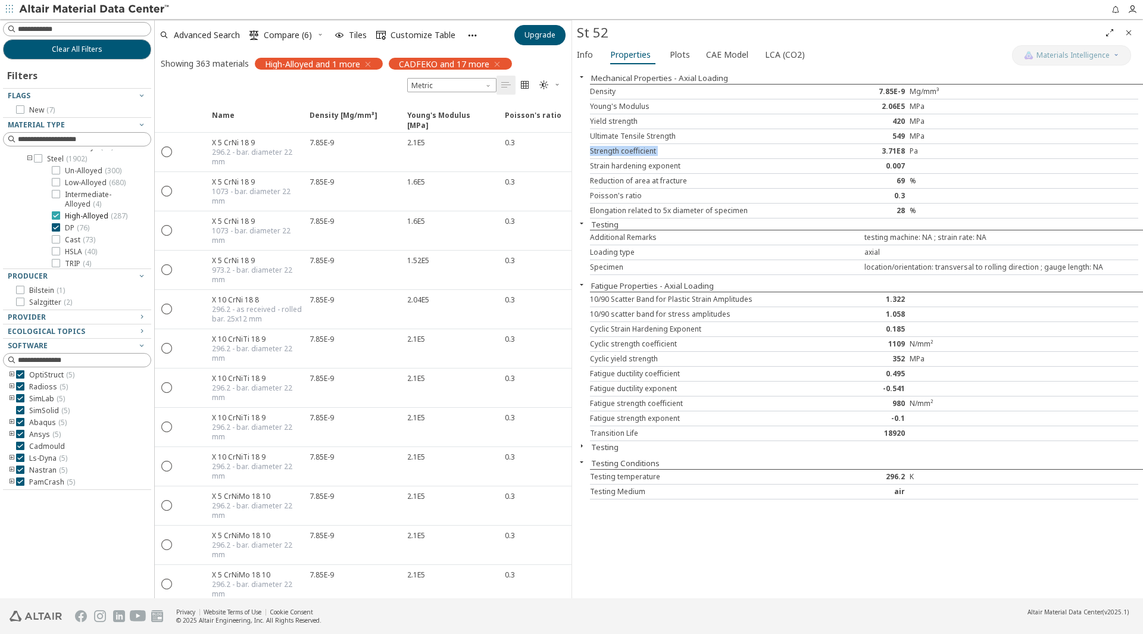
click at [95, 221] on span "High-Alloyed ( 287 )" at bounding box center [96, 216] width 62 height 10
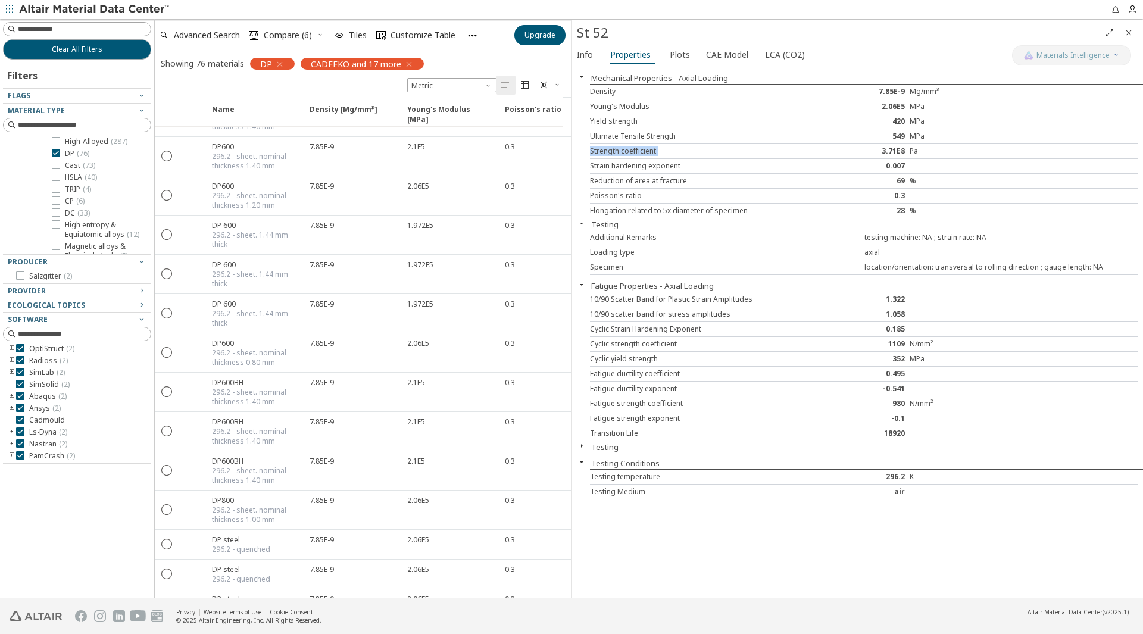
scroll to position [252, 0]
click at [76, 159] on span "DP ( 76 )" at bounding box center [77, 154] width 24 height 10
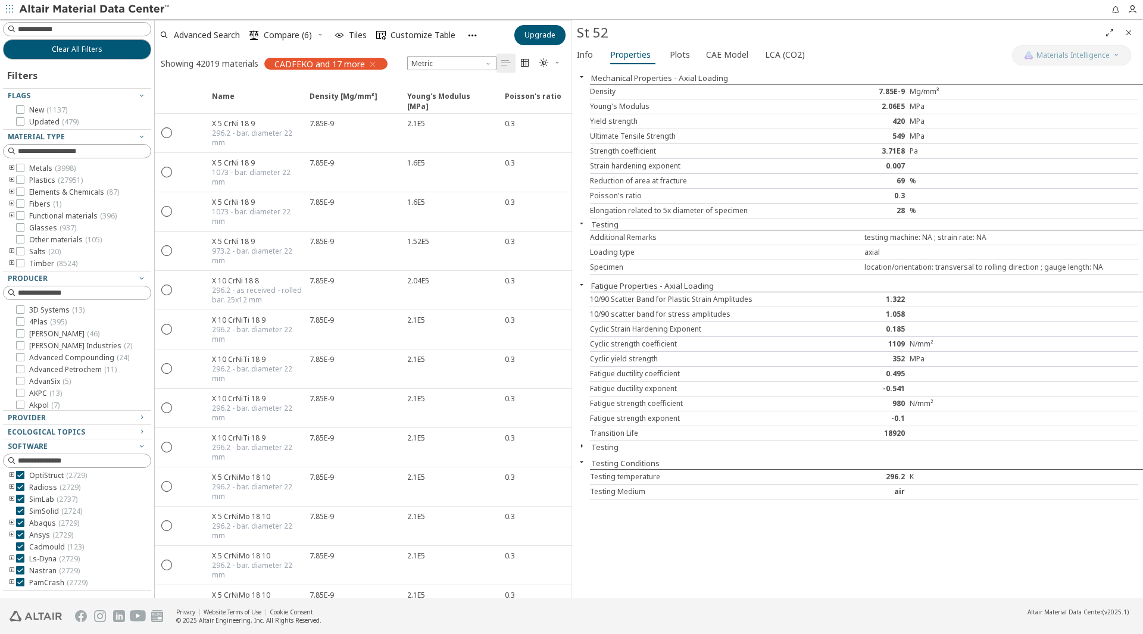
click at [12, 169] on icon "toogle group" at bounding box center [12, 169] width 8 height 10
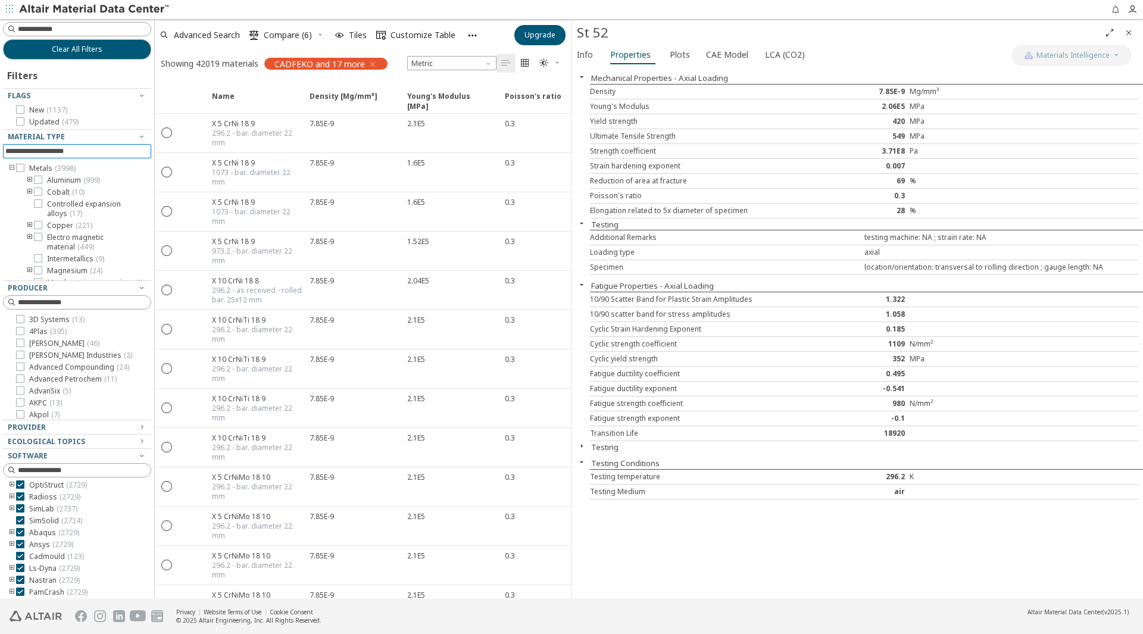
click at [49, 154] on input at bounding box center [78, 151] width 146 height 13
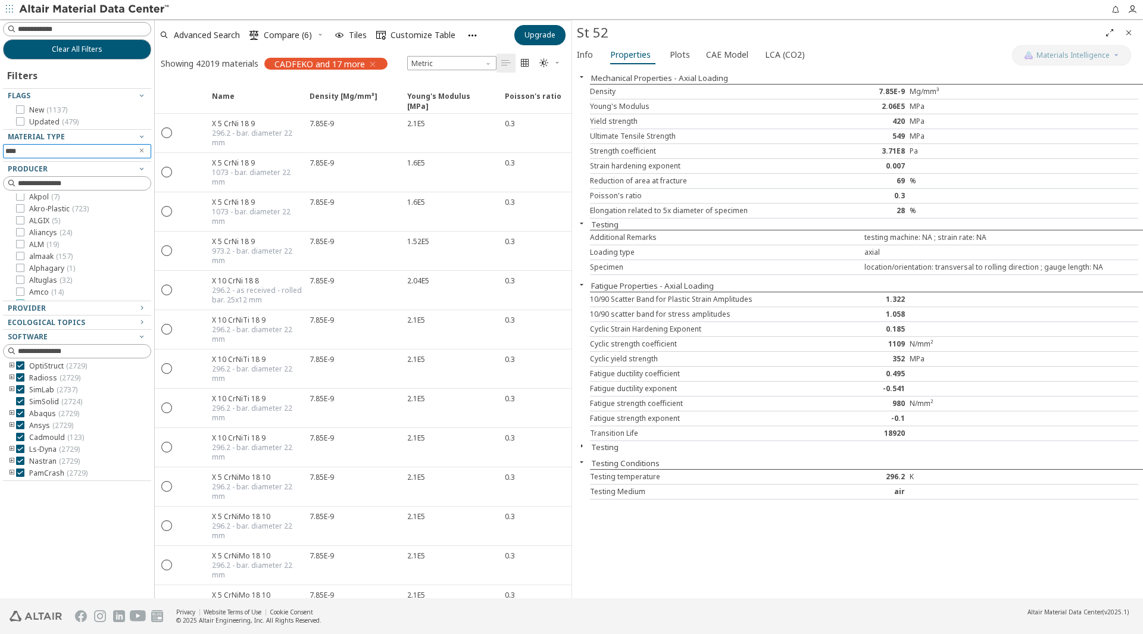
scroll to position [0, 0]
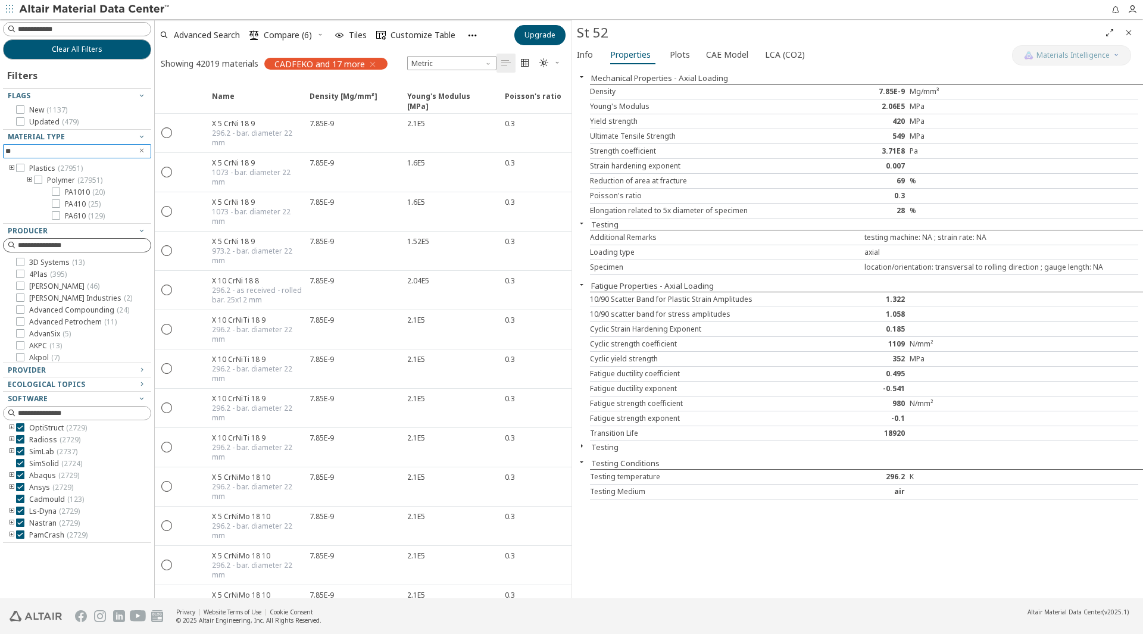
type input "*"
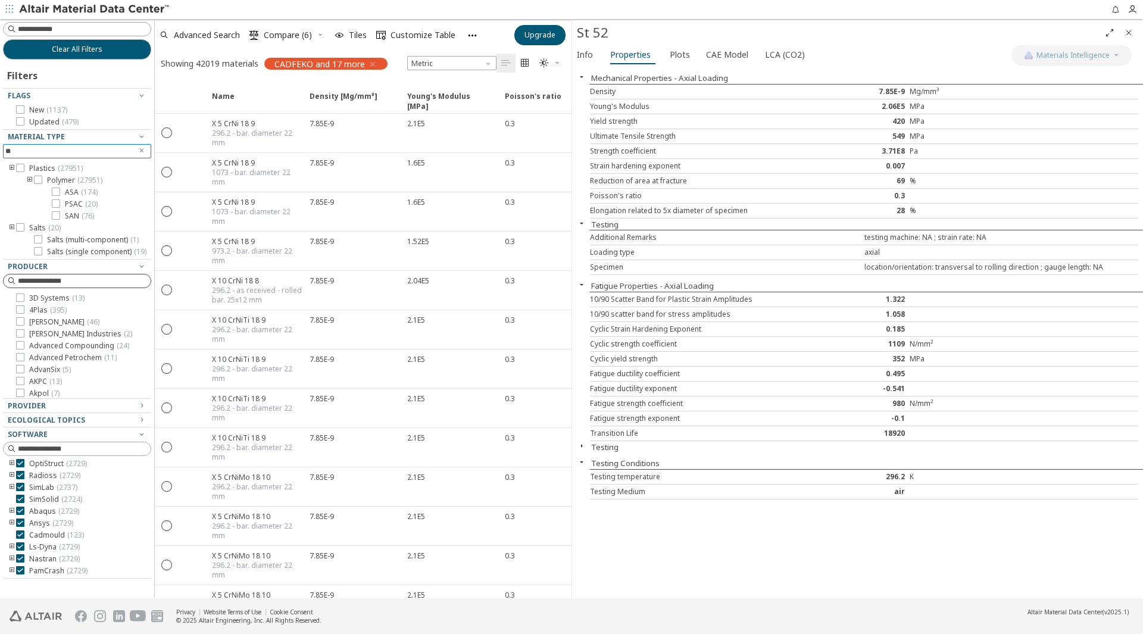
type input "*"
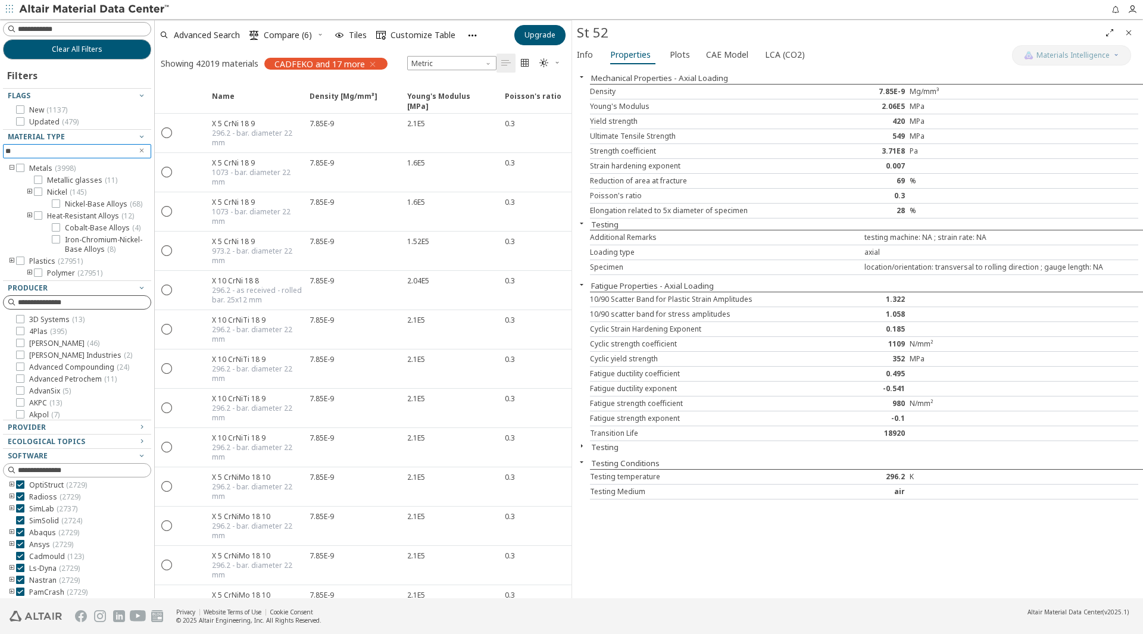
type input "*"
click at [32, 190] on icon "toogle group" at bounding box center [30, 185] width 8 height 10
click at [52, 162] on icon at bounding box center [56, 158] width 8 height 8
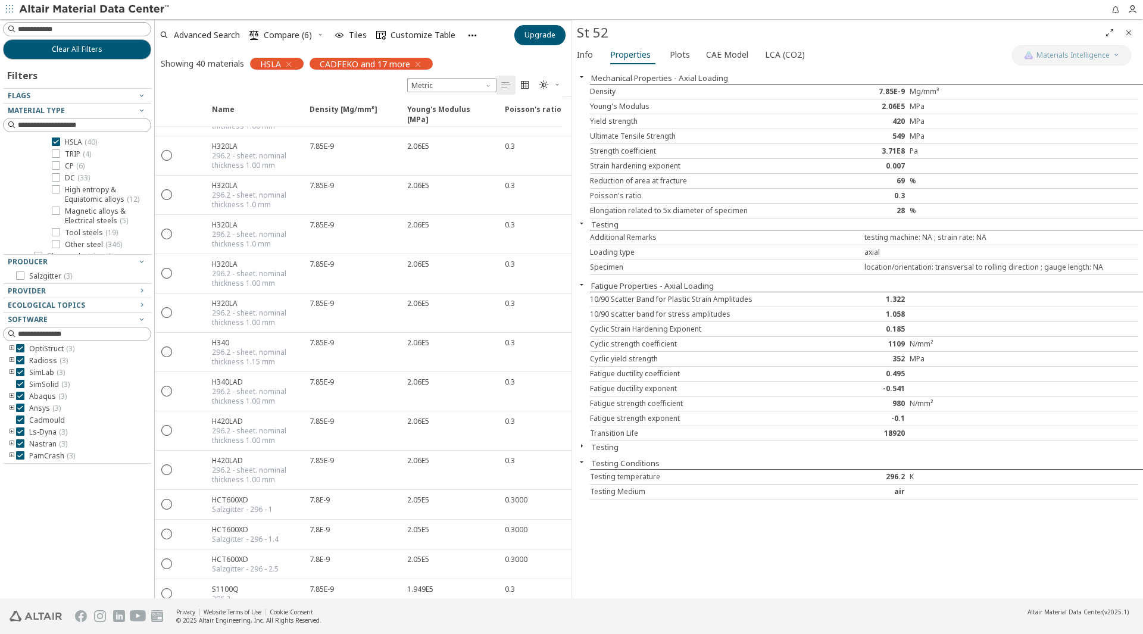
scroll to position [1067, 0]
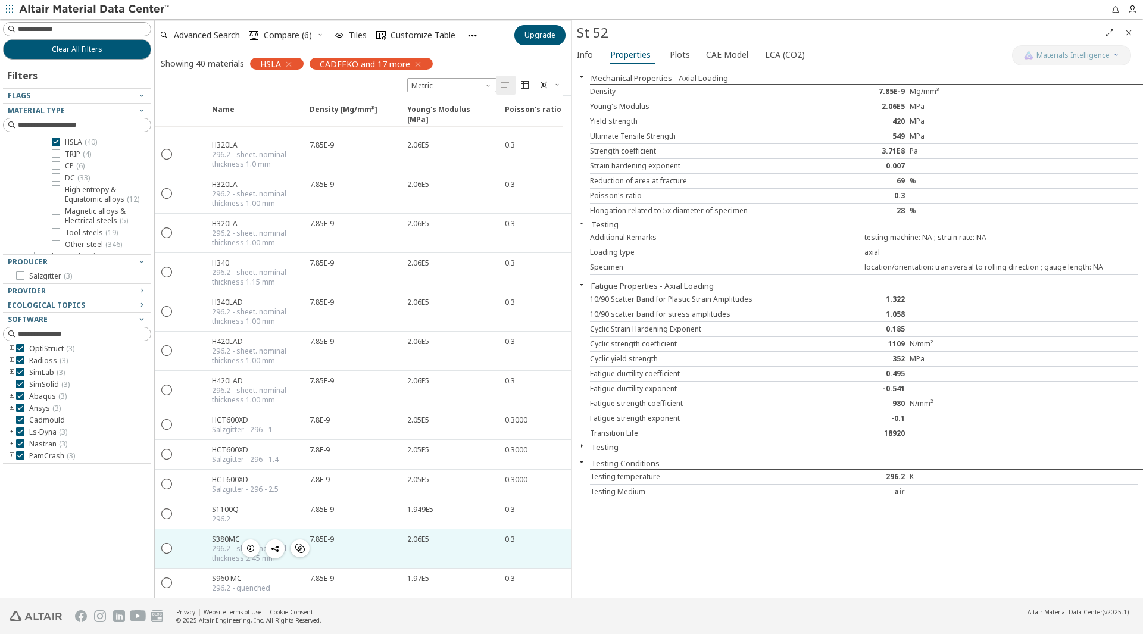
click at [247, 543] on icon "button" at bounding box center [251, 548] width 10 height 10
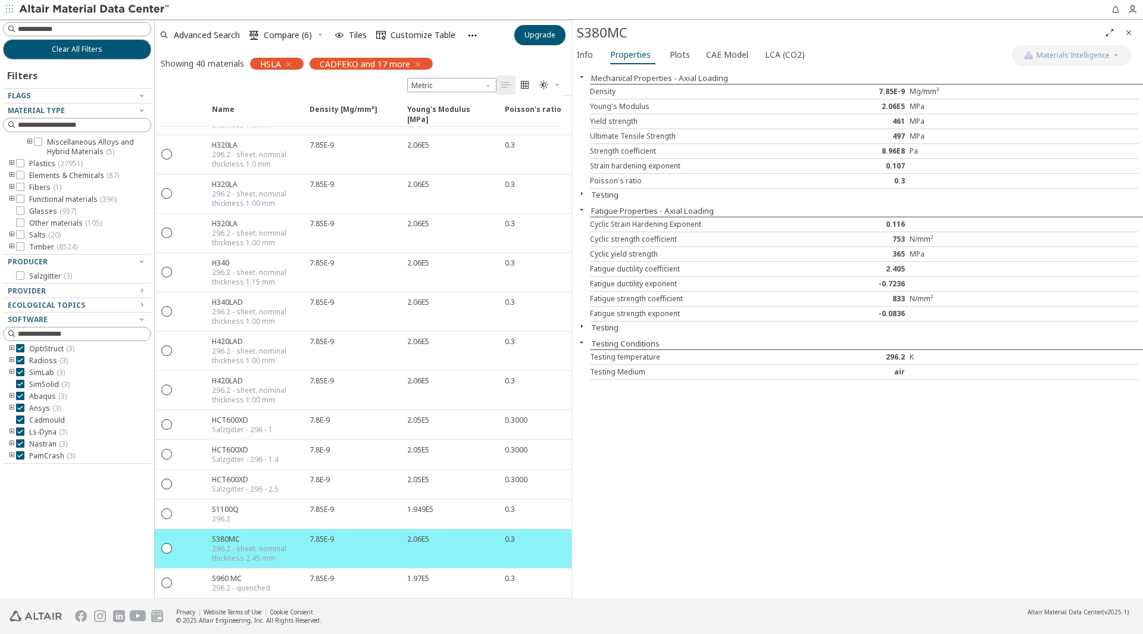
scroll to position [479, 0]
click at [13, 164] on icon "toogle group" at bounding box center [12, 164] width 8 height 10
click at [26, 168] on icon "toogle group" at bounding box center [30, 164] width 8 height 10
click at [11, 13] on icon "button" at bounding box center [9, 10] width 7 height 10
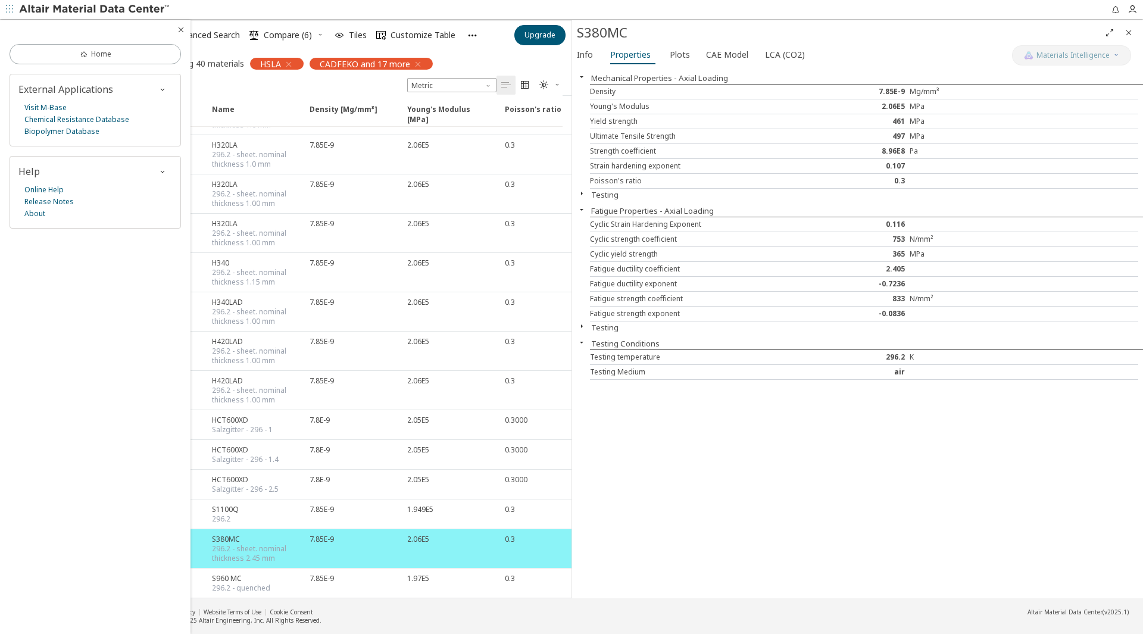
click at [180, 29] on icon "button" at bounding box center [181, 30] width 10 height 10
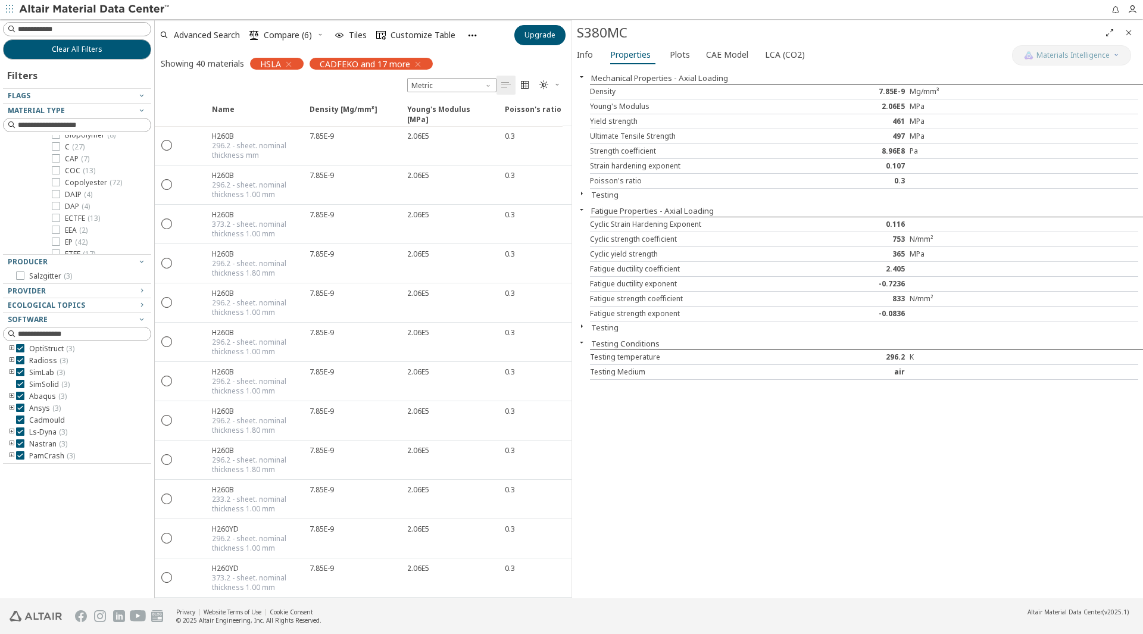
scroll to position [115, 0]
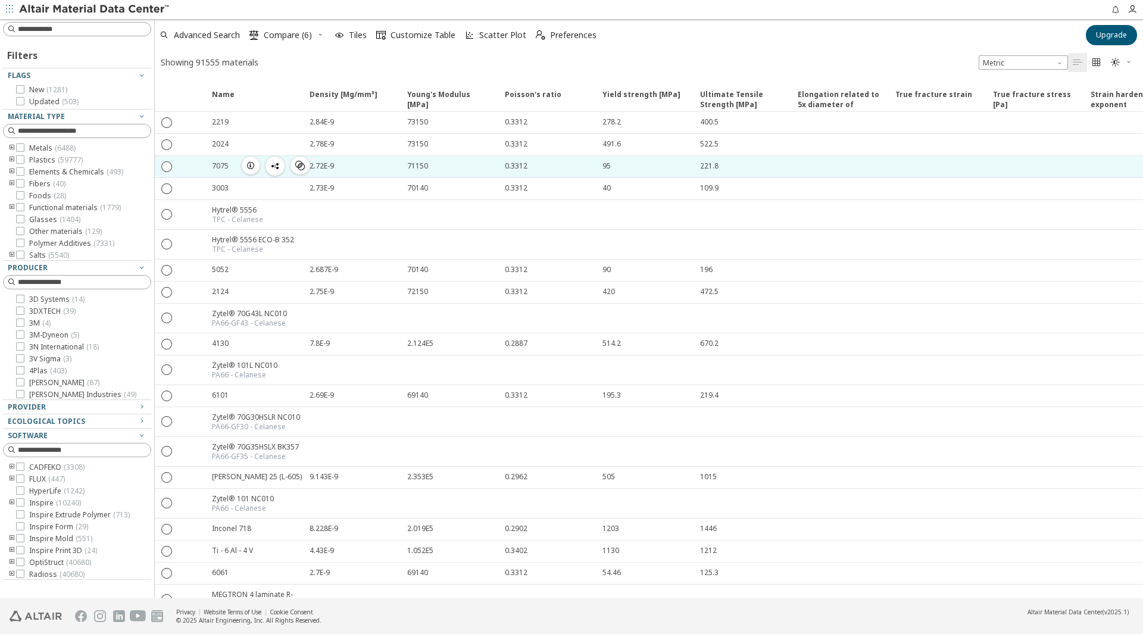
click at [249, 164] on icon "button" at bounding box center [251, 166] width 10 height 10
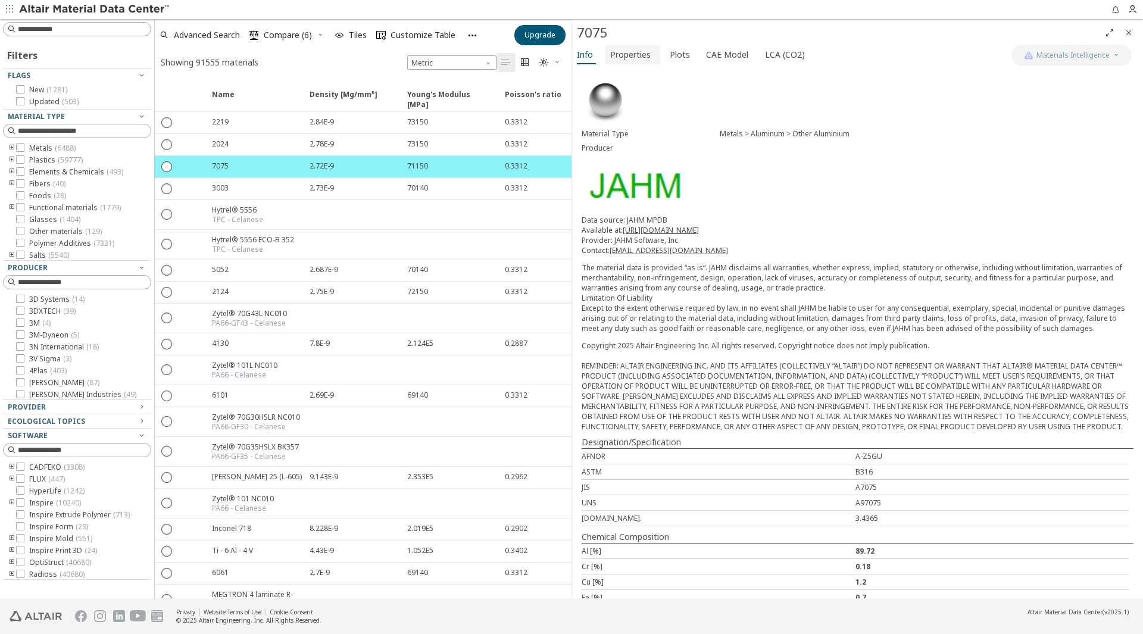
click at [617, 62] on button "Properties" at bounding box center [632, 54] width 55 height 19
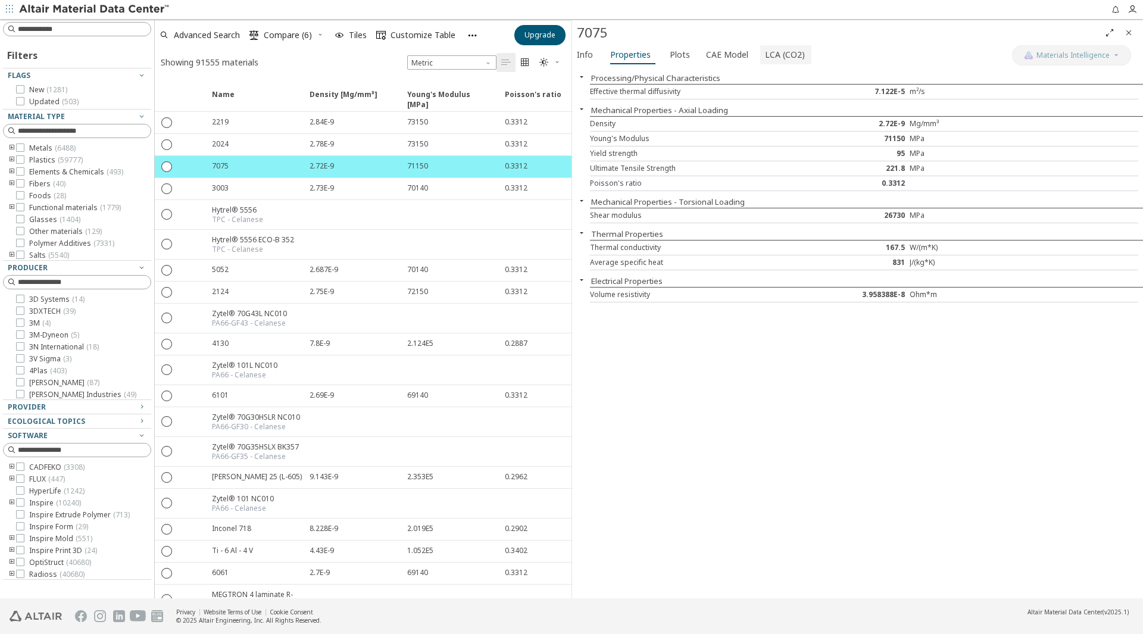
click at [781, 52] on span "LCA (CO2)" at bounding box center [785, 54] width 40 height 19
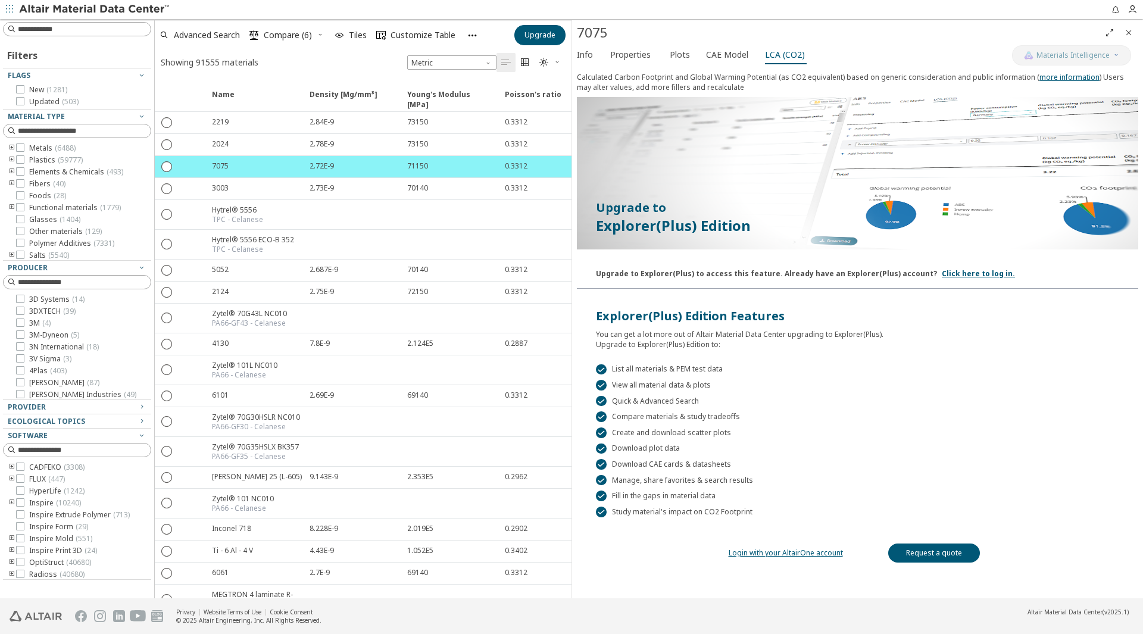
click at [740, 555] on link "Login with your AltairOne account" at bounding box center [785, 553] width 114 height 10
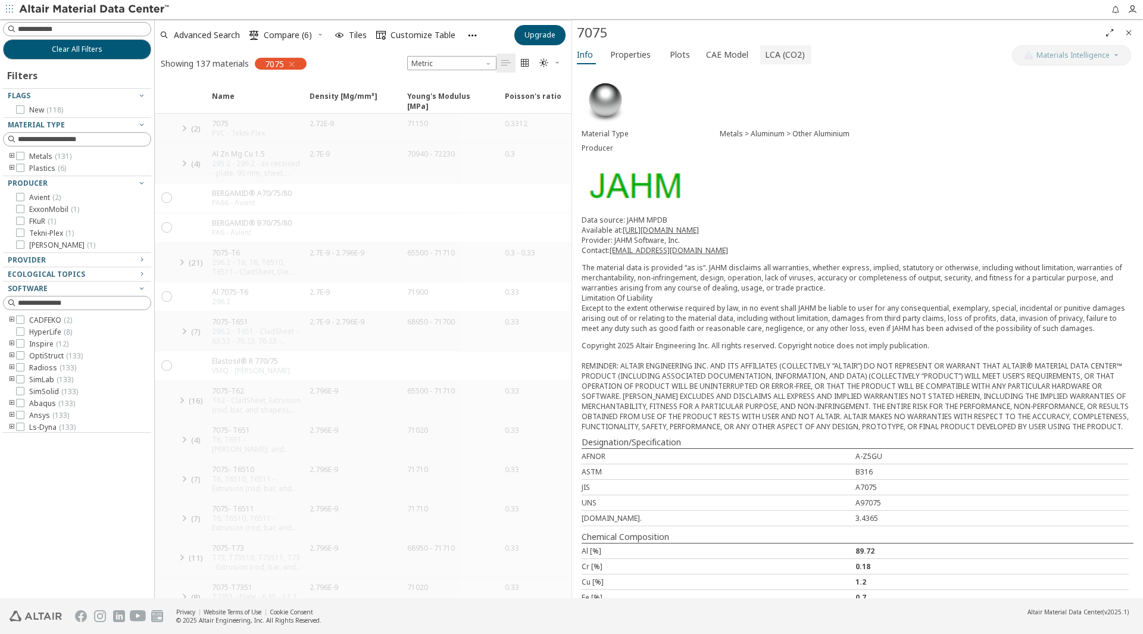
click at [765, 49] on span "LCA (CO2)" at bounding box center [785, 54] width 40 height 19
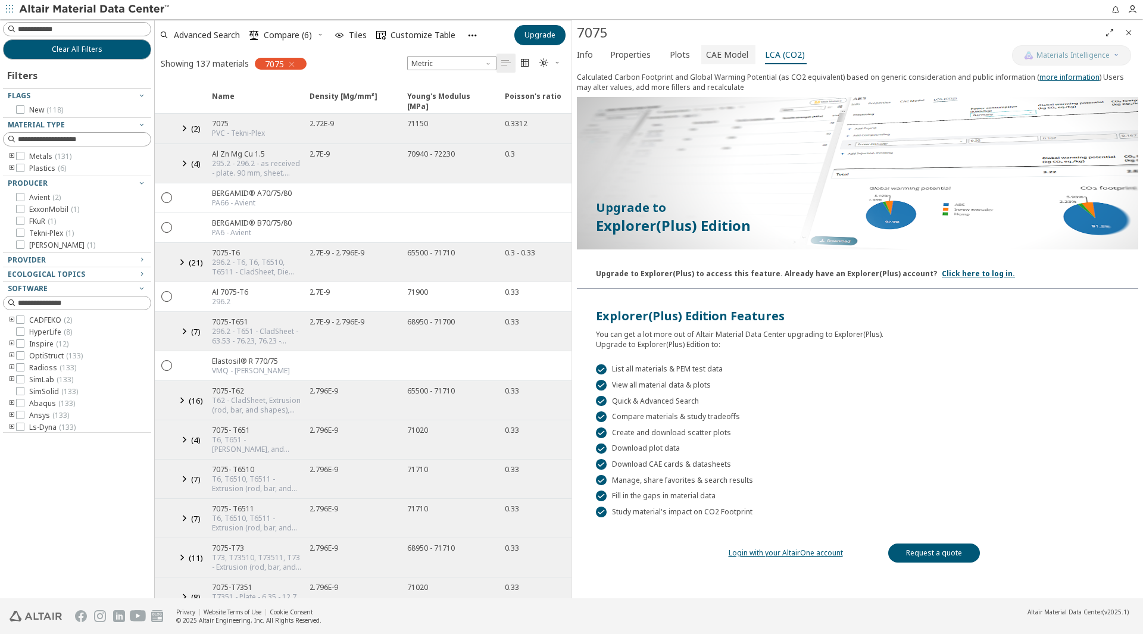
click at [725, 52] on span "CAE Model" at bounding box center [727, 54] width 42 height 19
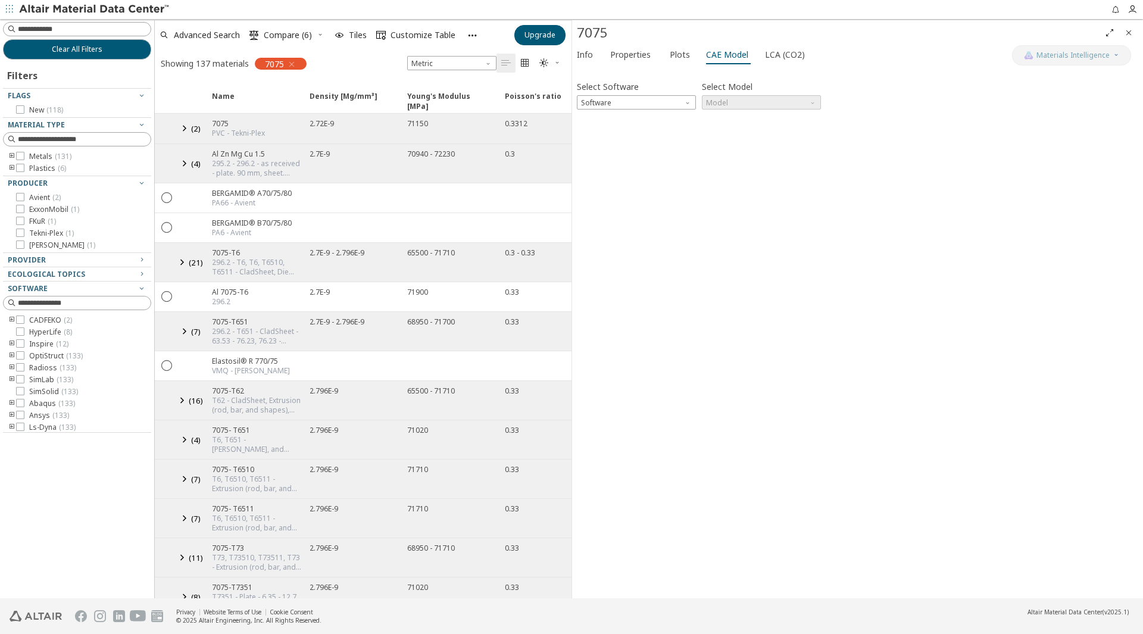
click at [692, 111] on div "Select Software Software Select Model Model Invalid data. Please check your inp…" at bounding box center [857, 332] width 561 height 521
click at [691, 105] on span "Software" at bounding box center [636, 102] width 119 height 14
click at [661, 236] on button "Nastran" at bounding box center [636, 231] width 119 height 14
click at [746, 107] on span "Model" at bounding box center [761, 102] width 119 height 14
click at [753, 118] on span "MAT1" at bounding box center [761, 117] width 110 height 8
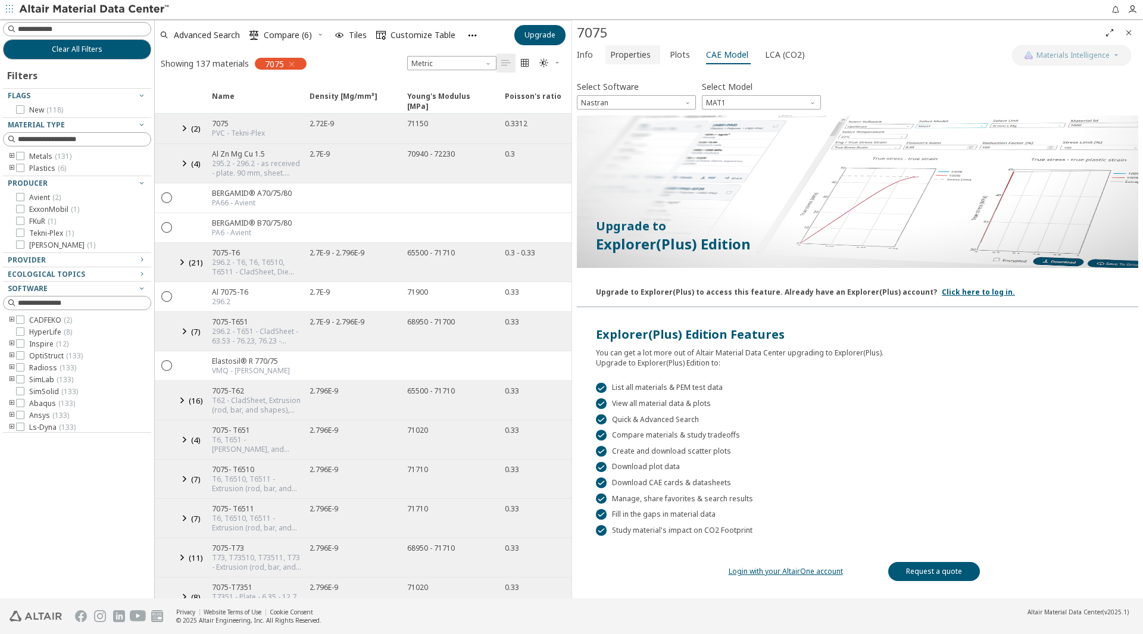
click at [625, 47] on span "Properties" at bounding box center [630, 54] width 40 height 19
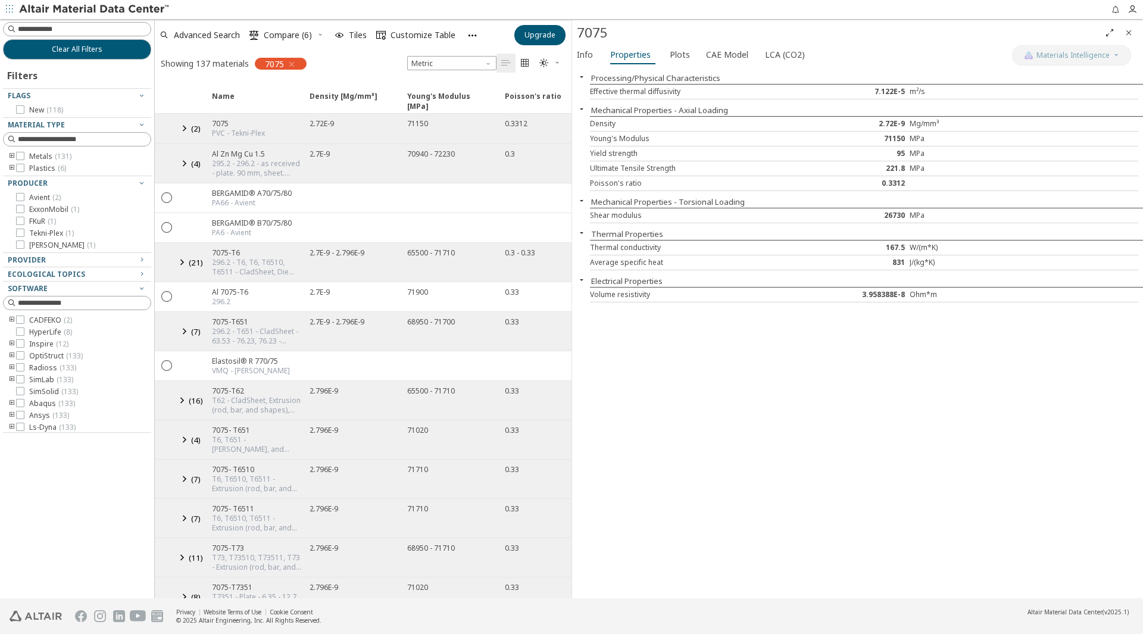
click at [8, 8] on icon "button" at bounding box center [9, 8] width 7 height 7
